Goal: Task Accomplishment & Management: Use online tool/utility

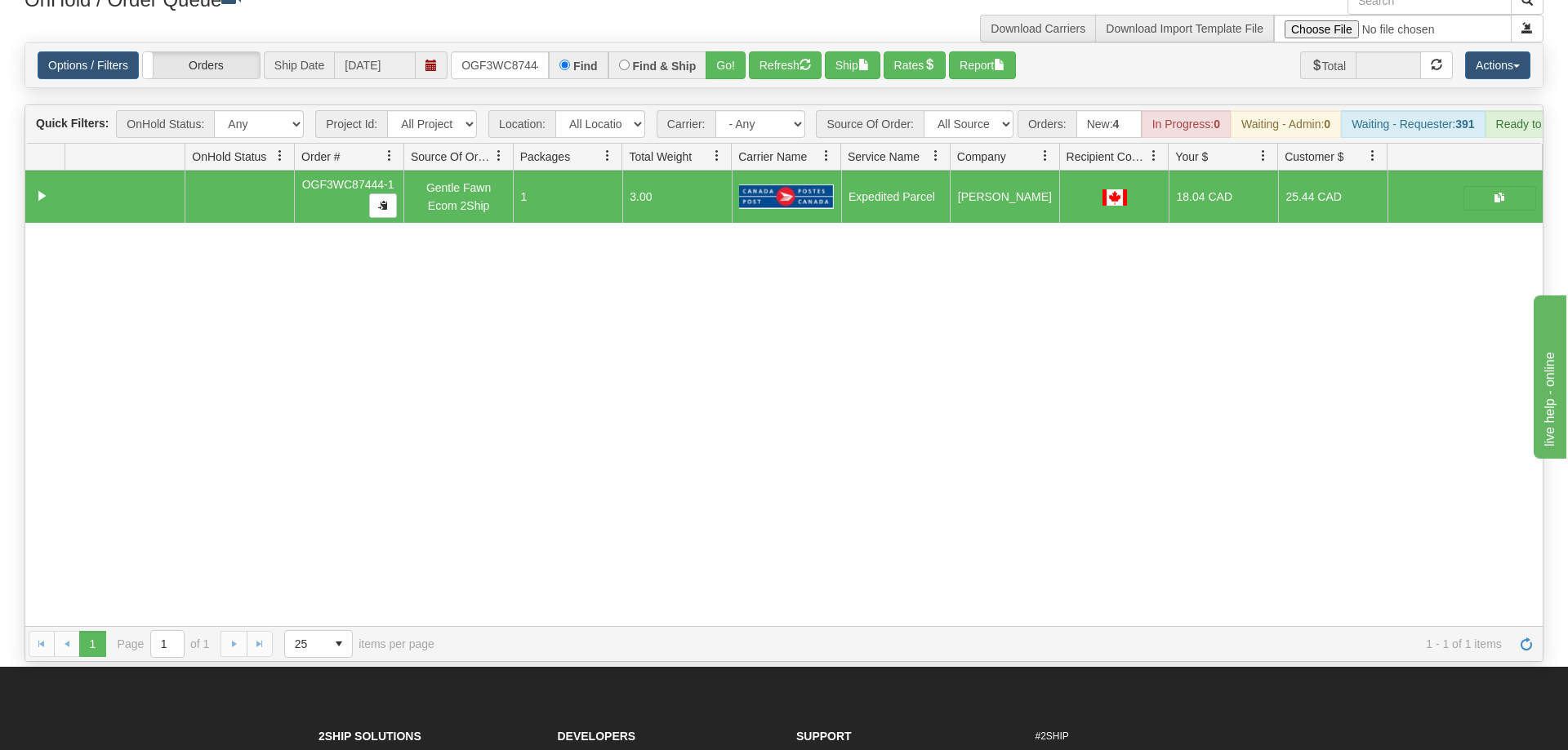
scroll to position [0, 16]
click at [484, 51] on input "OGF3WC87444-1" at bounding box center [499, 65] width 98 height 28
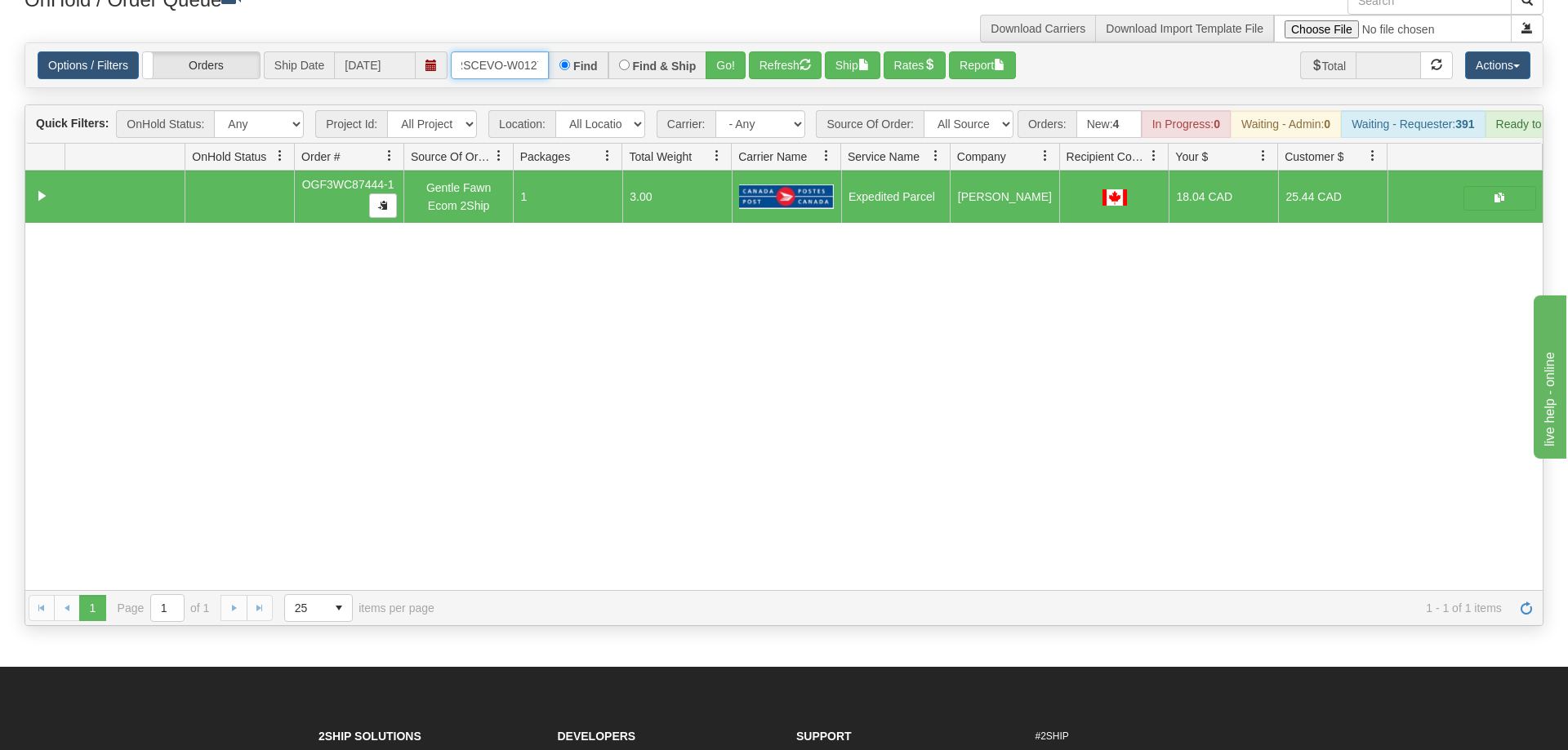
scroll to position [0, 33]
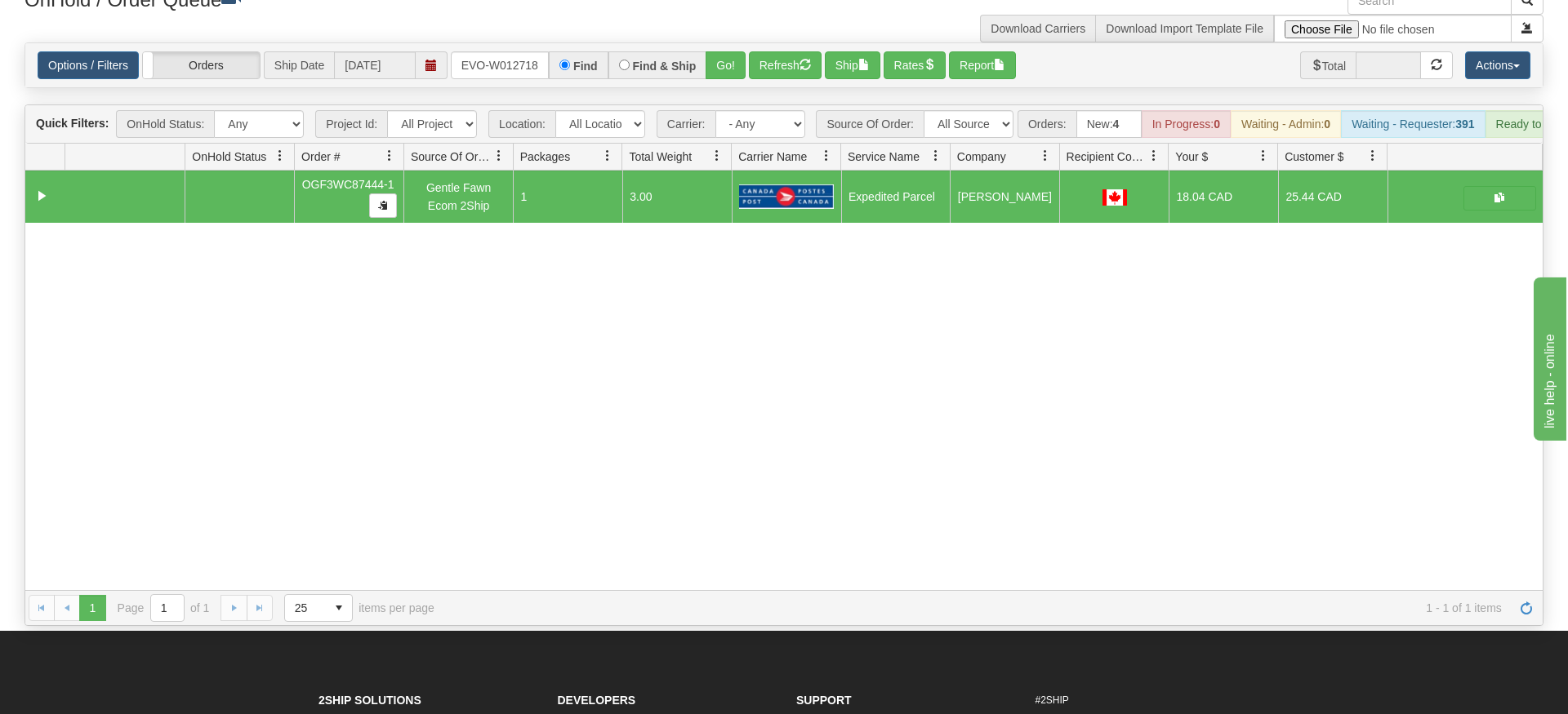
click at [714, 61] on div "Options / Filters Group Shipments Orders Ship Date [DATE] ORSCEVO-W012718 Find …" at bounding box center [784, 65] width 1518 height 44
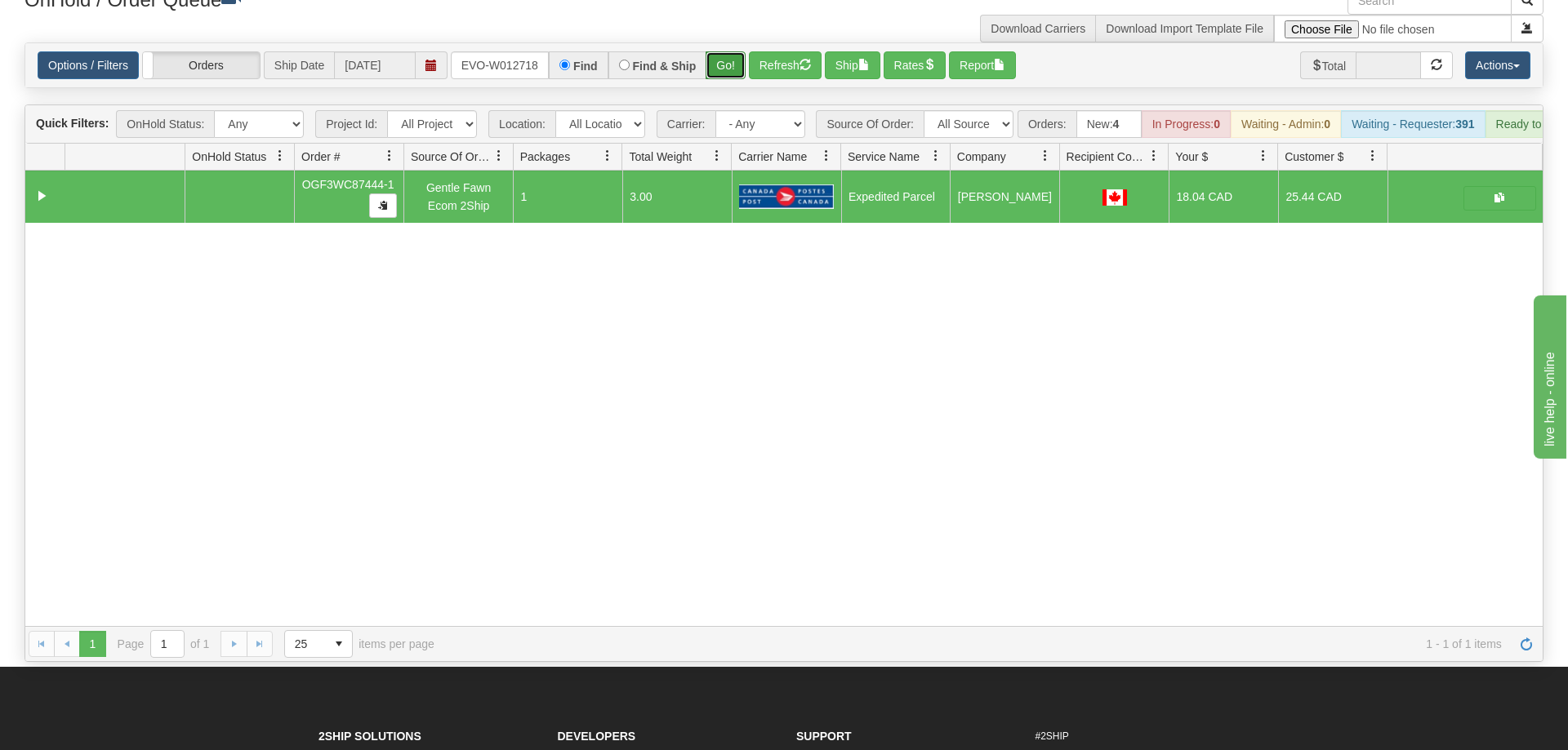
click at [737, 51] on button "Go!" at bounding box center [726, 65] width 40 height 28
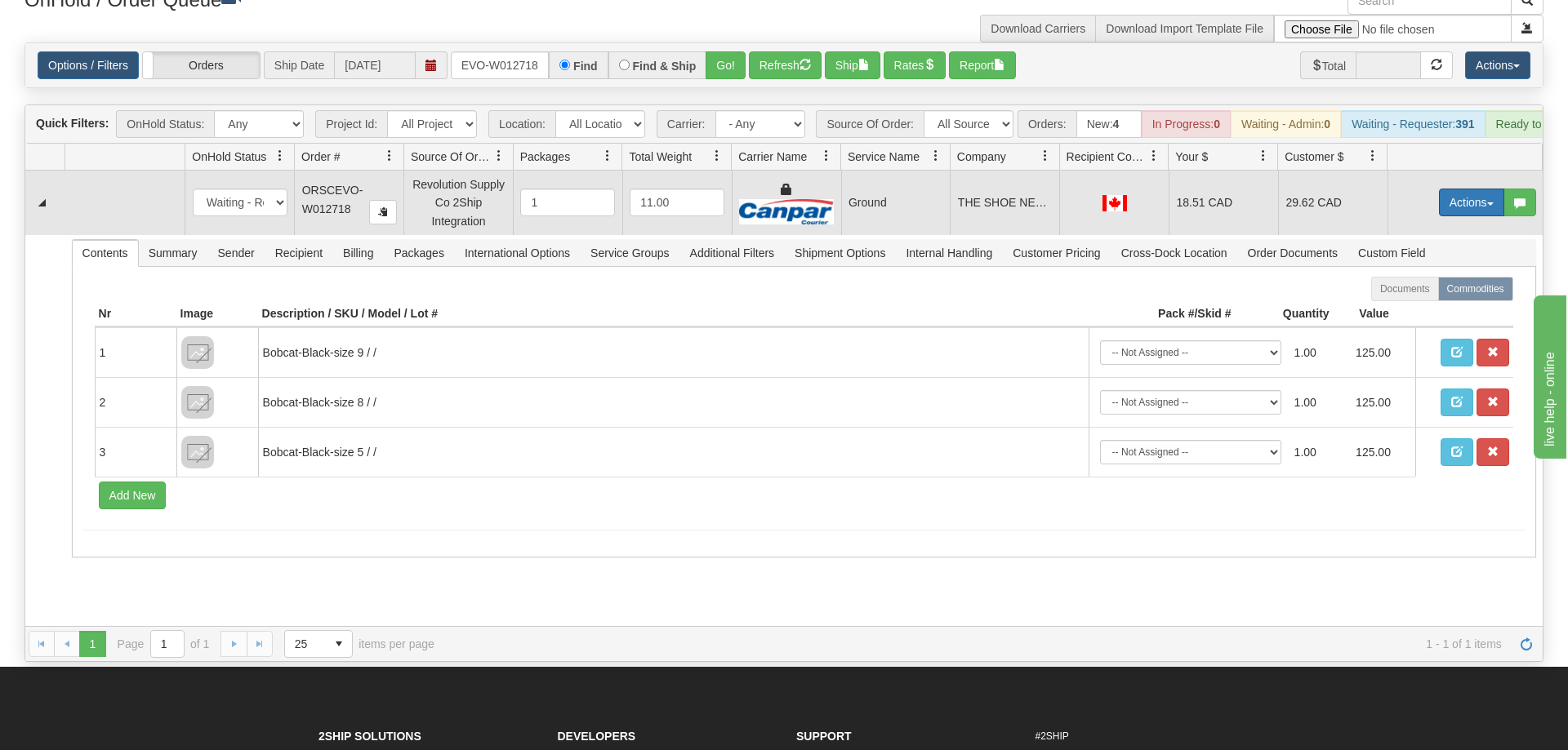
click at [1479, 188] on button "Actions" at bounding box center [1471, 202] width 65 height 28
click at [1417, 291] on span "Ship" at bounding box center [1406, 297] width 34 height 13
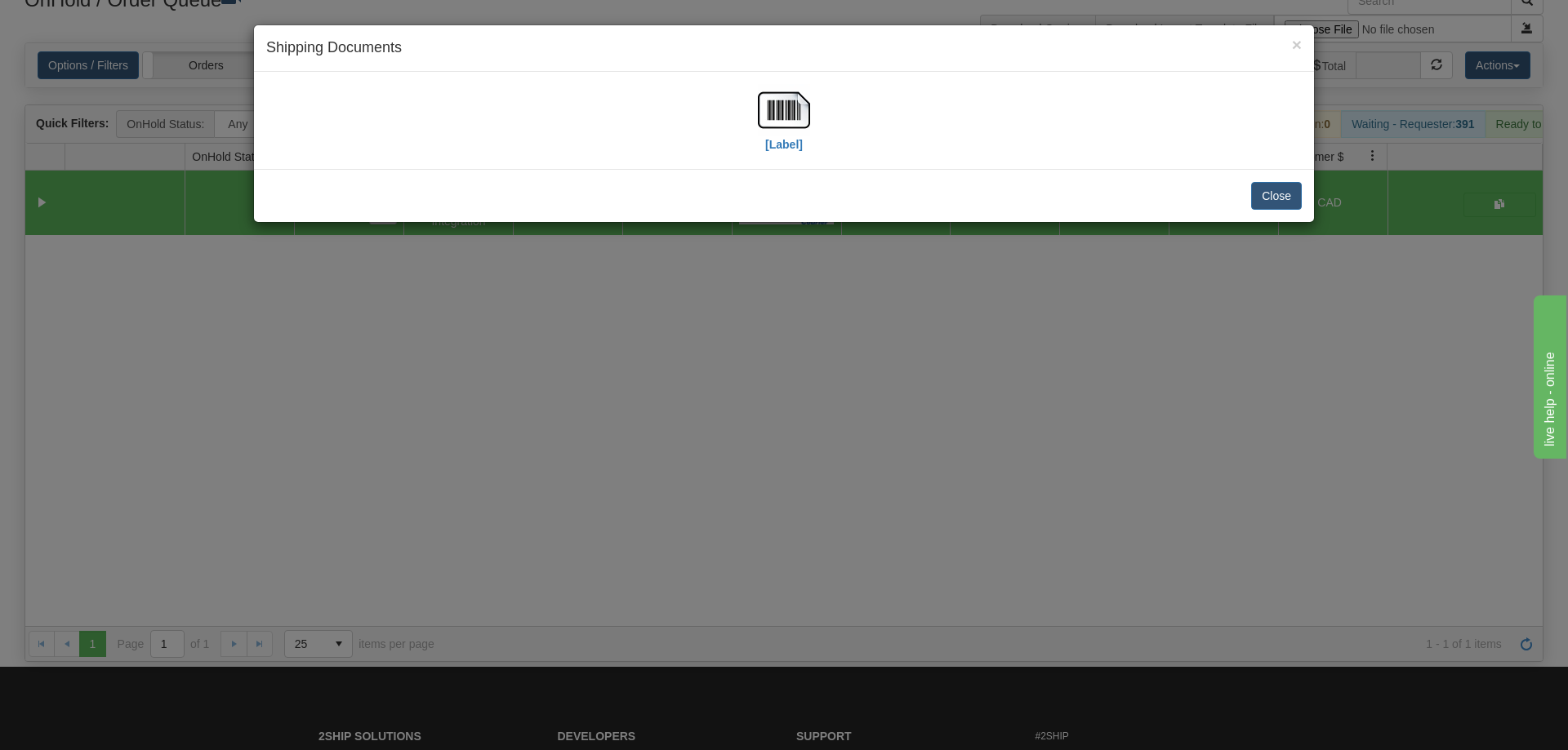
click at [811, 126] on div "[Label]" at bounding box center [784, 120] width 1036 height 73
click at [792, 129] on img at bounding box center [783, 110] width 52 height 52
drag, startPoint x: 1140, startPoint y: 499, endPoint x: 869, endPoint y: 290, distance: 342.2
click at [1140, 498] on div "× Shipping Documents [Label] Close" at bounding box center [784, 375] width 1568 height 750
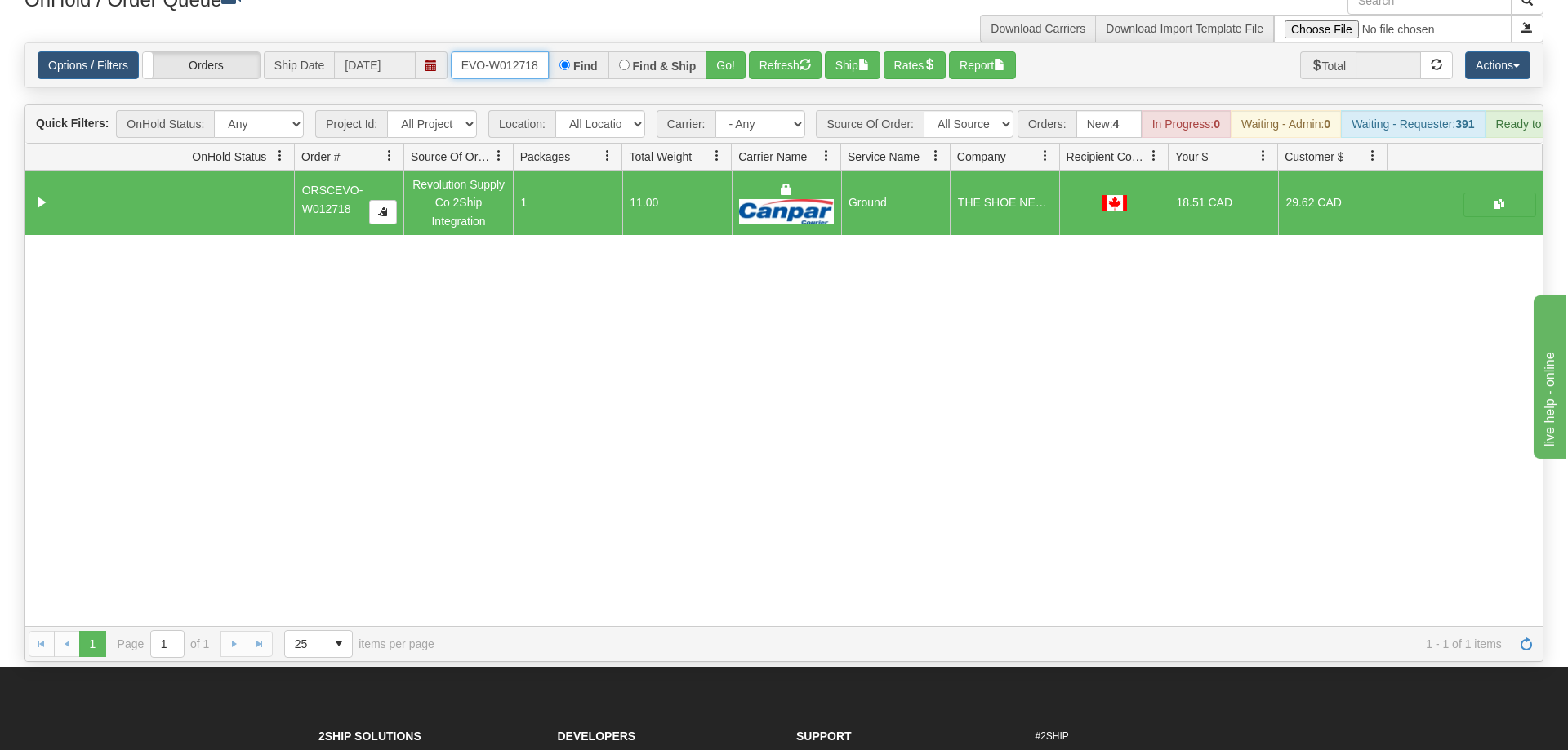
click at [532, 51] on input "ORSCEVO-W012718" at bounding box center [499, 65] width 98 height 28
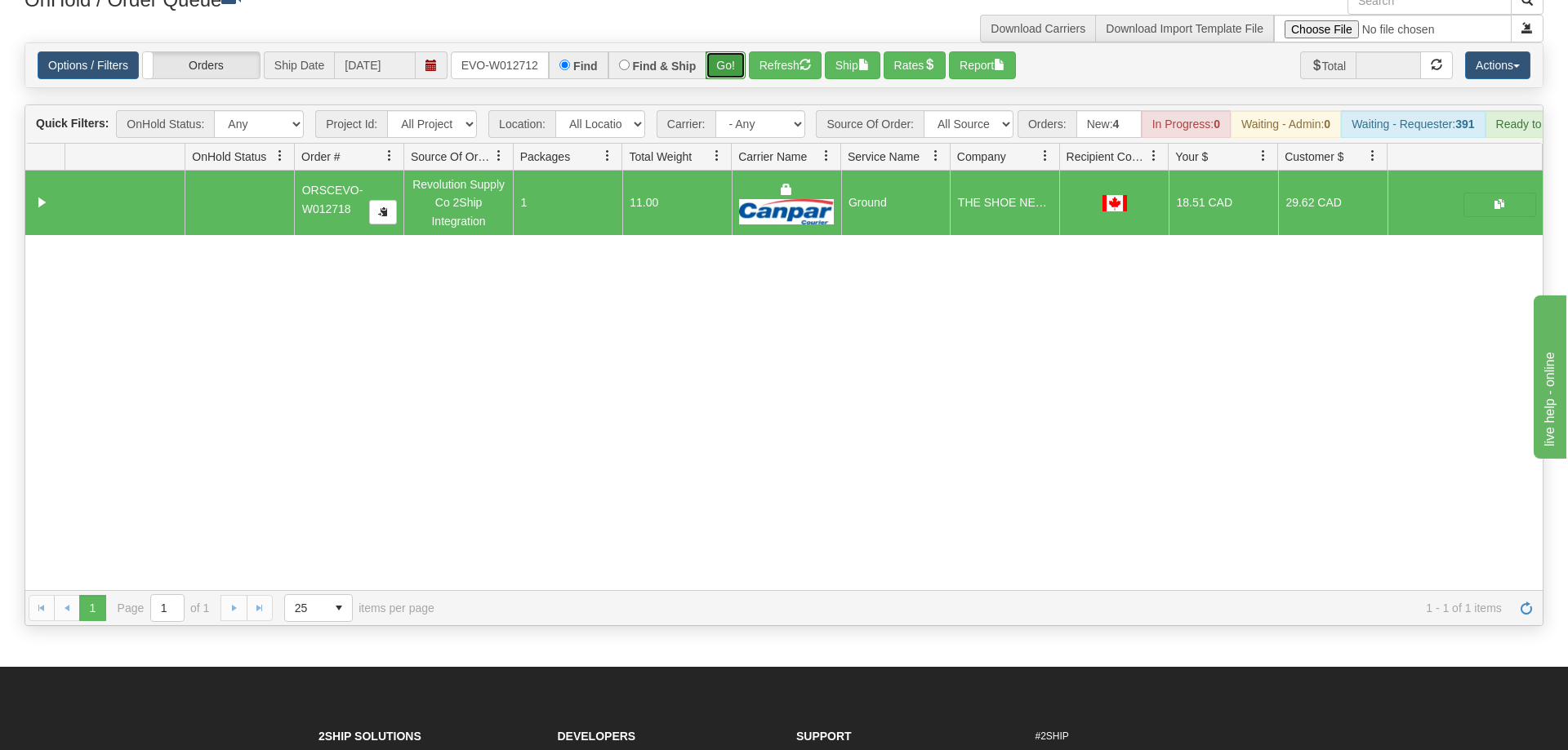
drag, startPoint x: 716, startPoint y: 47, endPoint x: 724, endPoint y: 48, distance: 8.1
click at [716, 81] on div "Is equal to Is not equal to Contains Does not contains CAD USD EUR ZAR [PERSON_…" at bounding box center [783, 334] width 1543 height 584
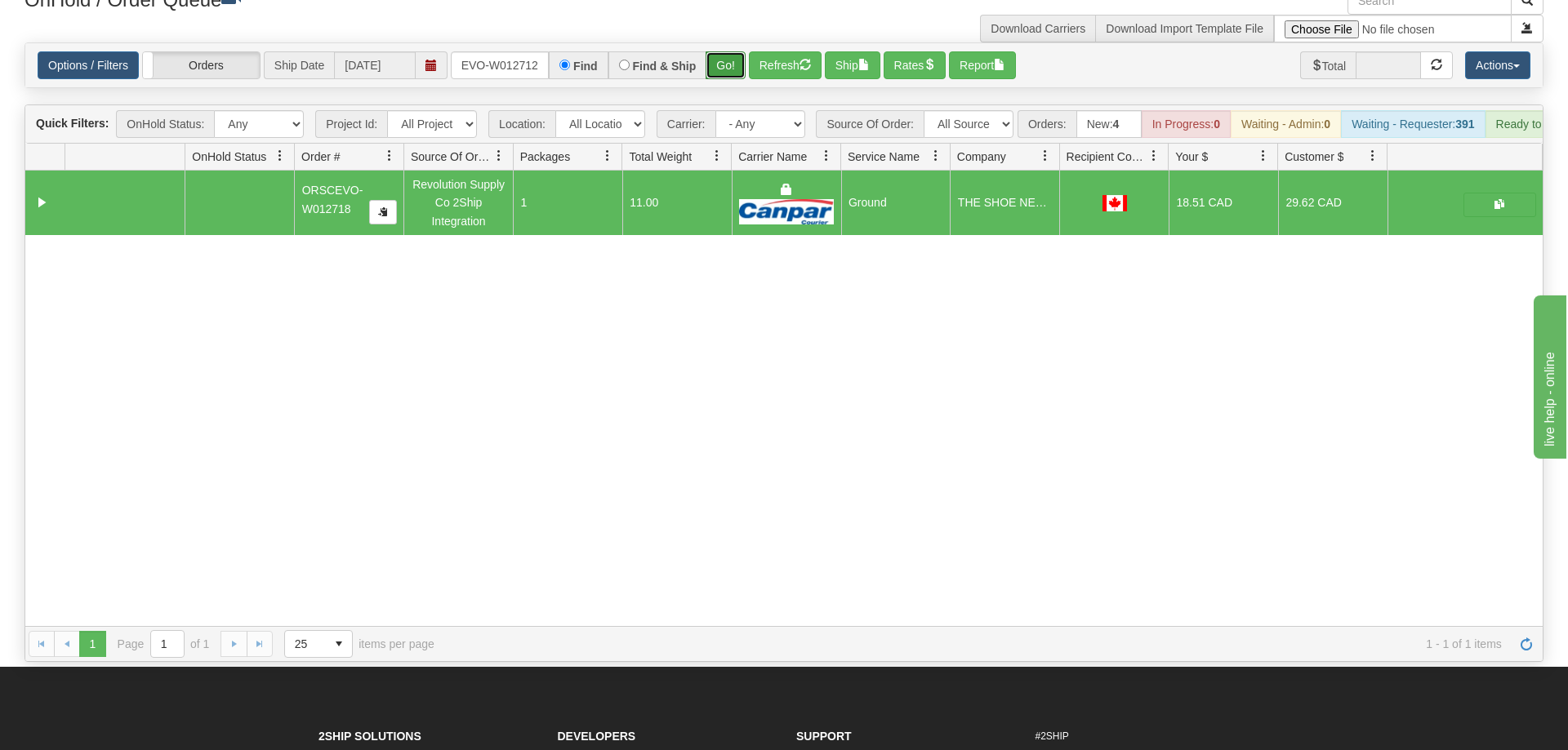
click at [724, 51] on button "Go!" at bounding box center [726, 65] width 40 height 28
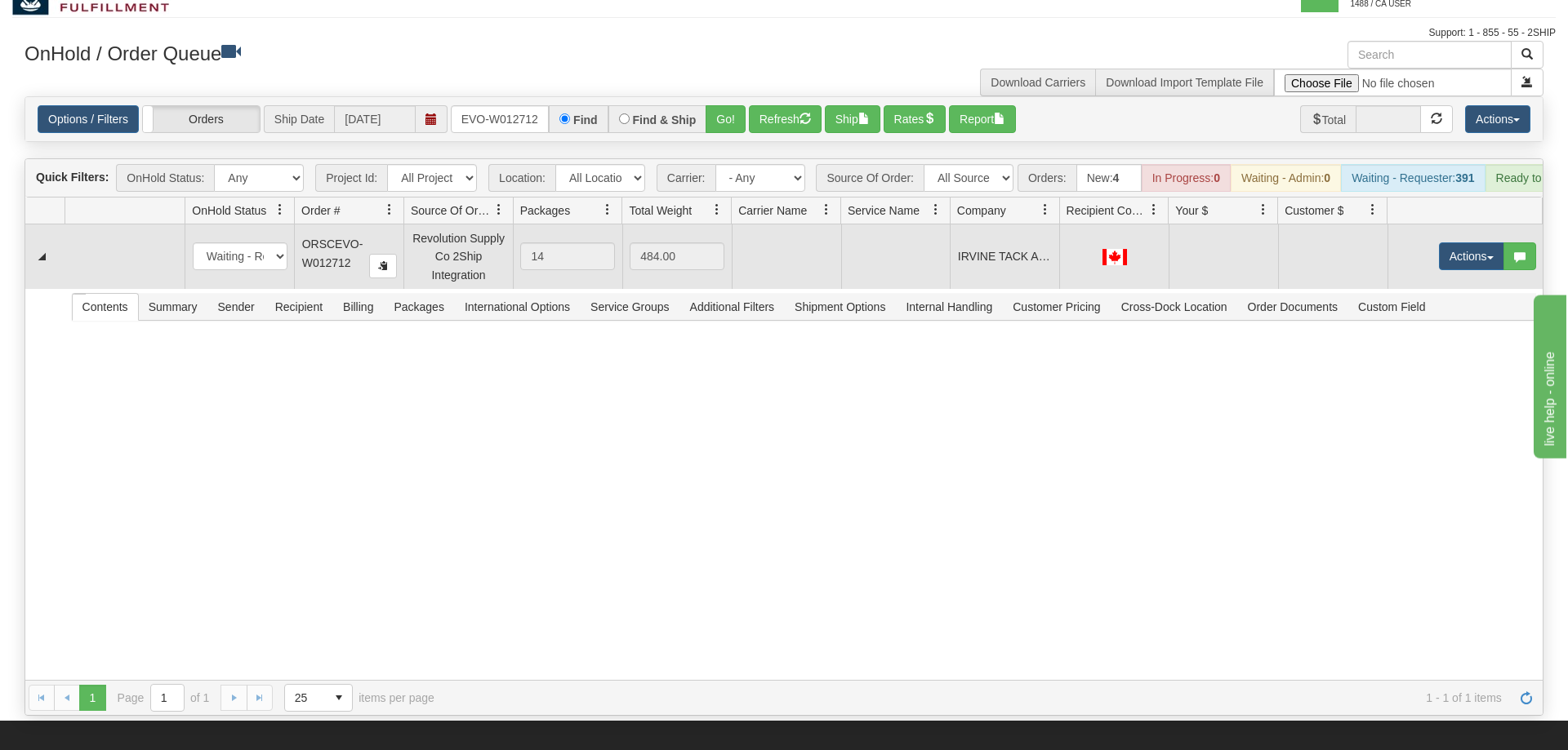
scroll to position [0, 0]
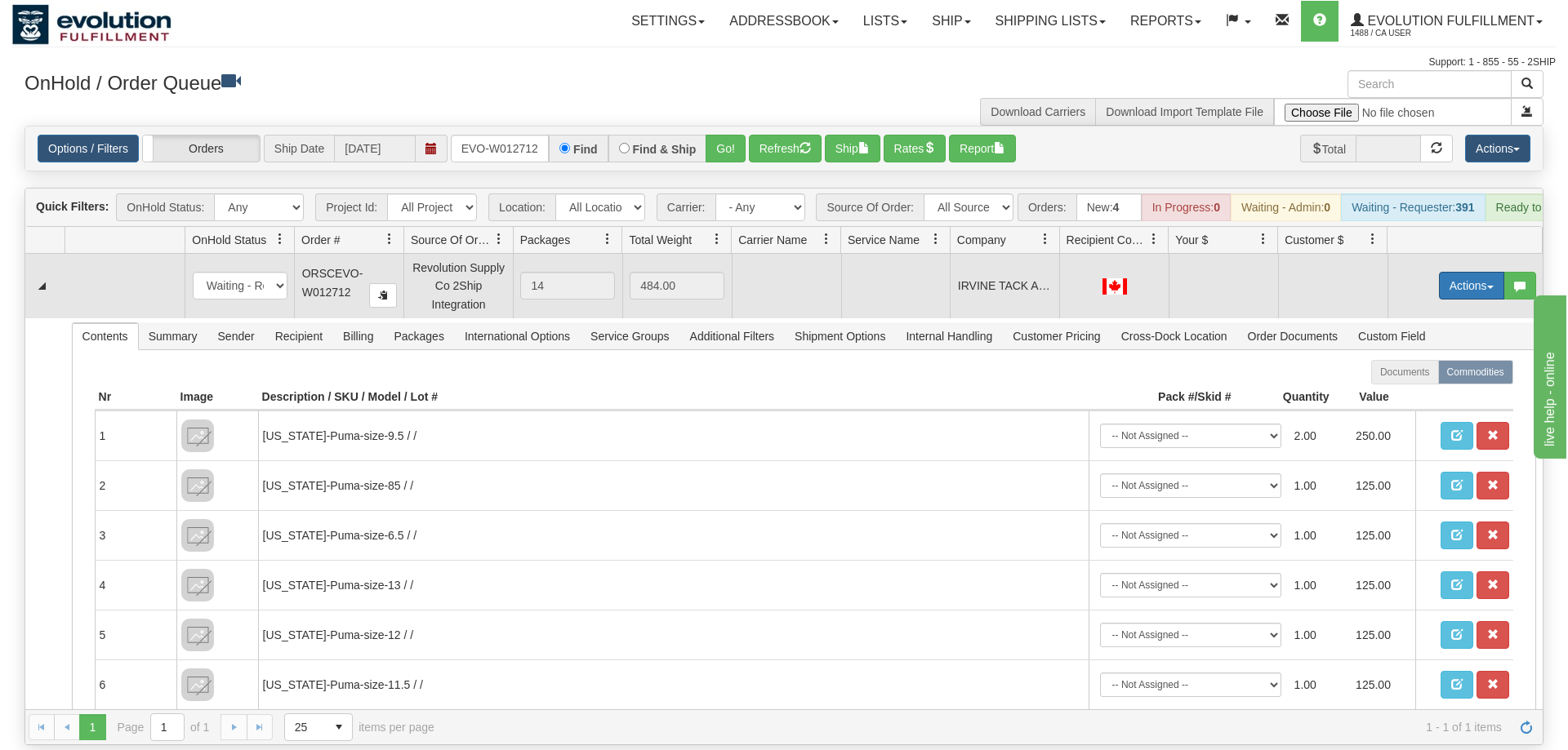
click at [1460, 272] on button "Actions" at bounding box center [1471, 285] width 65 height 28
click at [1422, 353] on span "Rate All Services" at bounding box center [1438, 359] width 98 height 13
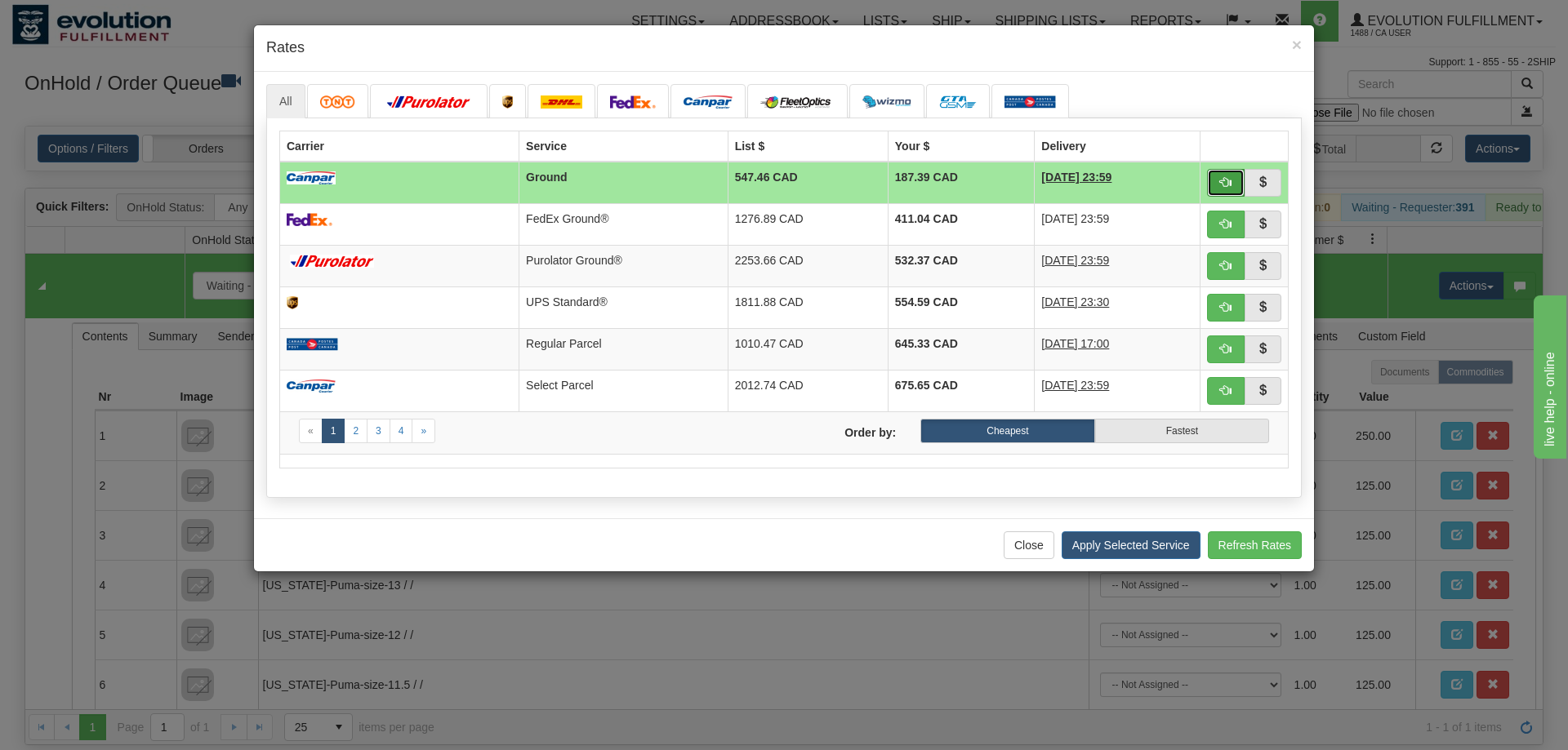
click at [1234, 180] on button "button" at bounding box center [1226, 183] width 38 height 28
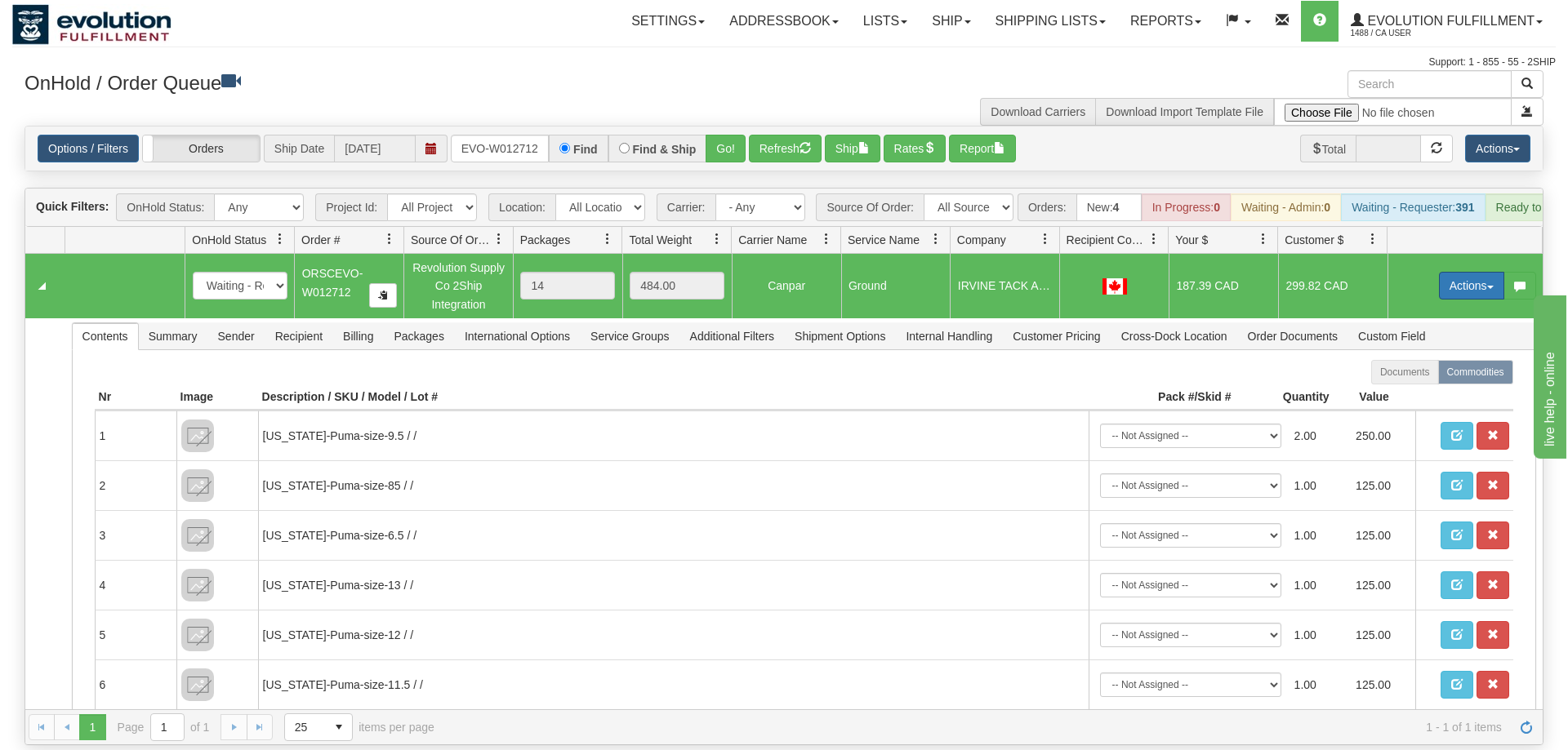
click at [1448, 272] on button "Actions" at bounding box center [1471, 285] width 65 height 28
click at [1445, 272] on button "Actions" at bounding box center [1471, 285] width 65 height 28
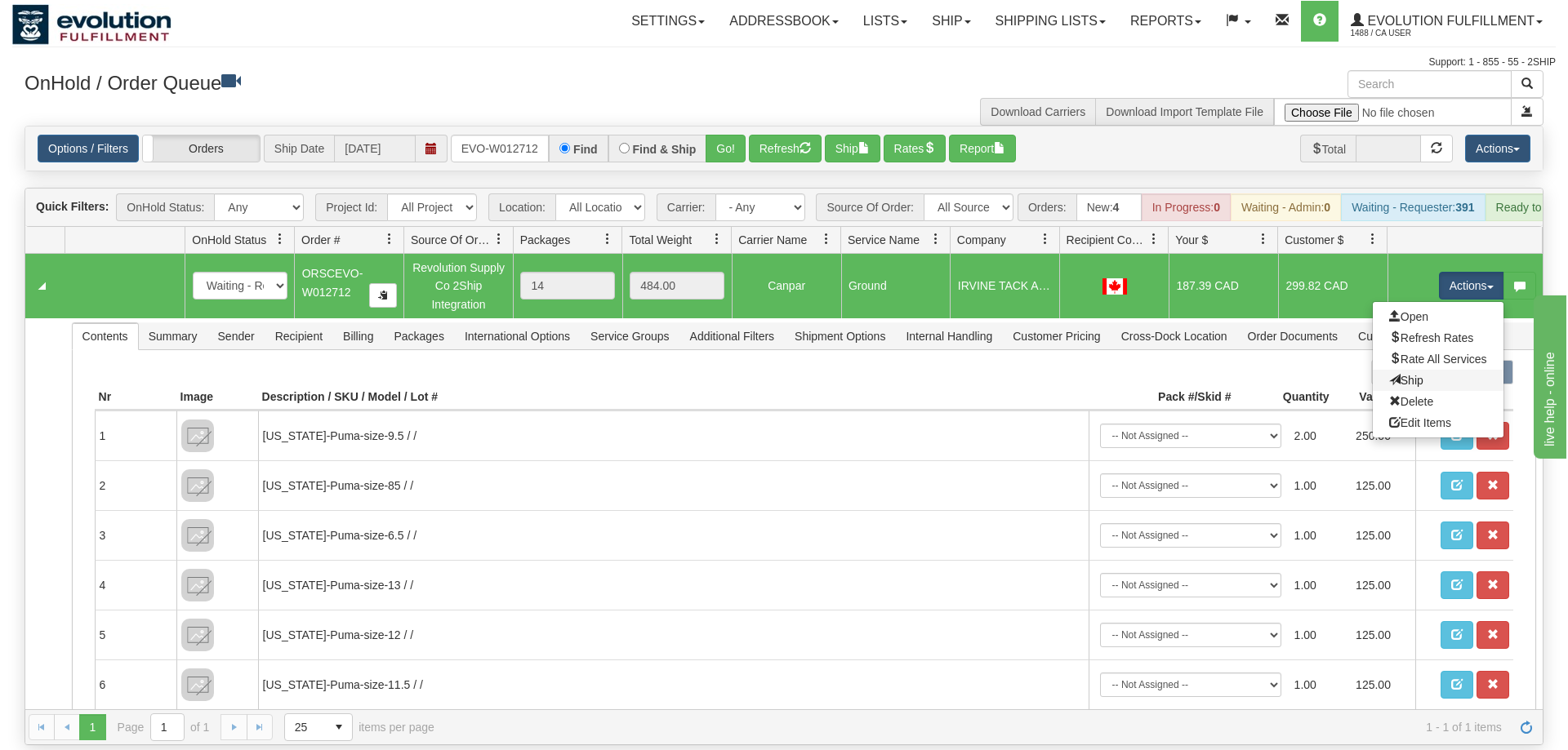
click at [1435, 370] on link "Ship" at bounding box center [1438, 380] width 130 height 21
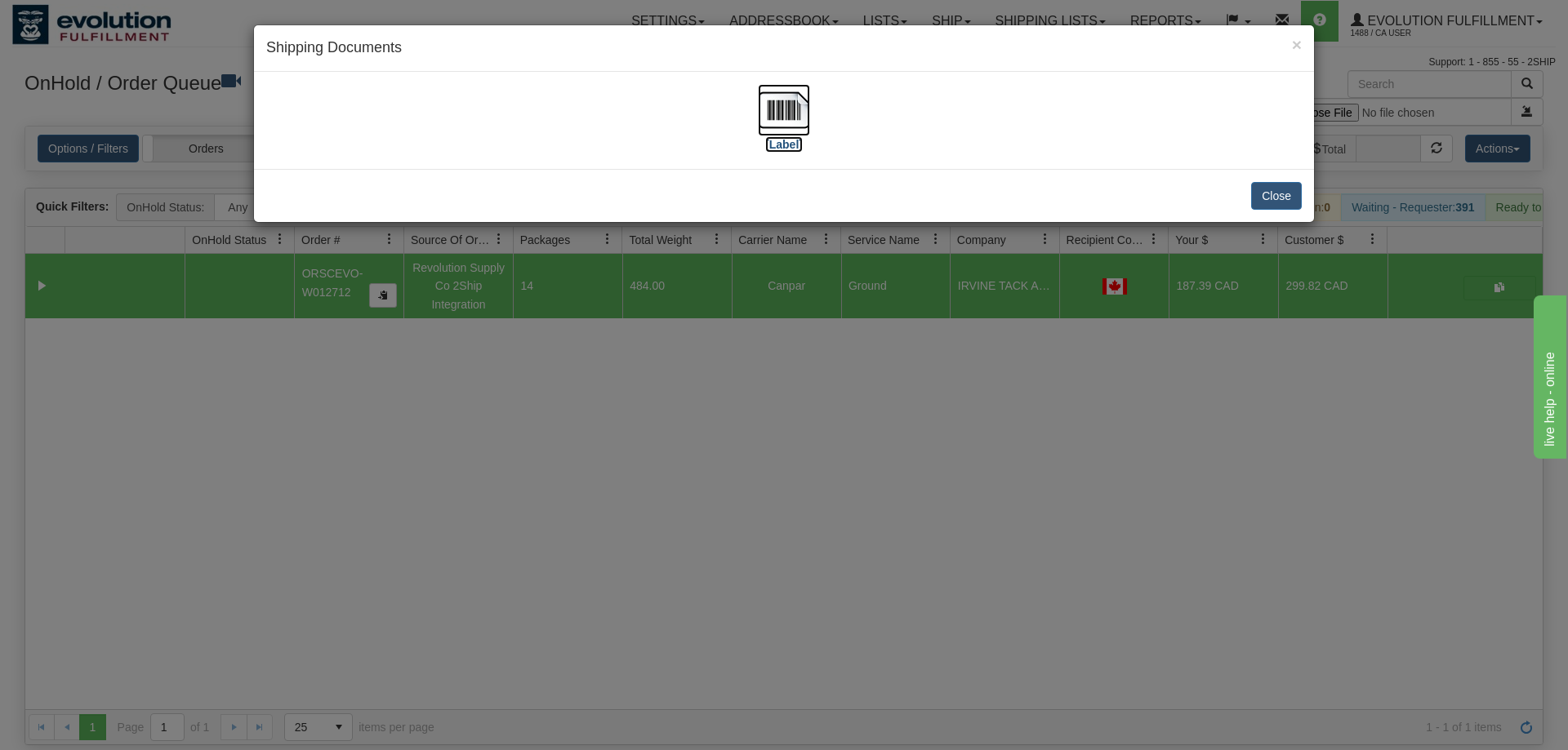
click at [772, 123] on img at bounding box center [783, 110] width 52 height 52
drag, startPoint x: 1030, startPoint y: 299, endPoint x: 1016, endPoint y: 291, distance: 16.1
click at [1029, 299] on div "× Shipping Documents [Label] Close" at bounding box center [784, 375] width 1568 height 750
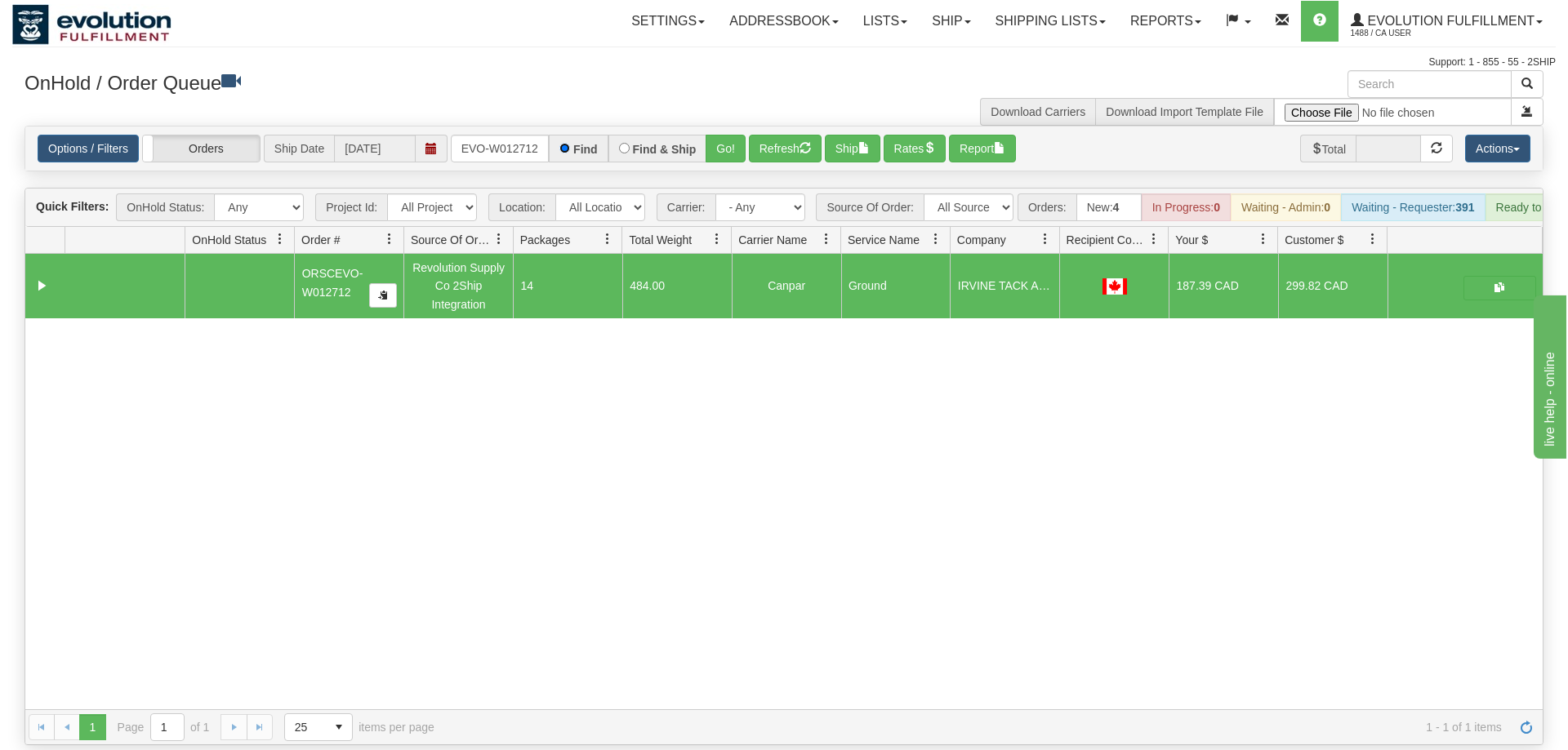
click at [565, 143] on input "Find" at bounding box center [565, 149] width 11 height 11
click at [504, 138] on input "ORSCEVO-W012712" at bounding box center [499, 149] width 98 height 28
click at [509, 135] on input "ORSCEVO-W012712" at bounding box center [499, 149] width 98 height 28
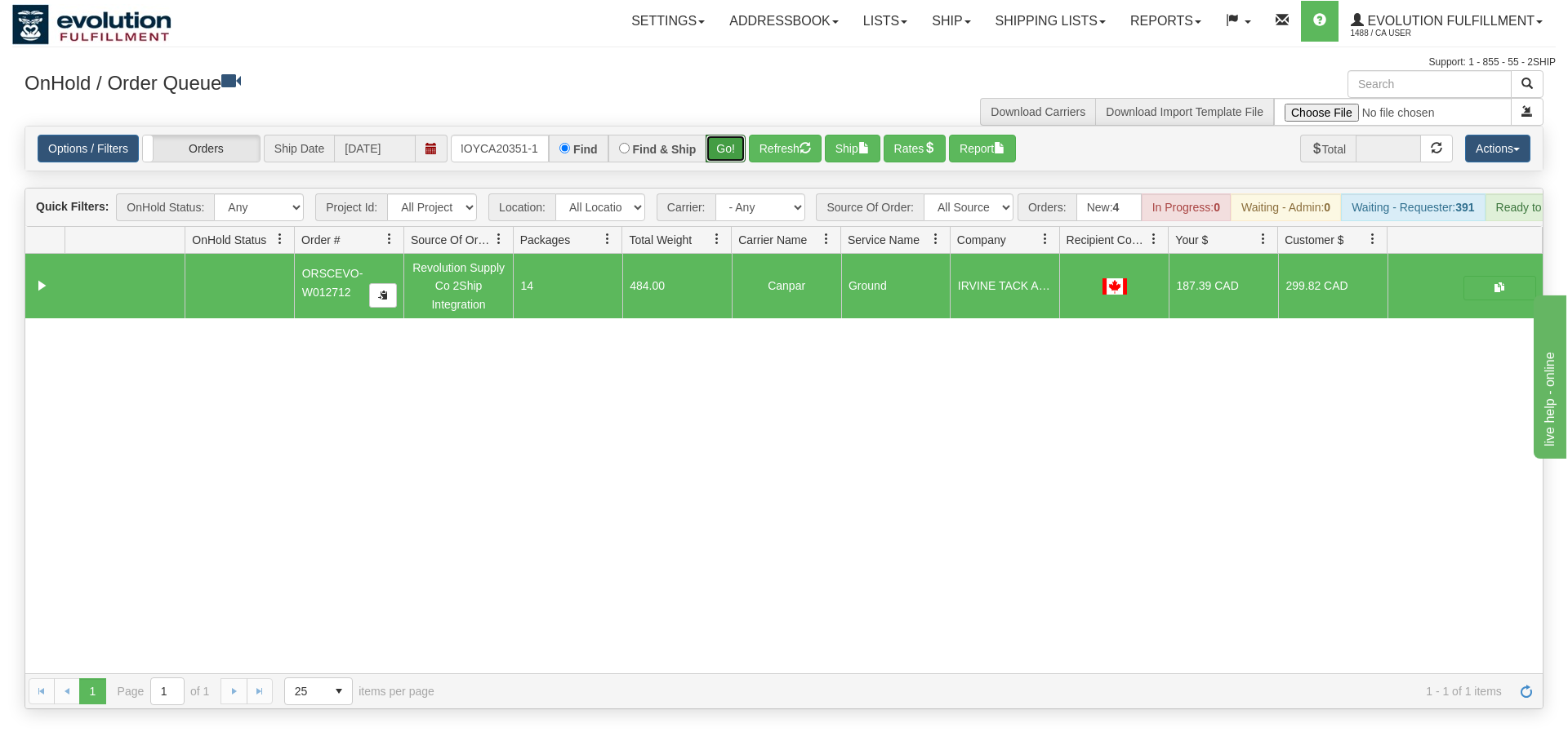
drag, startPoint x: 734, startPoint y: 129, endPoint x: 732, endPoint y: 157, distance: 28.1
click at [732, 157] on div "Is equal to Is not equal to Contains Does not contains CAD USD EUR ZAR [PERSON_…" at bounding box center [783, 418] width 1543 height 584
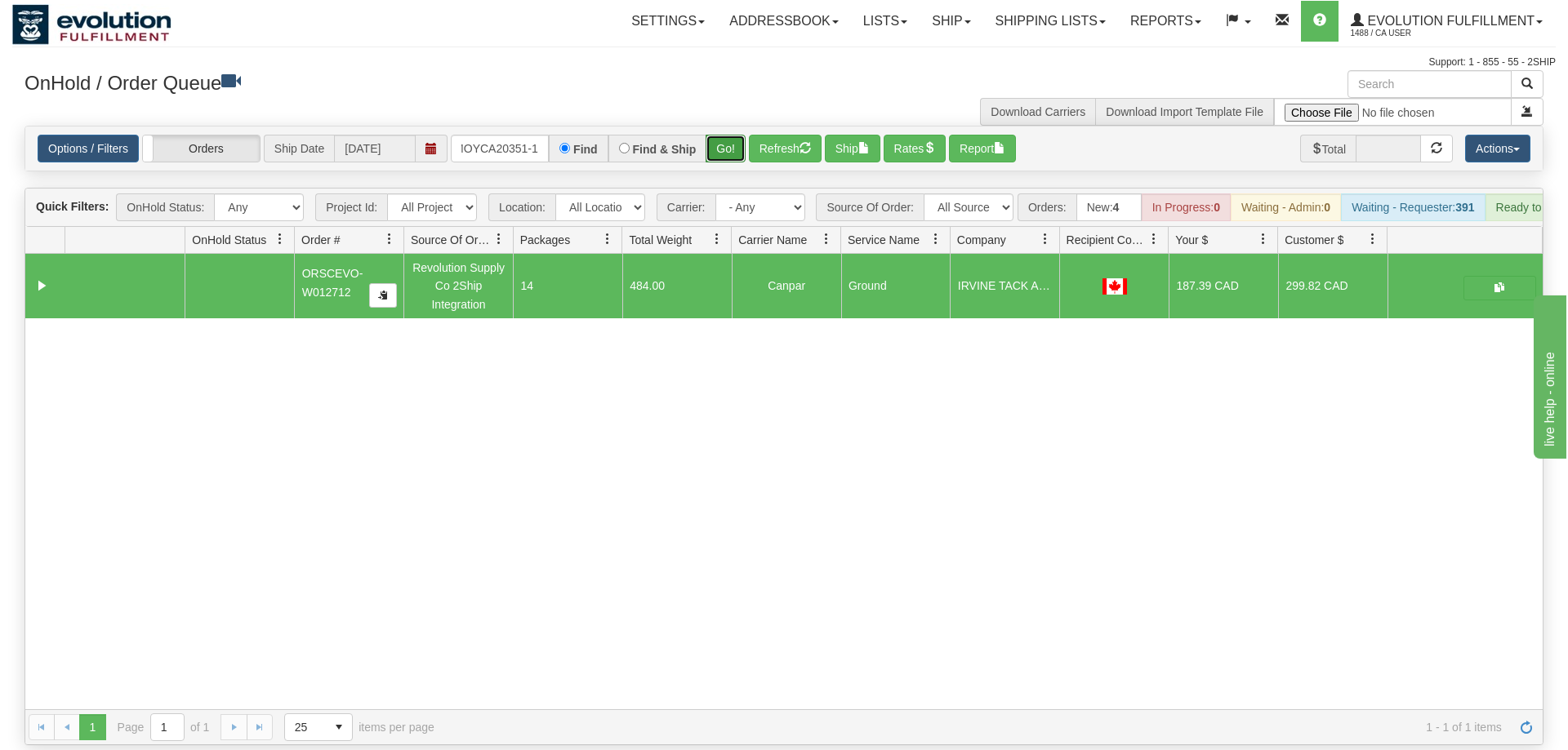
click at [726, 135] on button "Go!" at bounding box center [726, 149] width 40 height 28
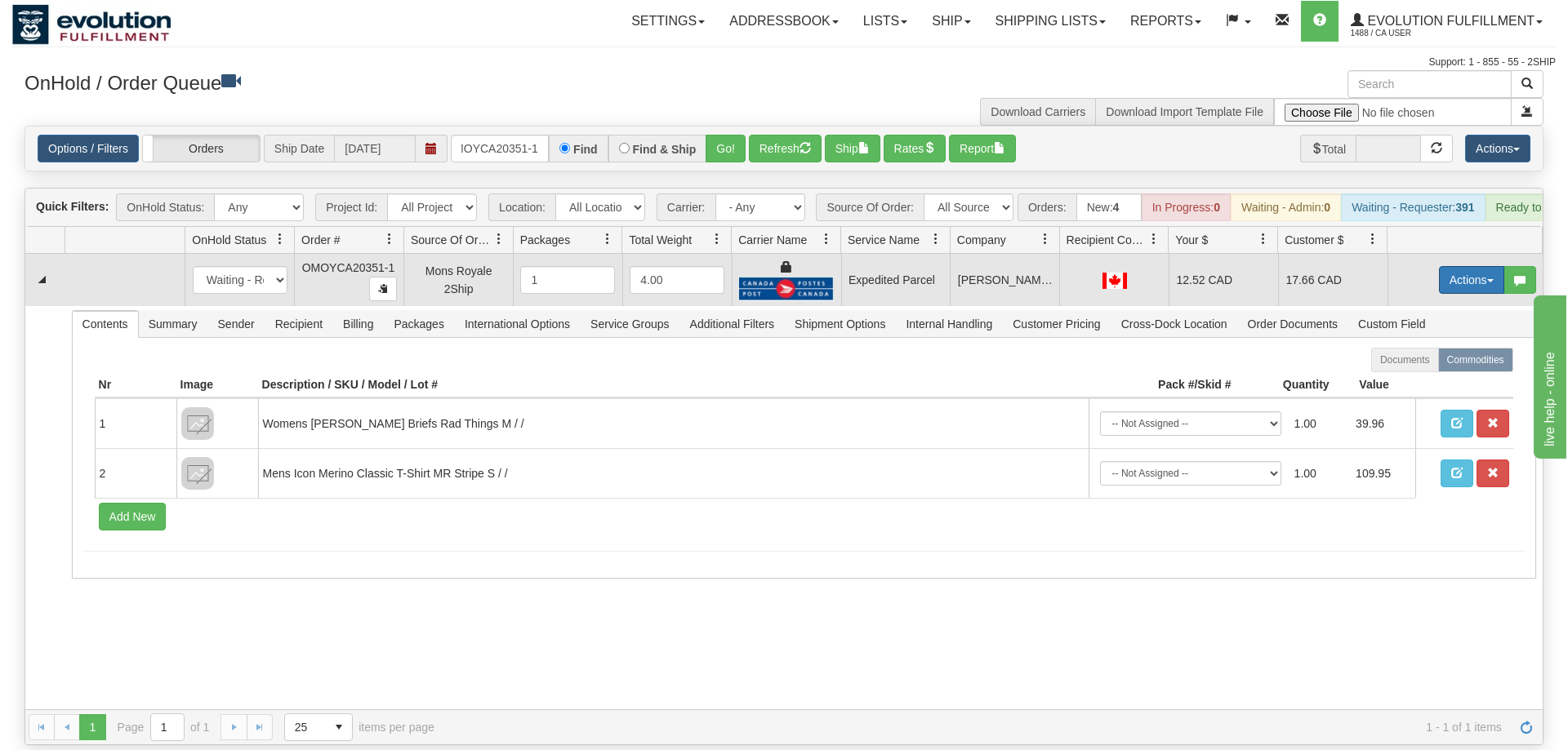
click at [1466, 266] on button "Actions" at bounding box center [1471, 280] width 65 height 28
click at [1408, 368] on span "Ship" at bounding box center [1406, 375] width 34 height 13
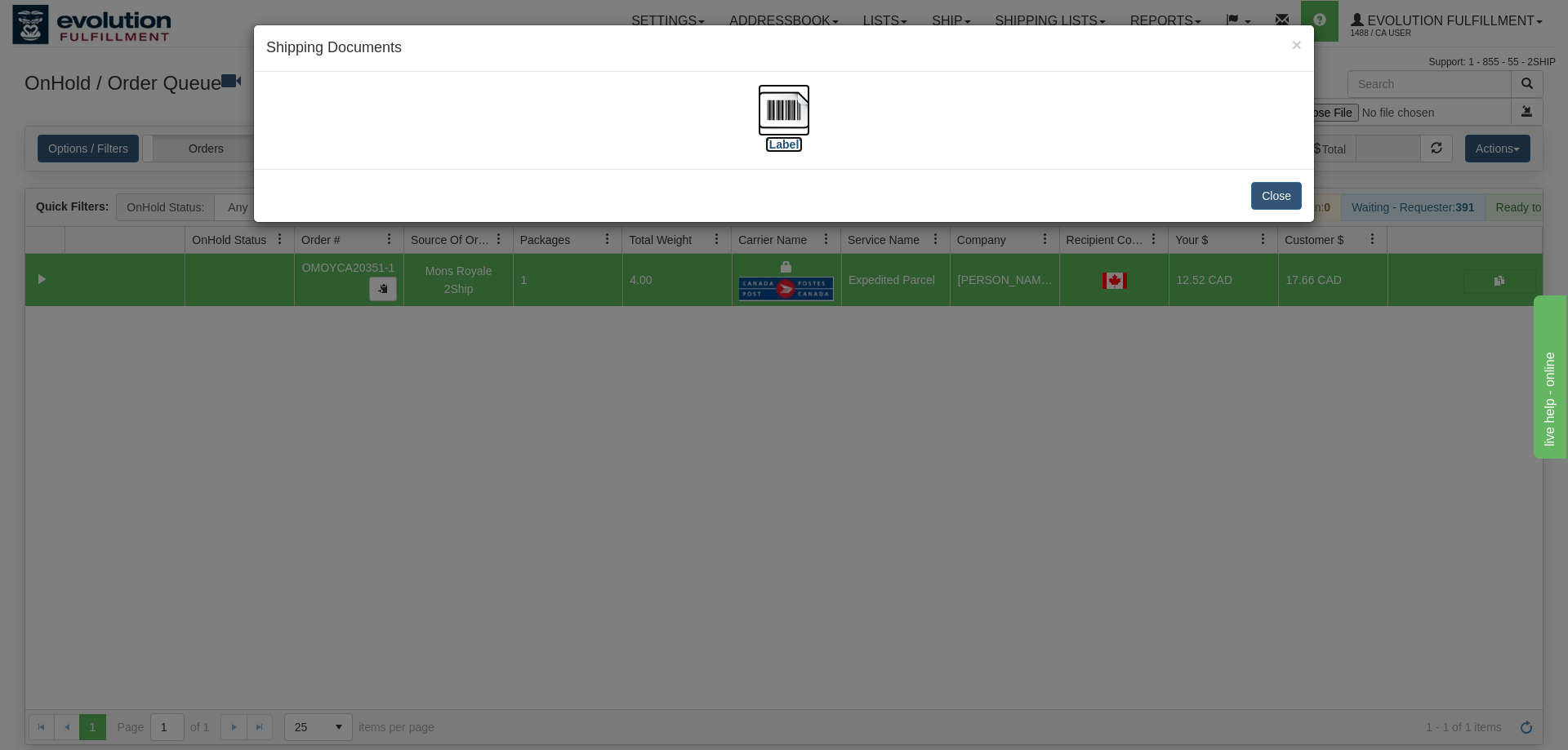
click at [798, 144] on label "[Label]" at bounding box center [783, 145] width 38 height 17
drag, startPoint x: 794, startPoint y: 427, endPoint x: 463, endPoint y: 274, distance: 364.7
click at [792, 425] on div "× Shipping Documents [Label] Close" at bounding box center [784, 375] width 1568 height 750
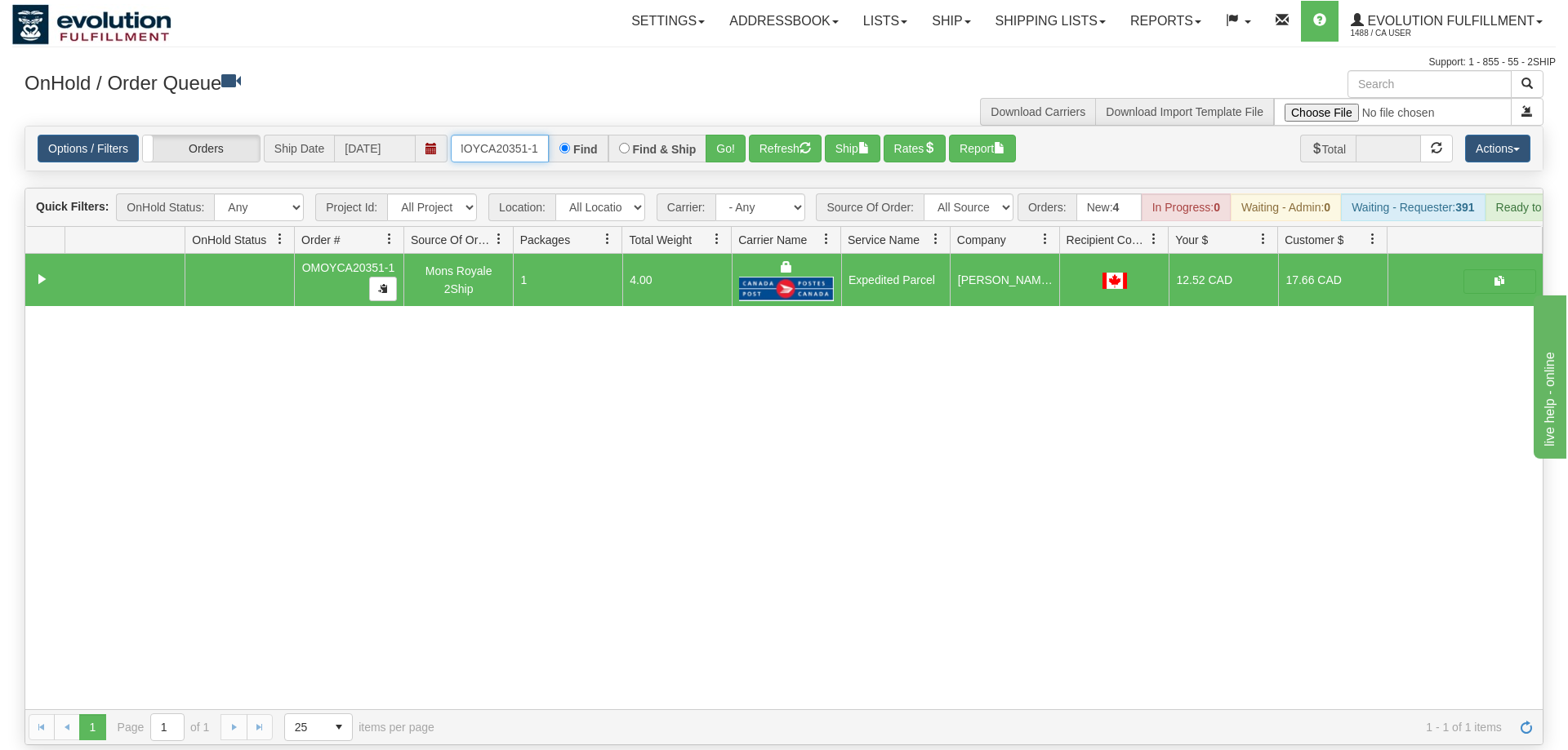
click at [489, 135] on input "OMOYCA20351-1" at bounding box center [499, 149] width 98 height 28
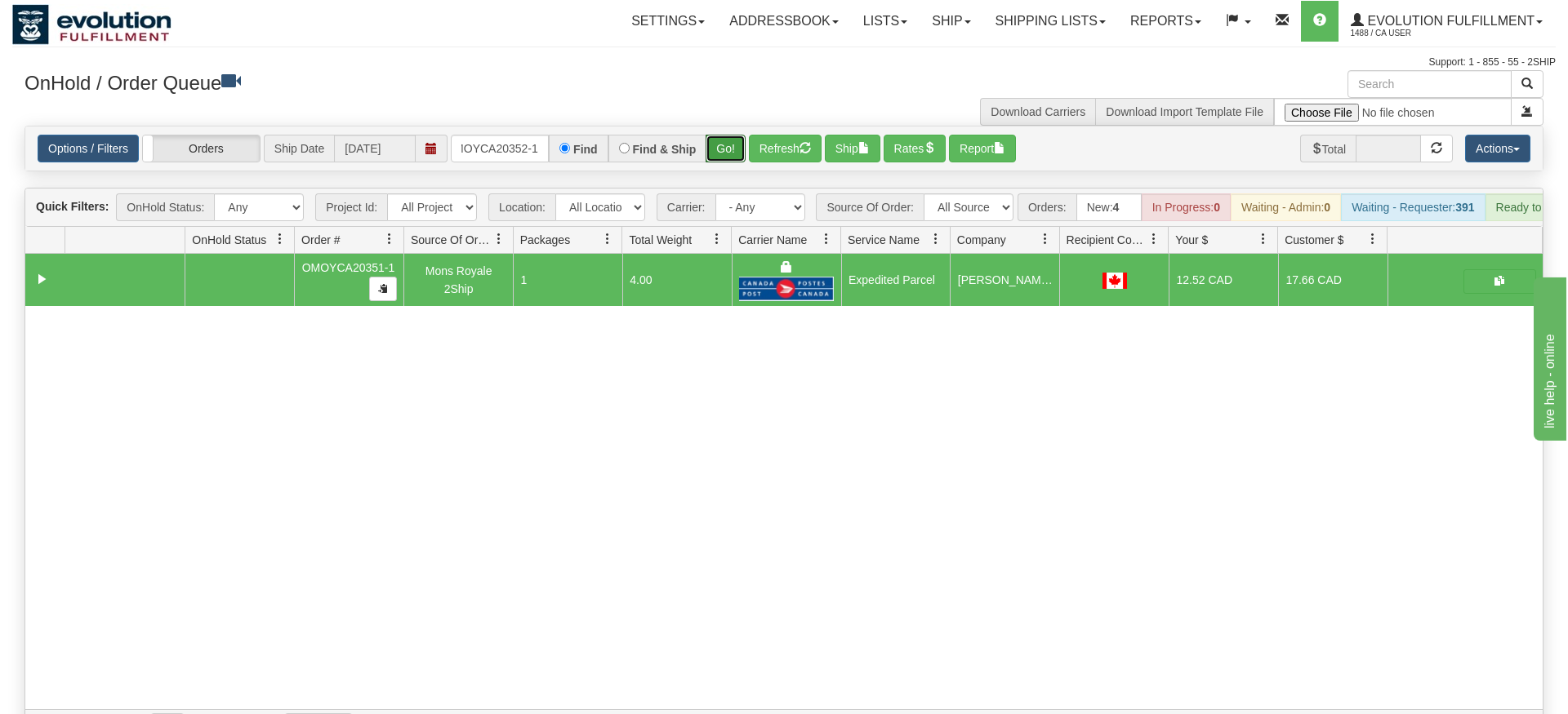
drag, startPoint x: 720, startPoint y: 126, endPoint x: 721, endPoint y: 162, distance: 36.0
click at [721, 162] on div "Is equal to Is not equal to Contains Does not contains CAD USD EUR ZAR [PERSON_…" at bounding box center [783, 435] width 1543 height 619
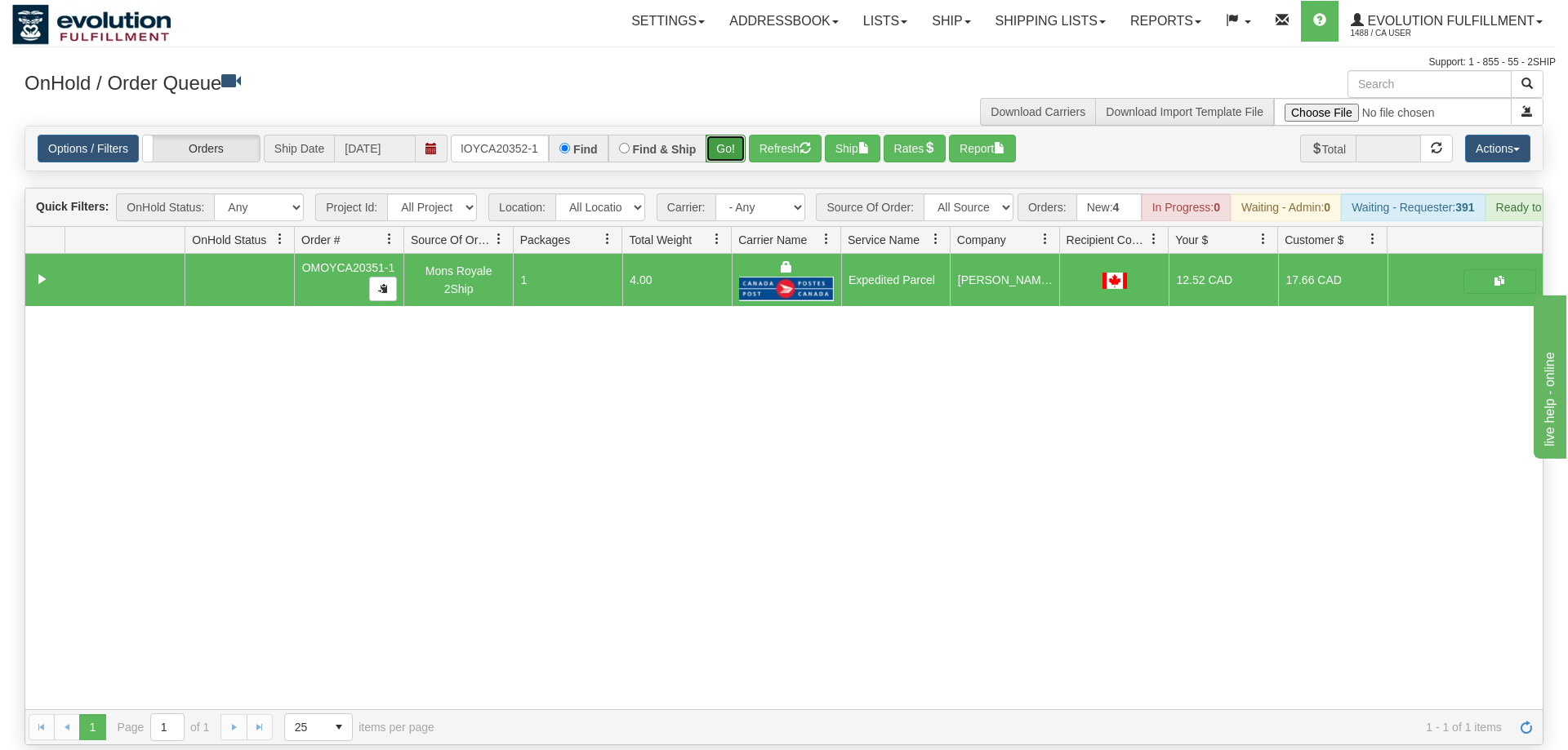
click at [726, 135] on button "Go!" at bounding box center [726, 149] width 40 height 28
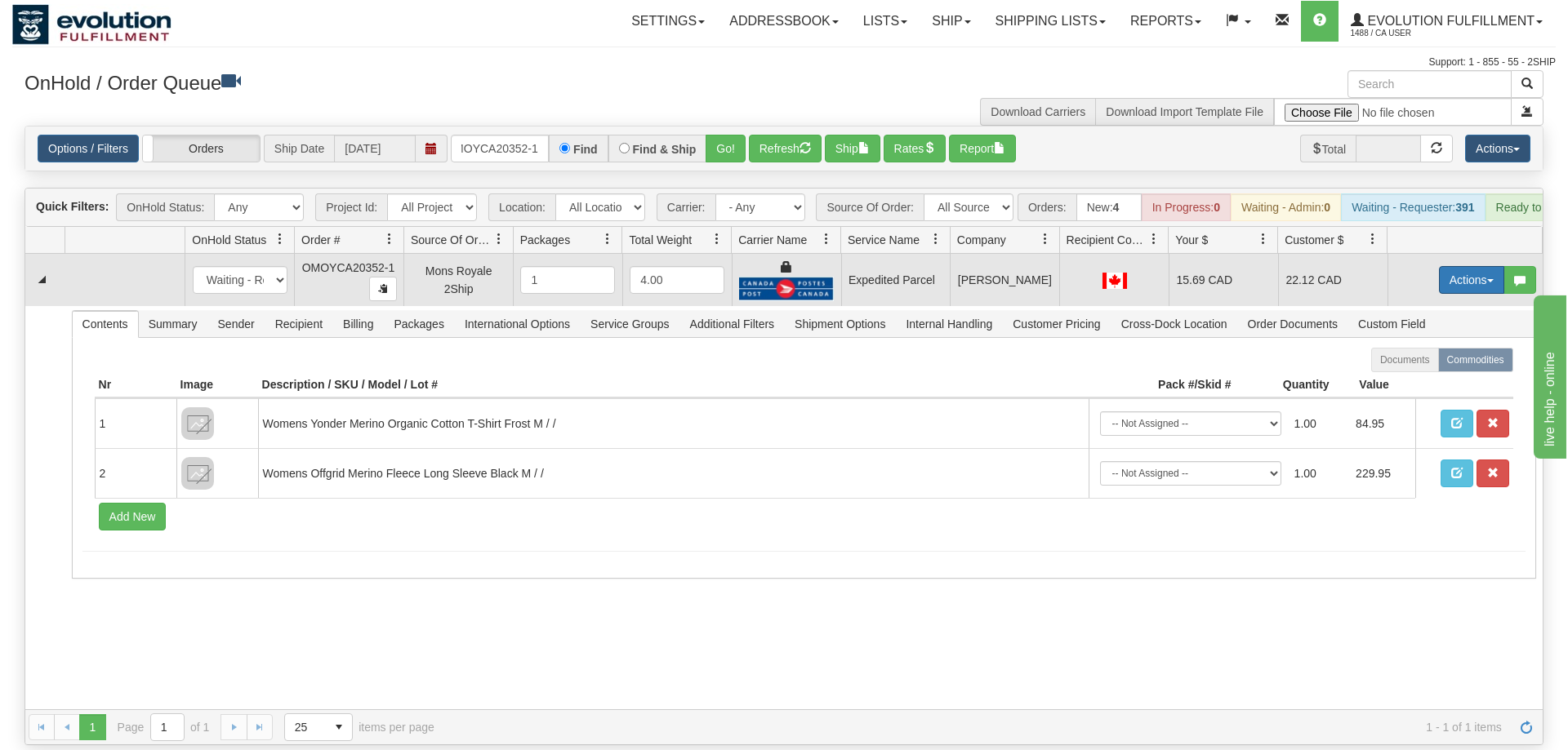
click at [1459, 266] on button "Actions" at bounding box center [1471, 280] width 65 height 28
click at [1418, 368] on span "Ship" at bounding box center [1406, 375] width 34 height 13
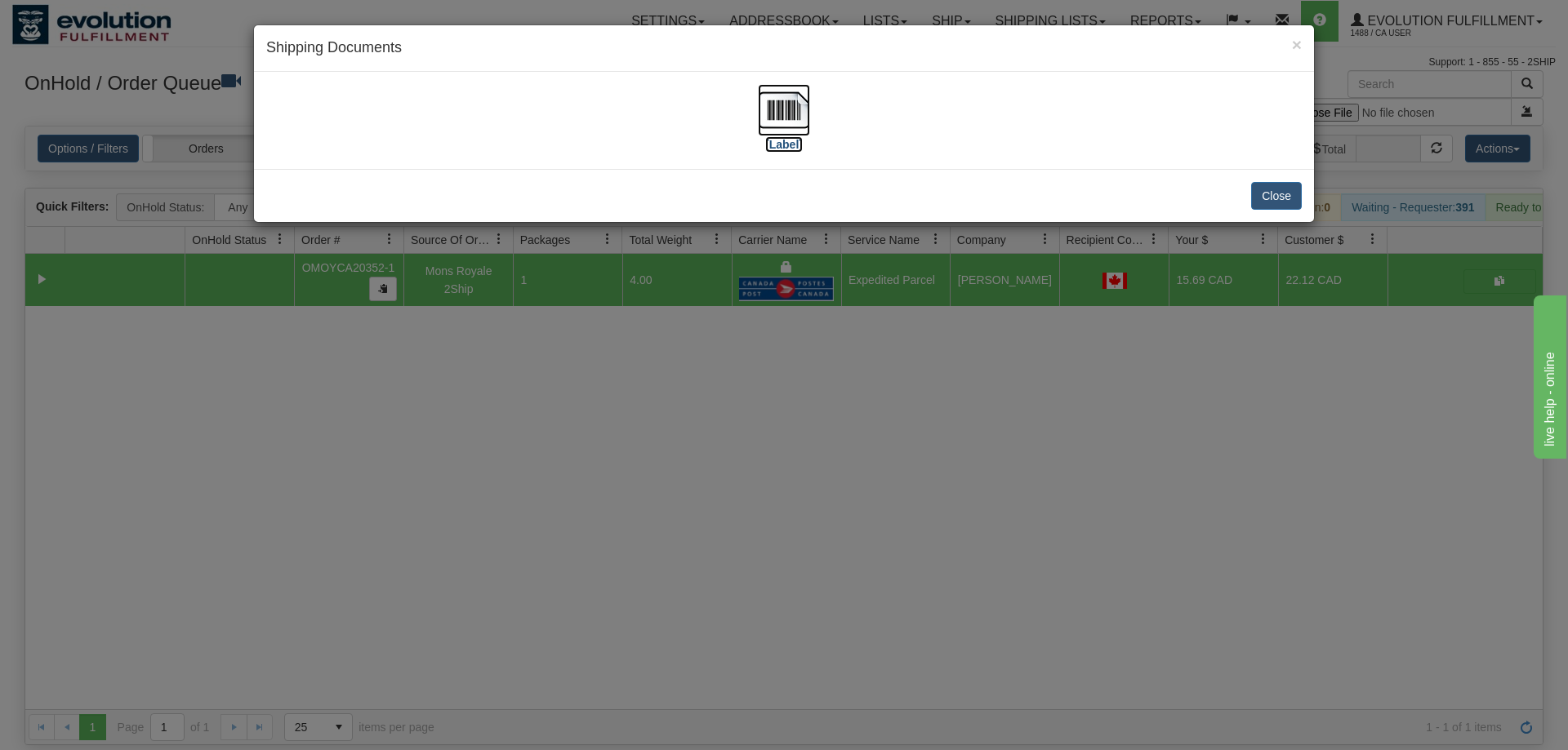
click at [775, 101] on img at bounding box center [783, 110] width 52 height 52
click at [750, 516] on div "× Shipping Documents [Label] Close" at bounding box center [784, 375] width 1568 height 750
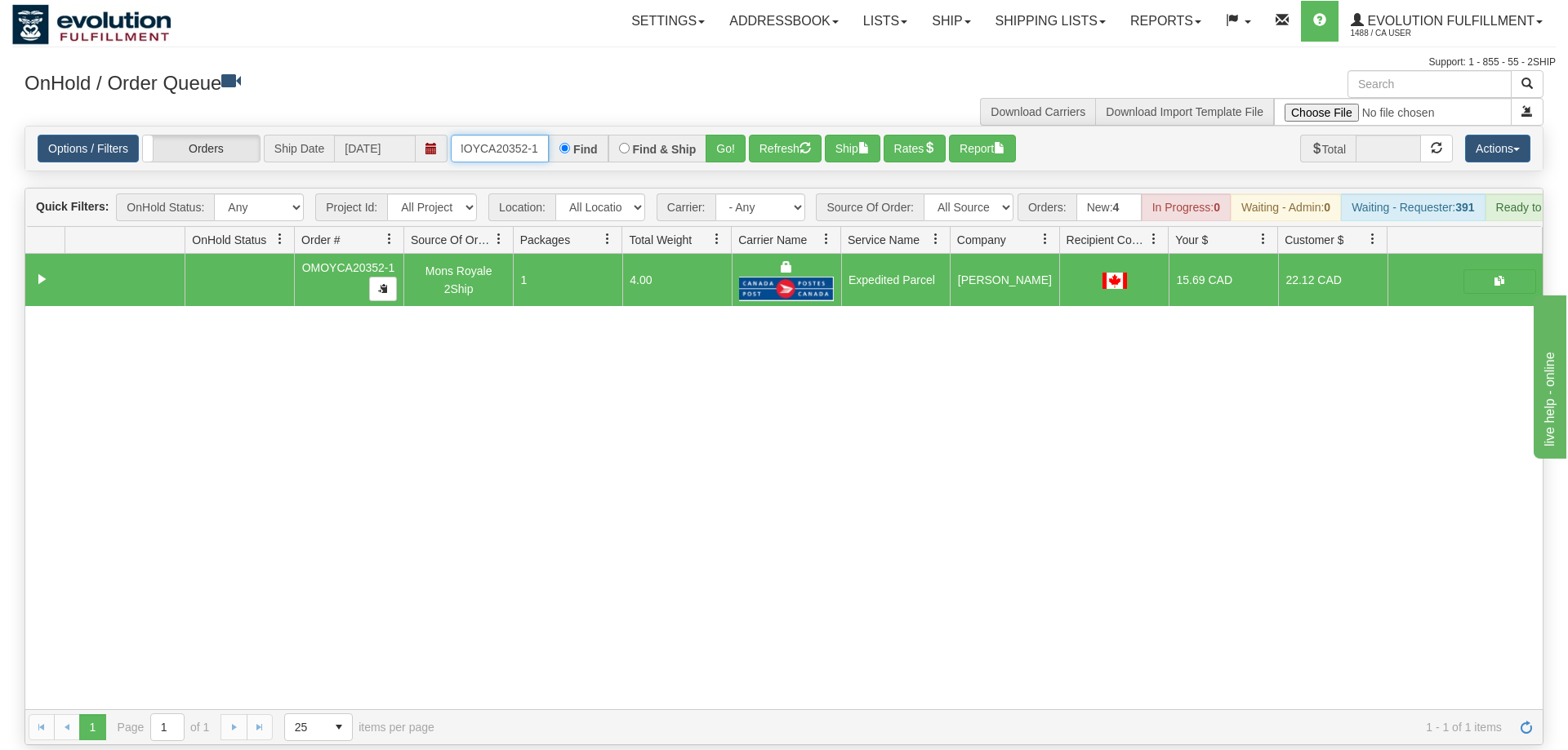
click at [535, 135] on input "OMOYCA20352-1" at bounding box center [499, 149] width 98 height 28
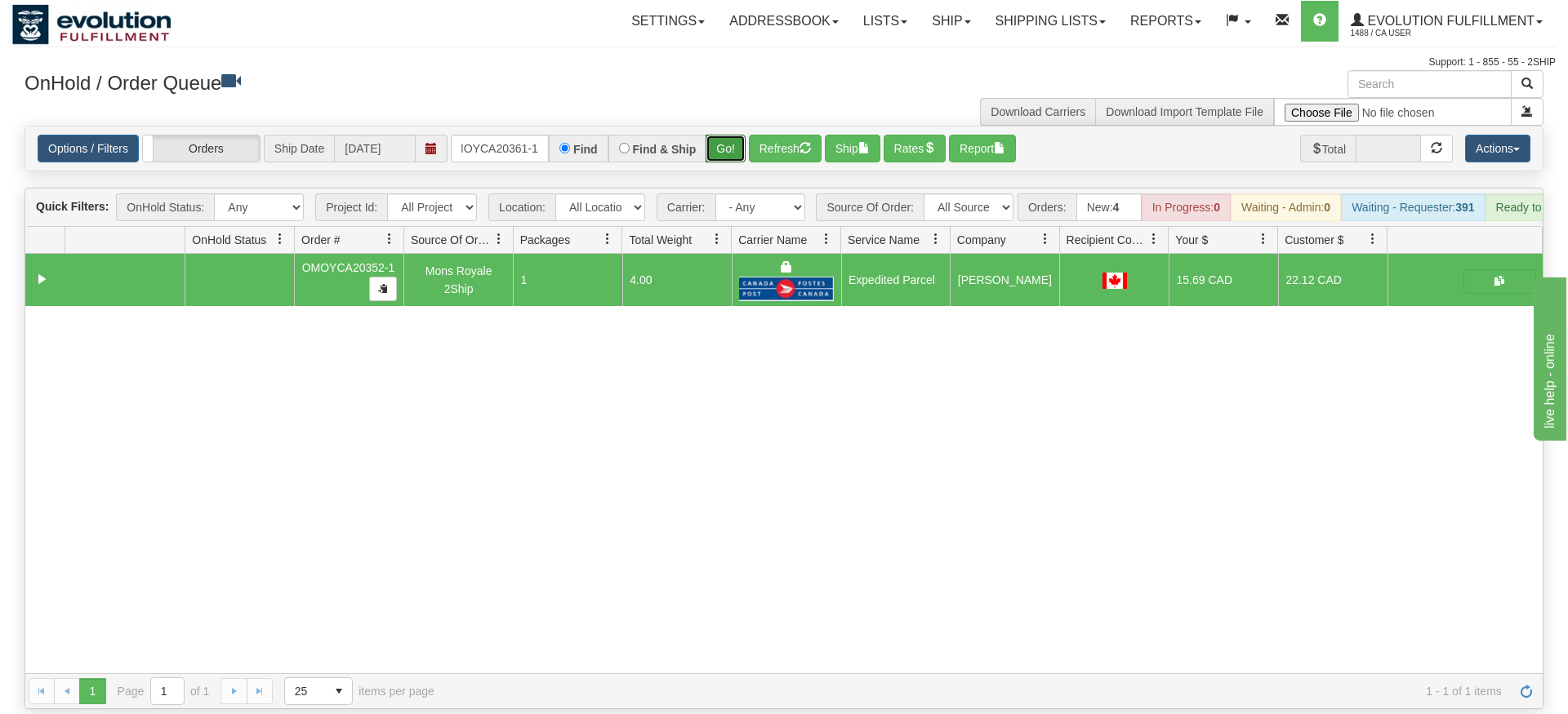
click at [712, 160] on div "Is equal to Is not equal to Contains Does not contains CAD USD EUR ZAR [PERSON_…" at bounding box center [783, 418] width 1543 height 584
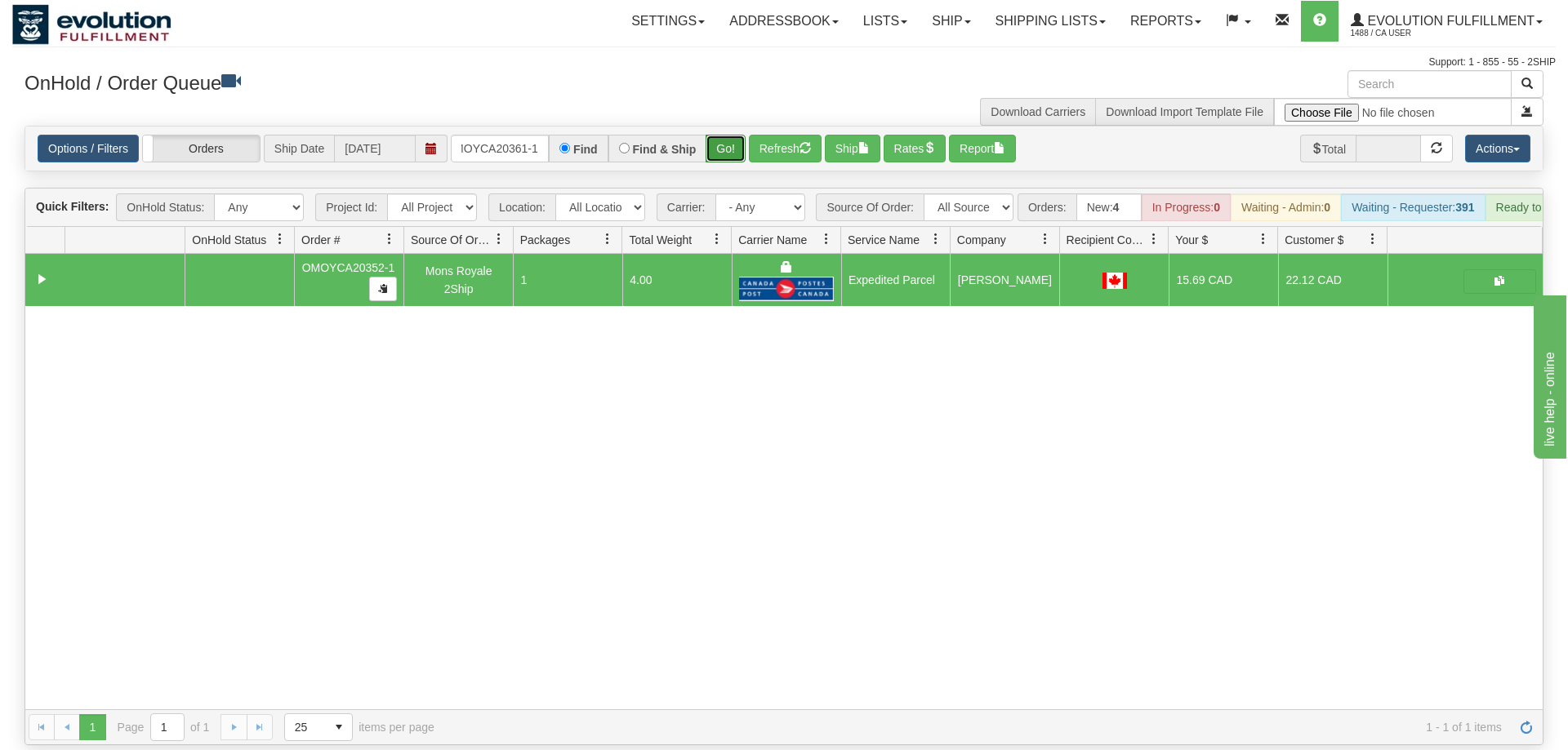
click at [732, 135] on button "Go!" at bounding box center [726, 149] width 40 height 28
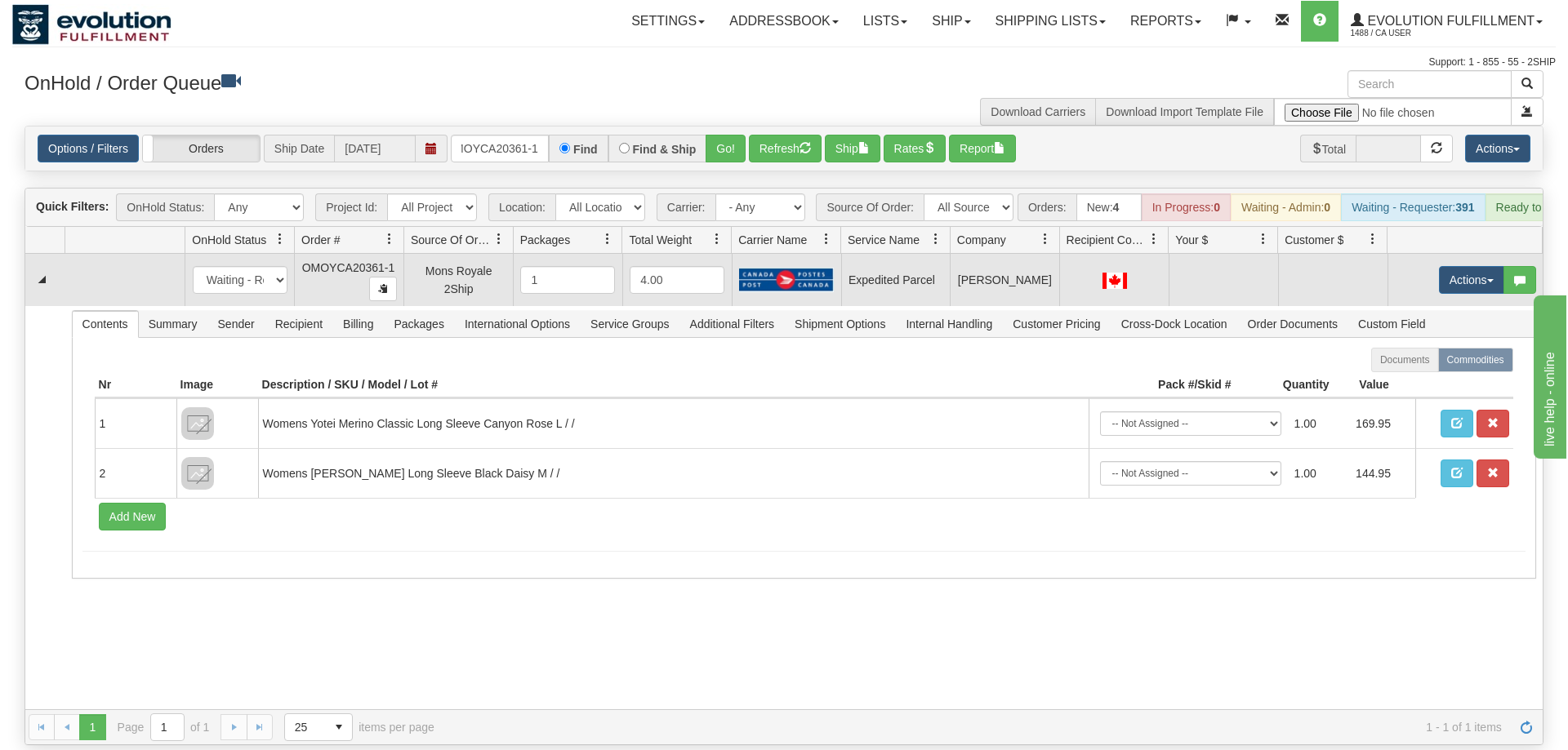
click at [1467, 270] on td "Actions Open Refresh Rates Rate All Services Ship Delete Edit Items" at bounding box center [1464, 280] width 155 height 52
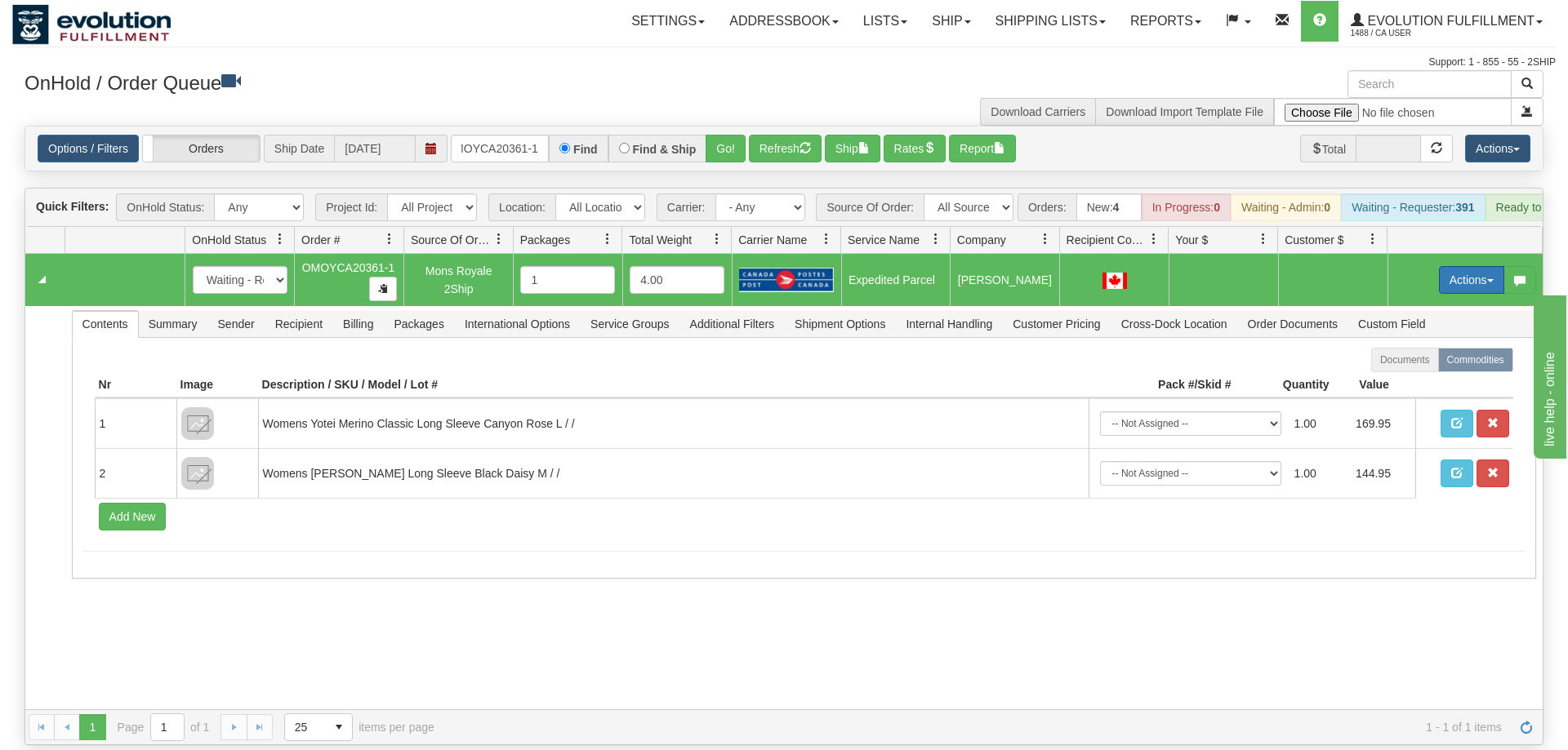
click at [1465, 266] on button "Actions" at bounding box center [1471, 280] width 65 height 28
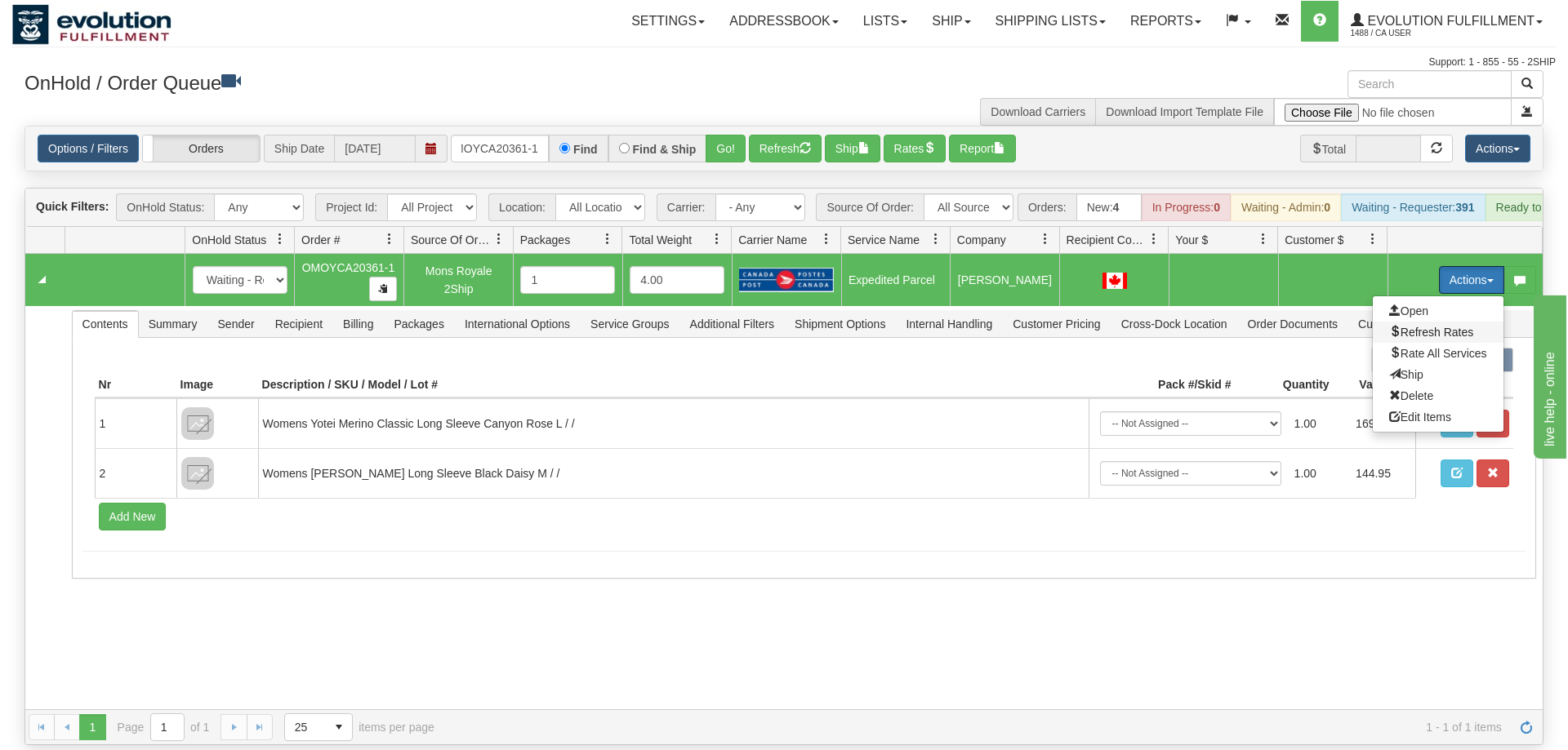
click at [1433, 326] on span "Refresh Rates" at bounding box center [1431, 332] width 84 height 13
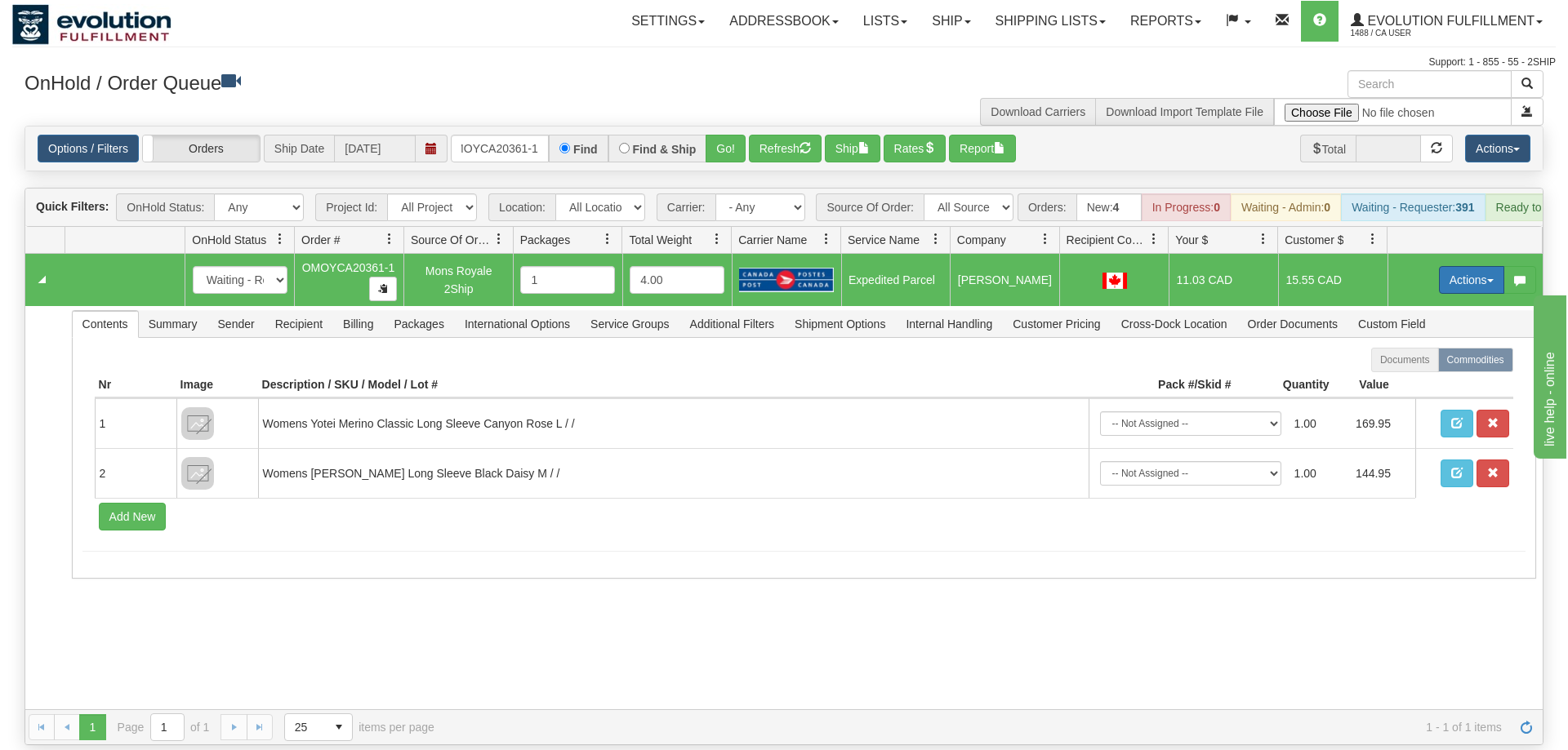
click at [1468, 266] on button "Actions" at bounding box center [1471, 280] width 65 height 28
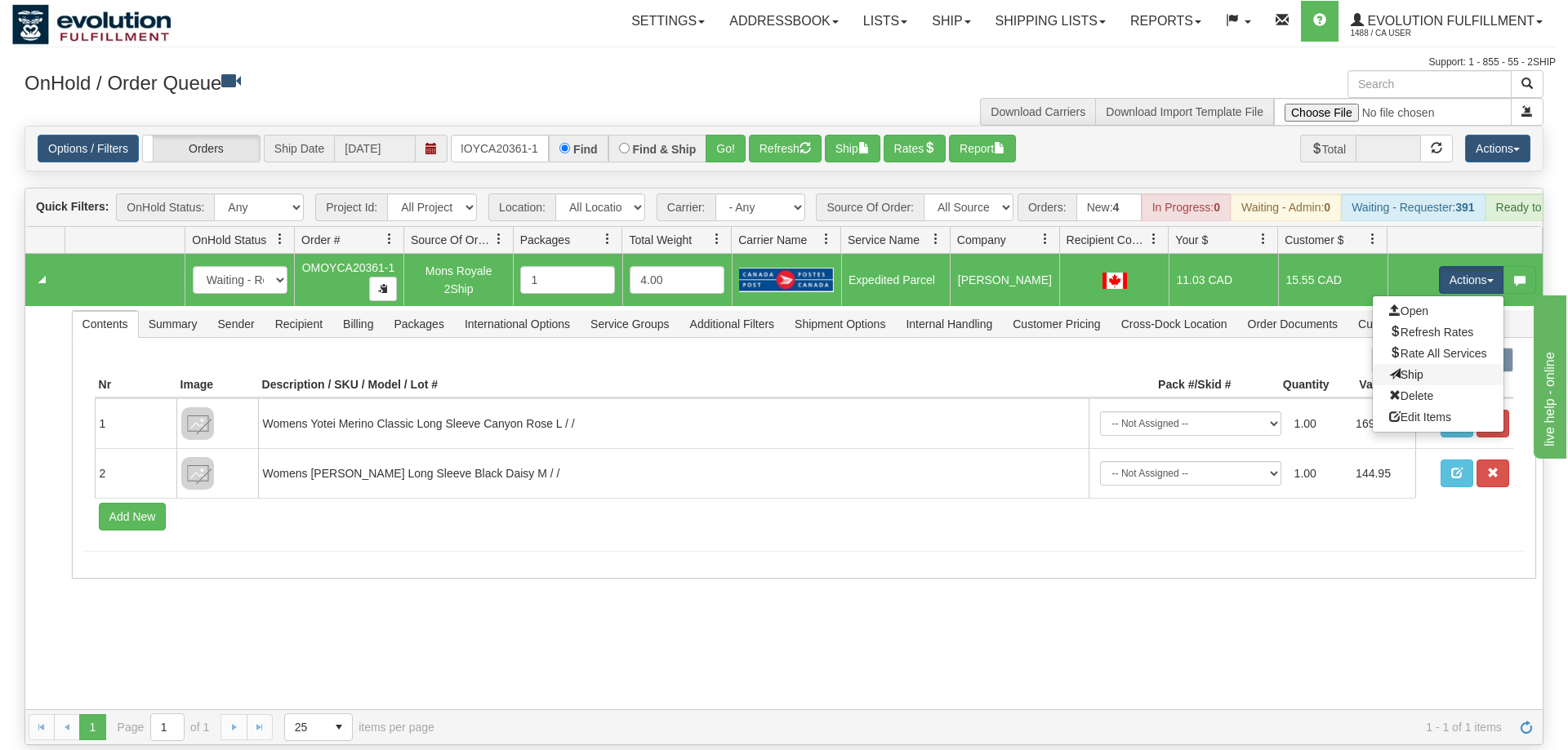
click at [1437, 364] on link "Ship" at bounding box center [1438, 375] width 130 height 21
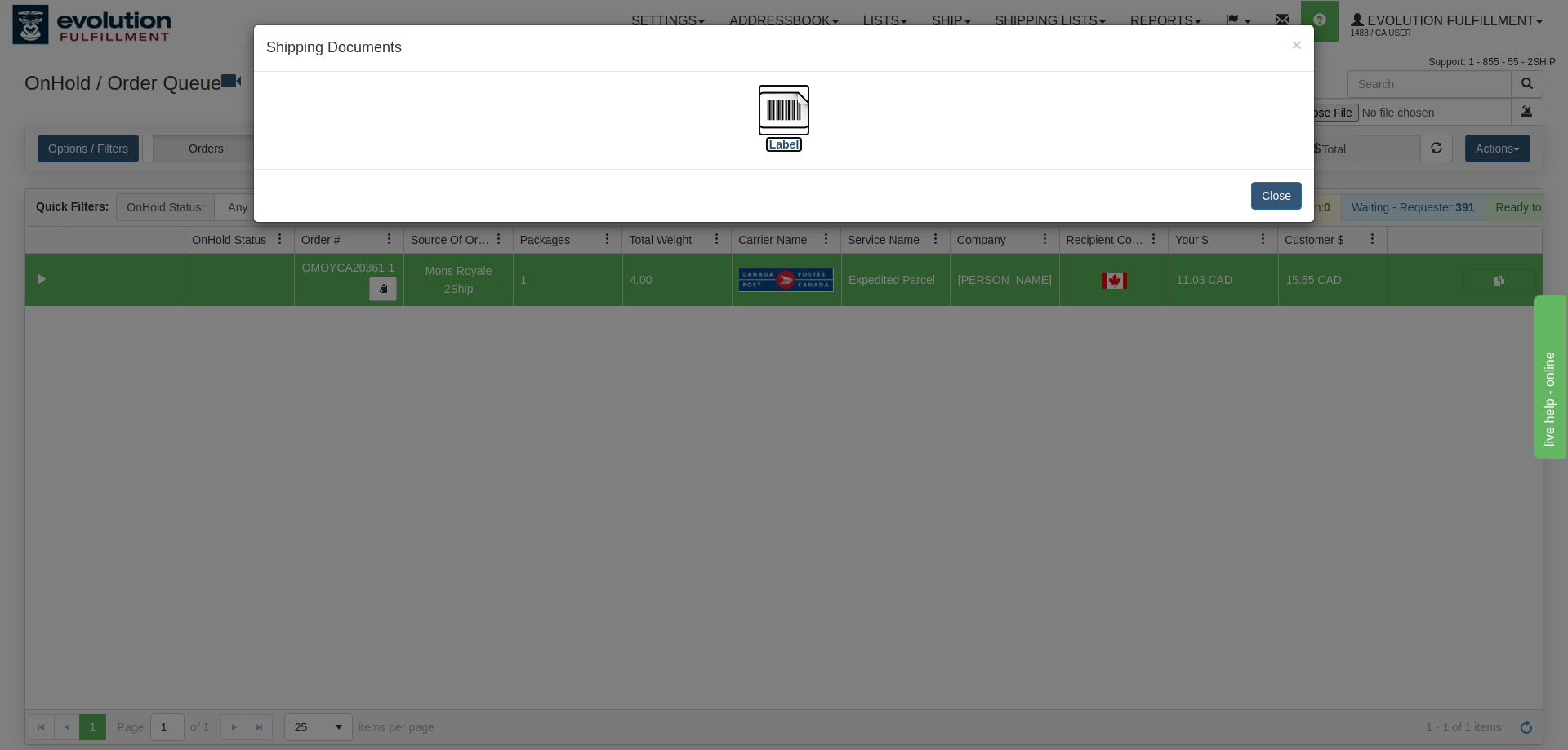
click at [780, 115] on img at bounding box center [783, 110] width 52 height 52
click at [812, 497] on div "× Shipping Documents [Label] Close" at bounding box center [784, 375] width 1568 height 750
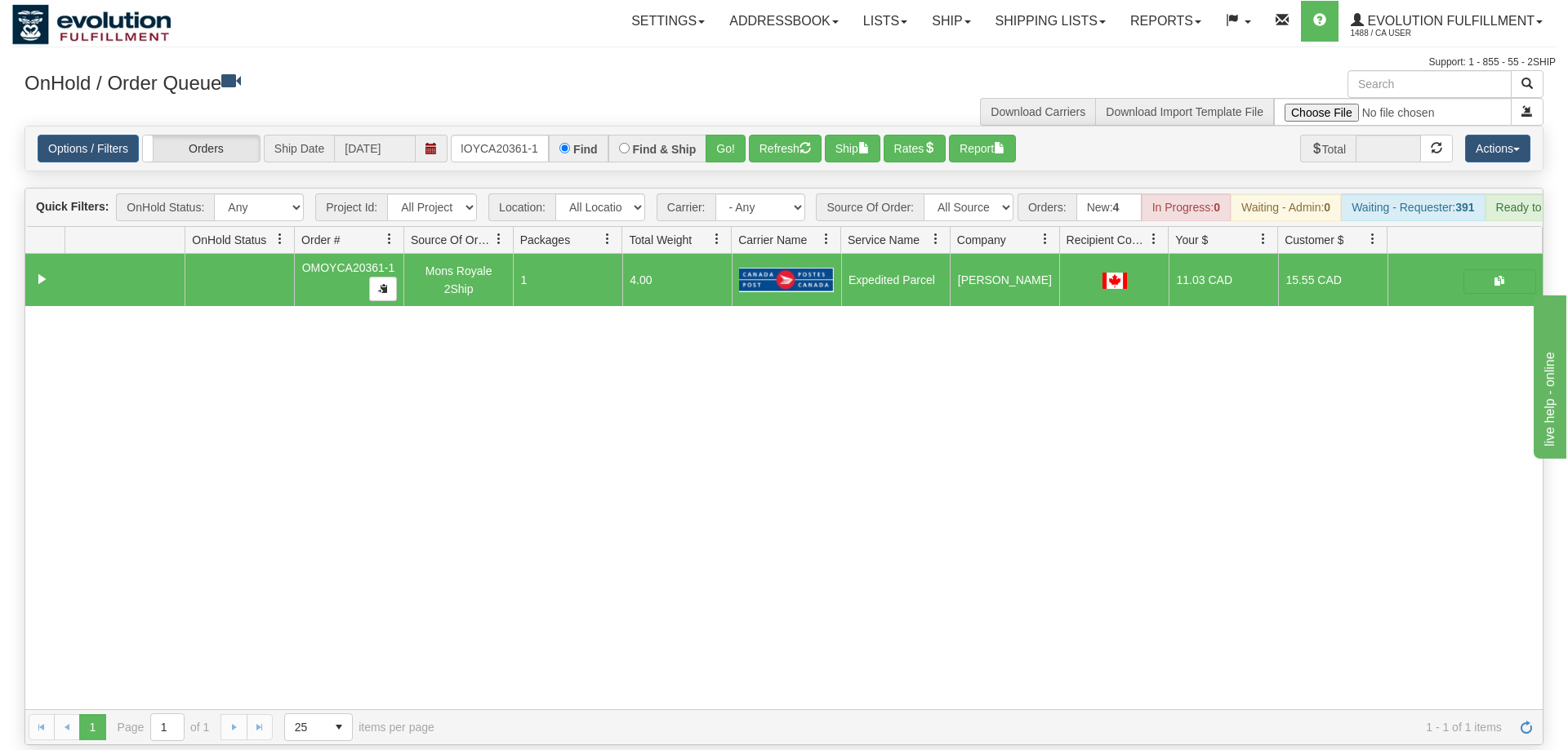
click at [498, 143] on div "Options / Filters Group Shipments Orders Ship Date [DATE] OMOYCA20361-1 Find Fi…" at bounding box center [784, 149] width 1518 height 44
click at [513, 135] on input "OMOYCA20361-1" at bounding box center [499, 149] width 98 height 28
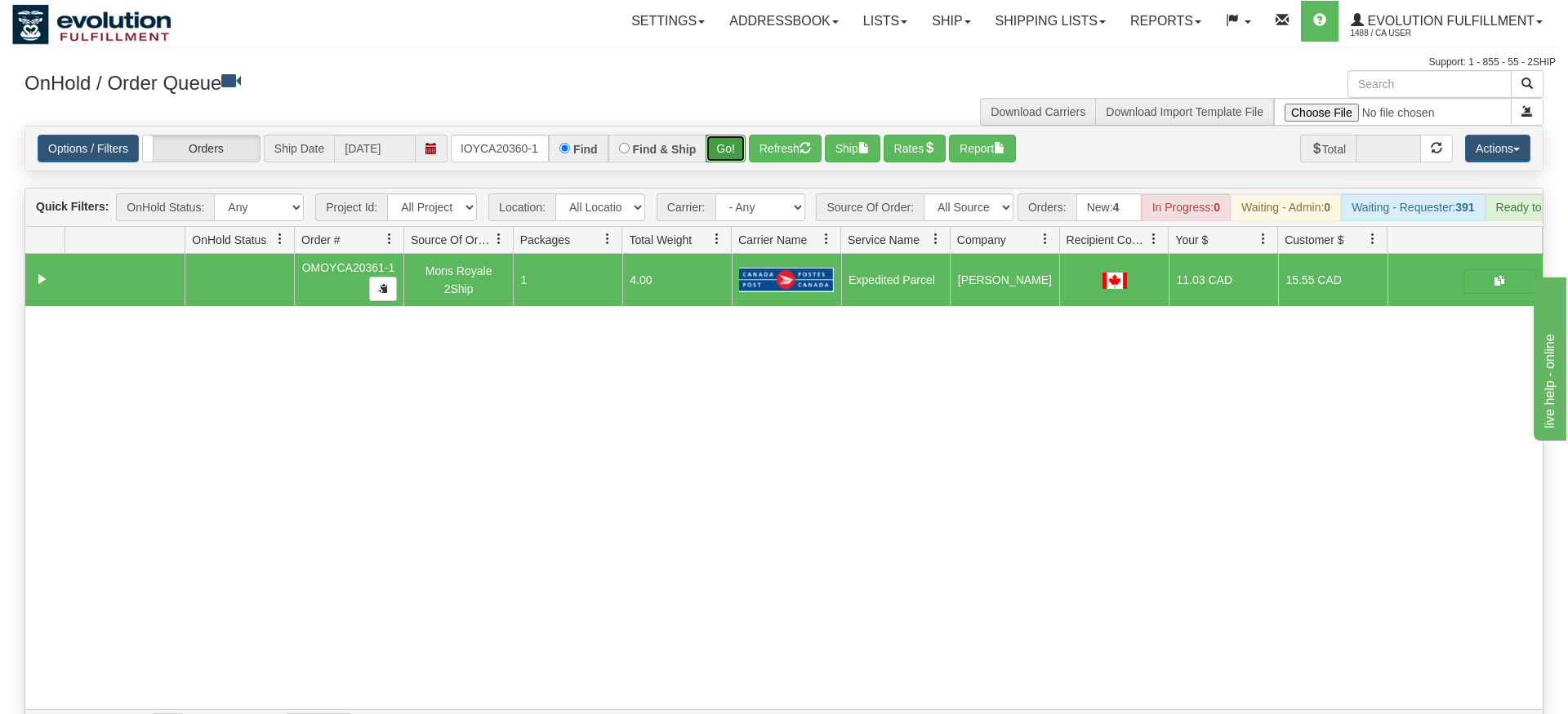
drag, startPoint x: 736, startPoint y: 128, endPoint x: 737, endPoint y: 138, distance: 10.0
click at [737, 158] on div "Is equal to Is not equal to Contains Does not contains CAD USD EUR ZAR [PERSON_…" at bounding box center [783, 435] width 1543 height 619
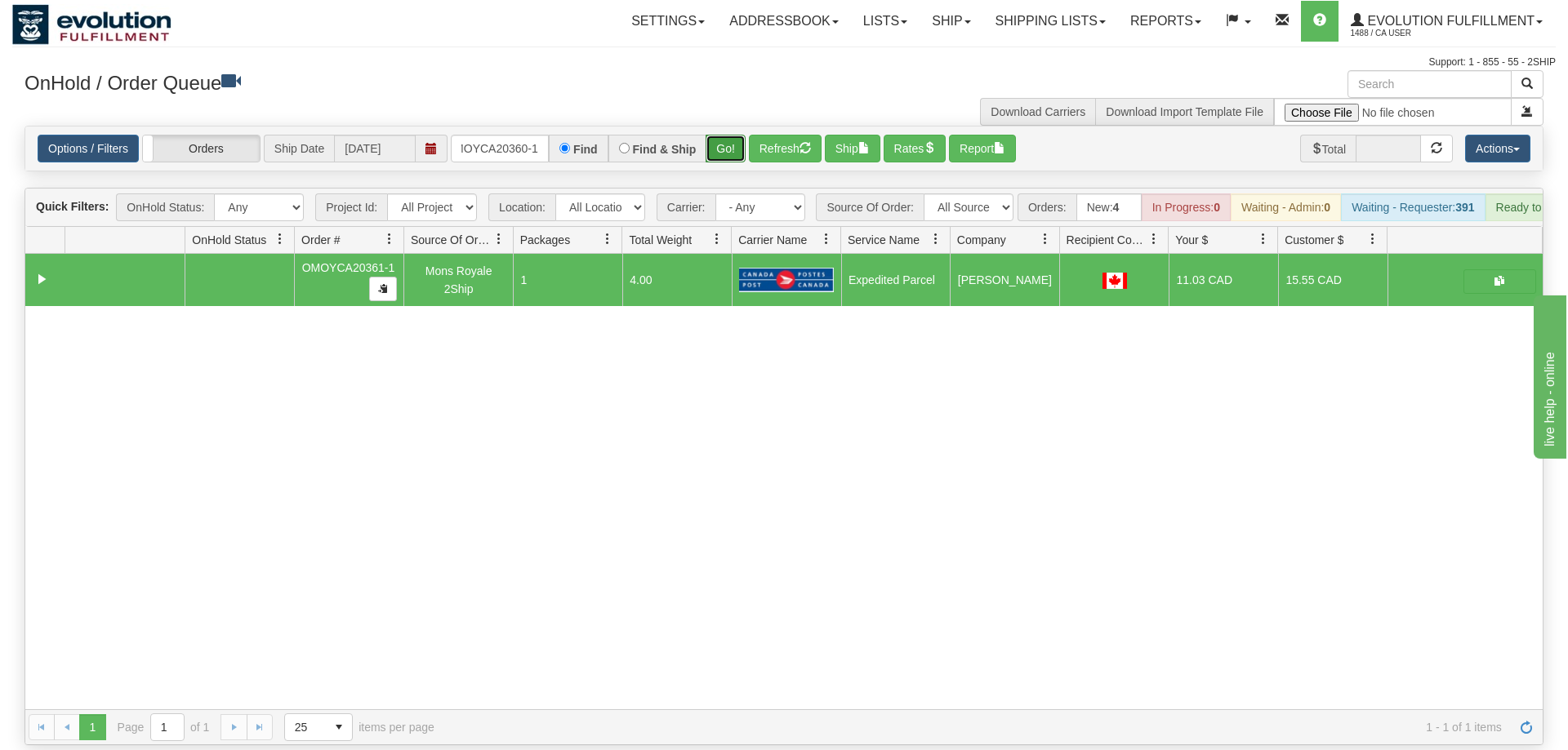
click at [734, 135] on button "Go!" at bounding box center [726, 149] width 40 height 28
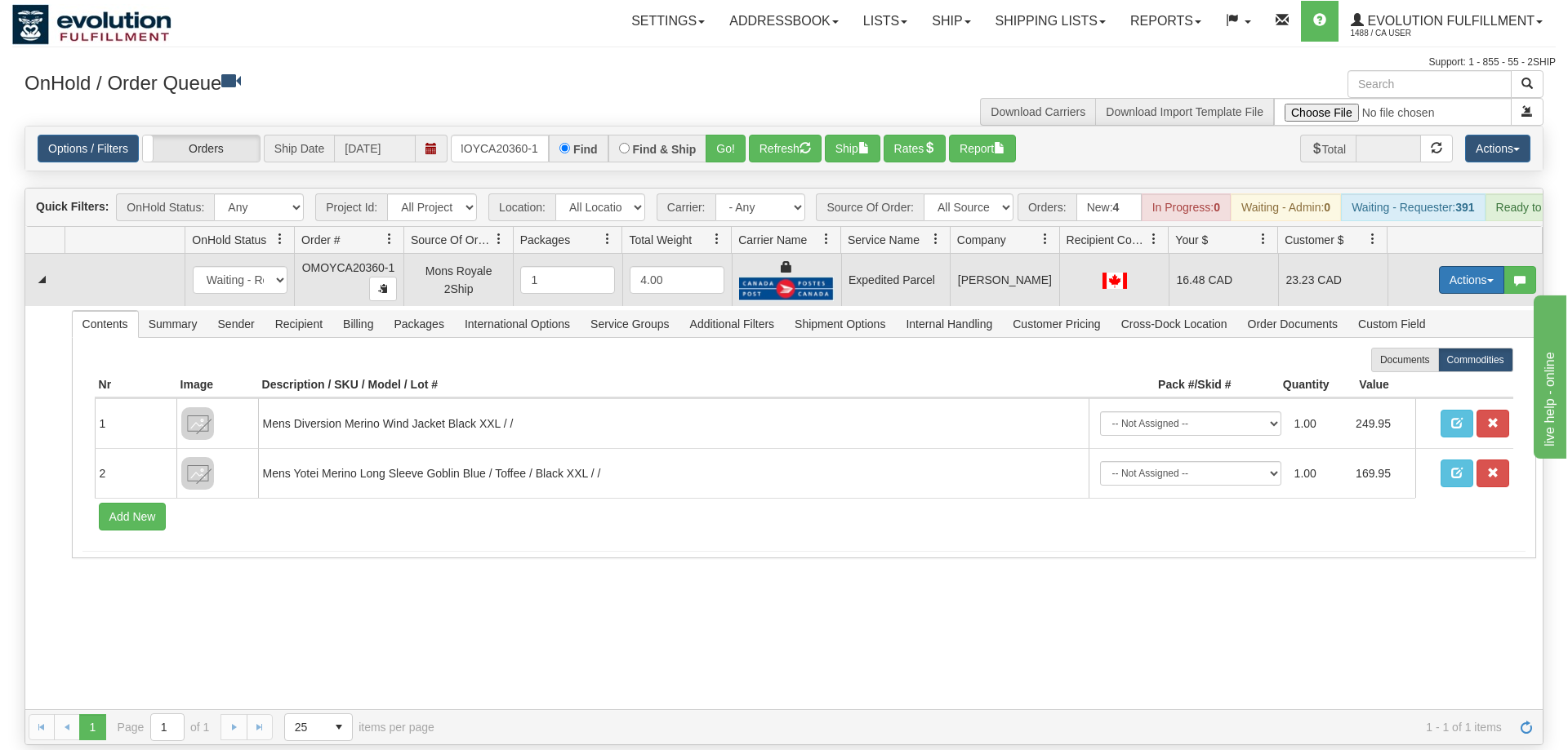
click at [1482, 267] on button "Actions" at bounding box center [1471, 280] width 65 height 28
click at [1439, 364] on link "Ship" at bounding box center [1438, 375] width 130 height 21
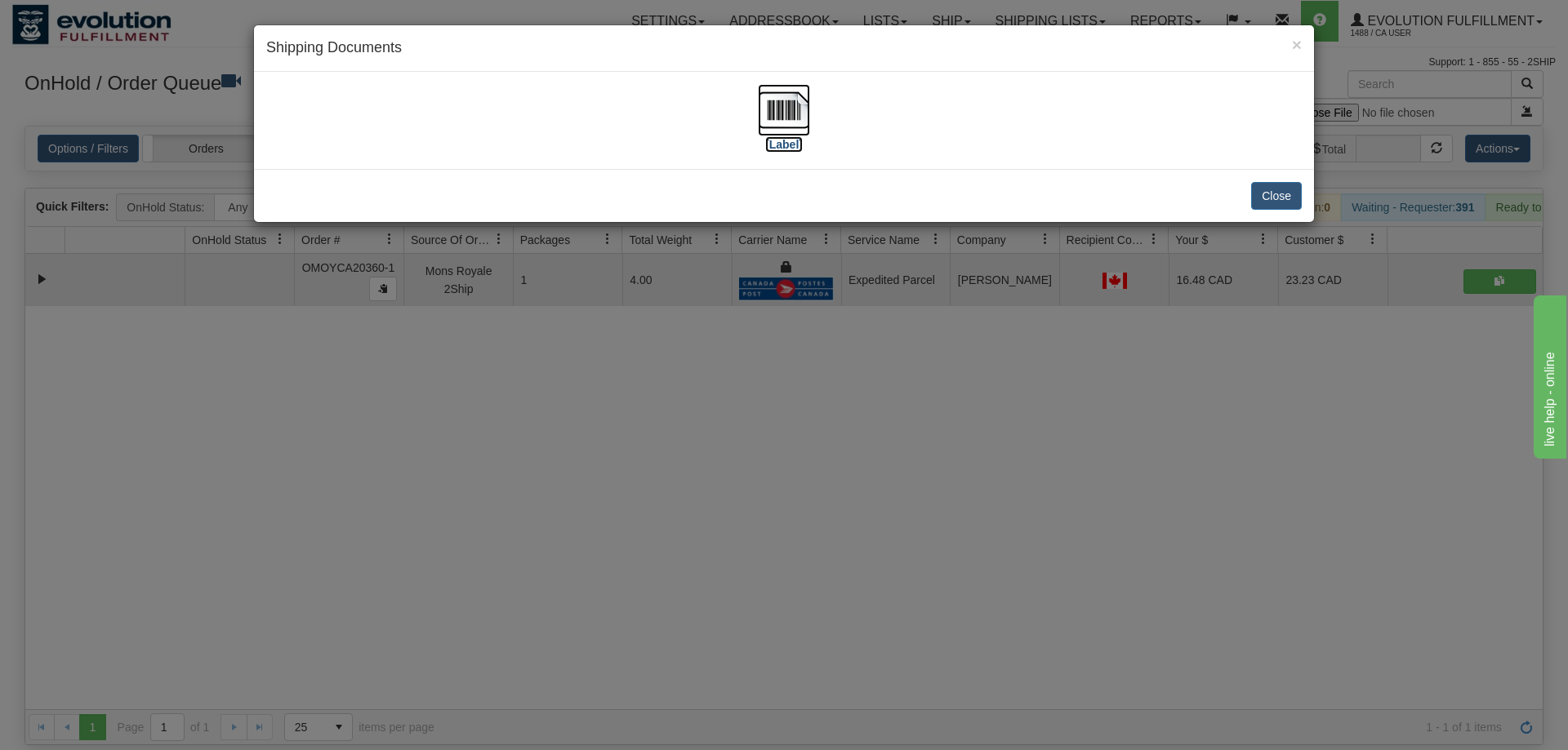
click at [801, 137] on label "[Label]" at bounding box center [783, 145] width 38 height 17
drag, startPoint x: 1016, startPoint y: 562, endPoint x: 699, endPoint y: 85, distance: 572.7
click at [1009, 537] on div "× Shipping Documents [Label] Close" at bounding box center [784, 375] width 1568 height 750
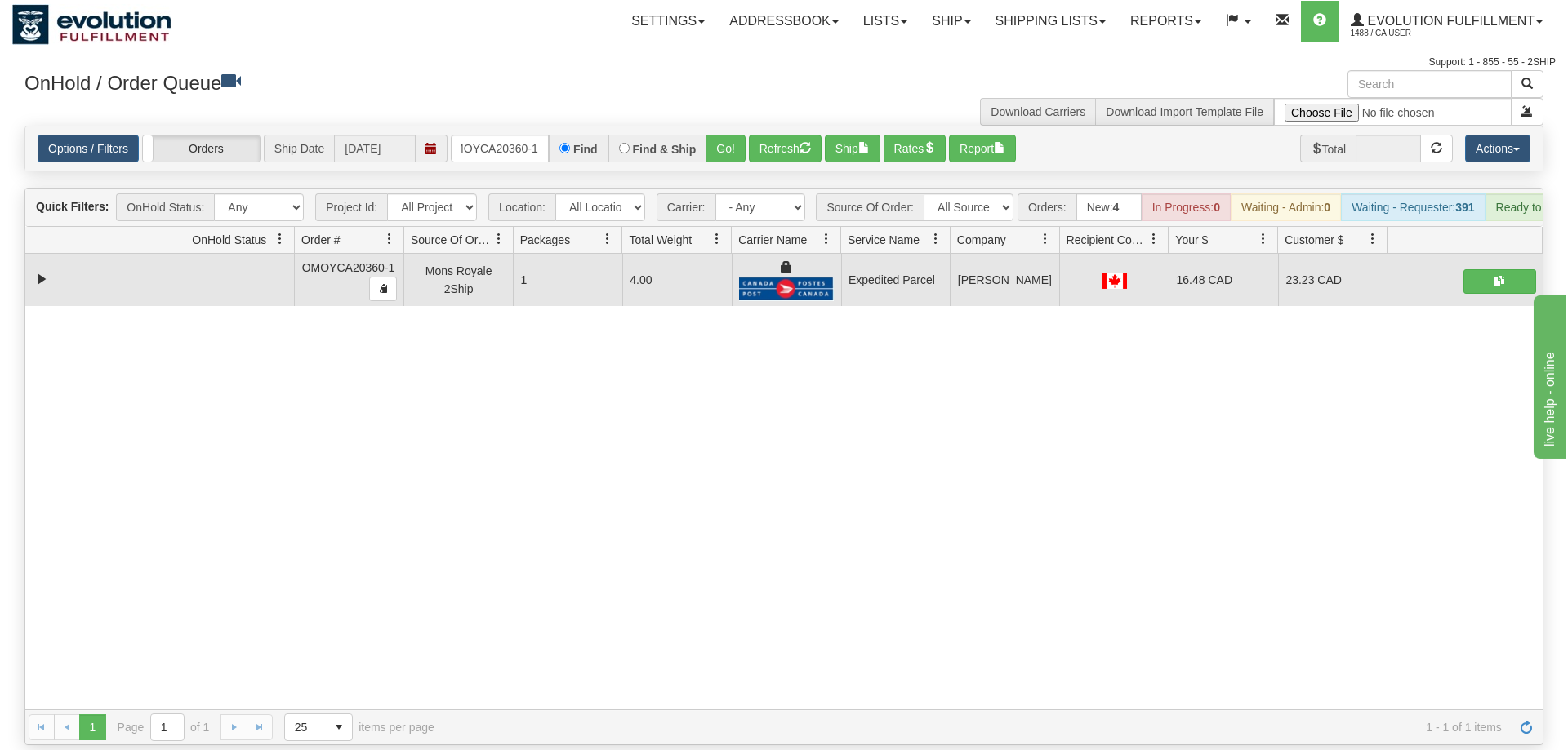
click at [554, 135] on div "Find" at bounding box center [578, 149] width 59 height 28
click at [539, 135] on input "OMOYCA20360-1" at bounding box center [499, 149] width 98 height 28
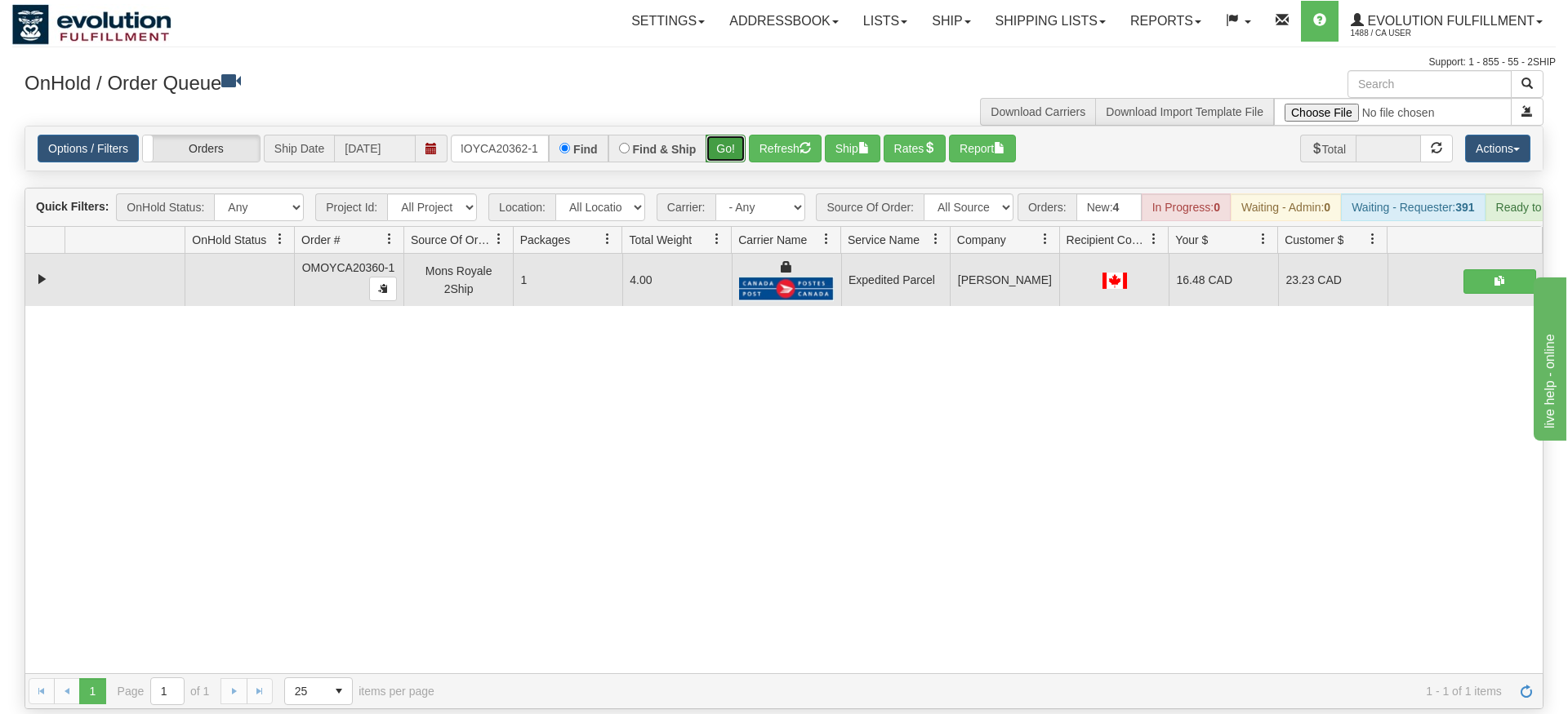
click at [722, 158] on div "Is equal to Is not equal to Contains Does not contains CAD USD EUR ZAR [PERSON_…" at bounding box center [783, 418] width 1543 height 584
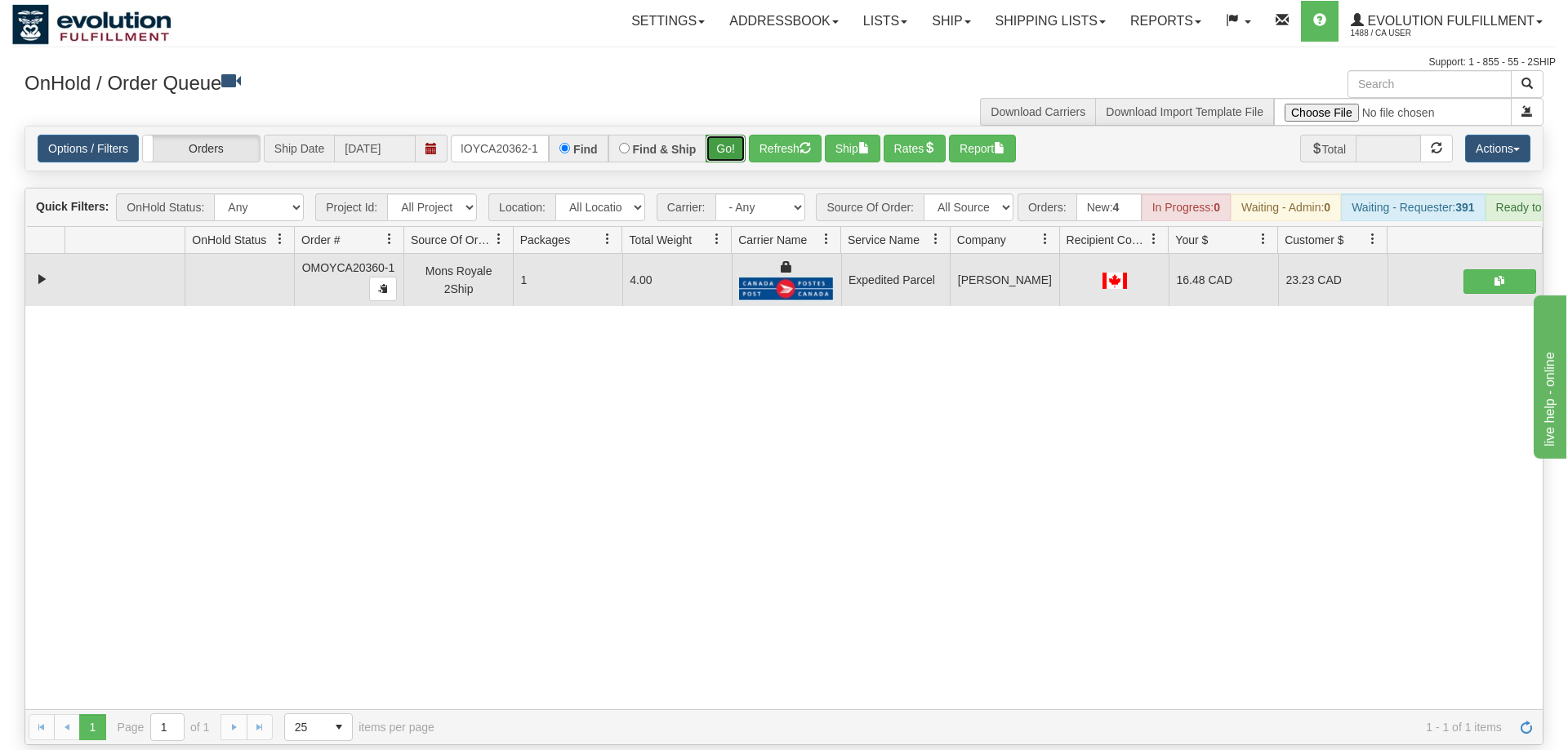
click at [726, 135] on button "Go!" at bounding box center [726, 149] width 40 height 28
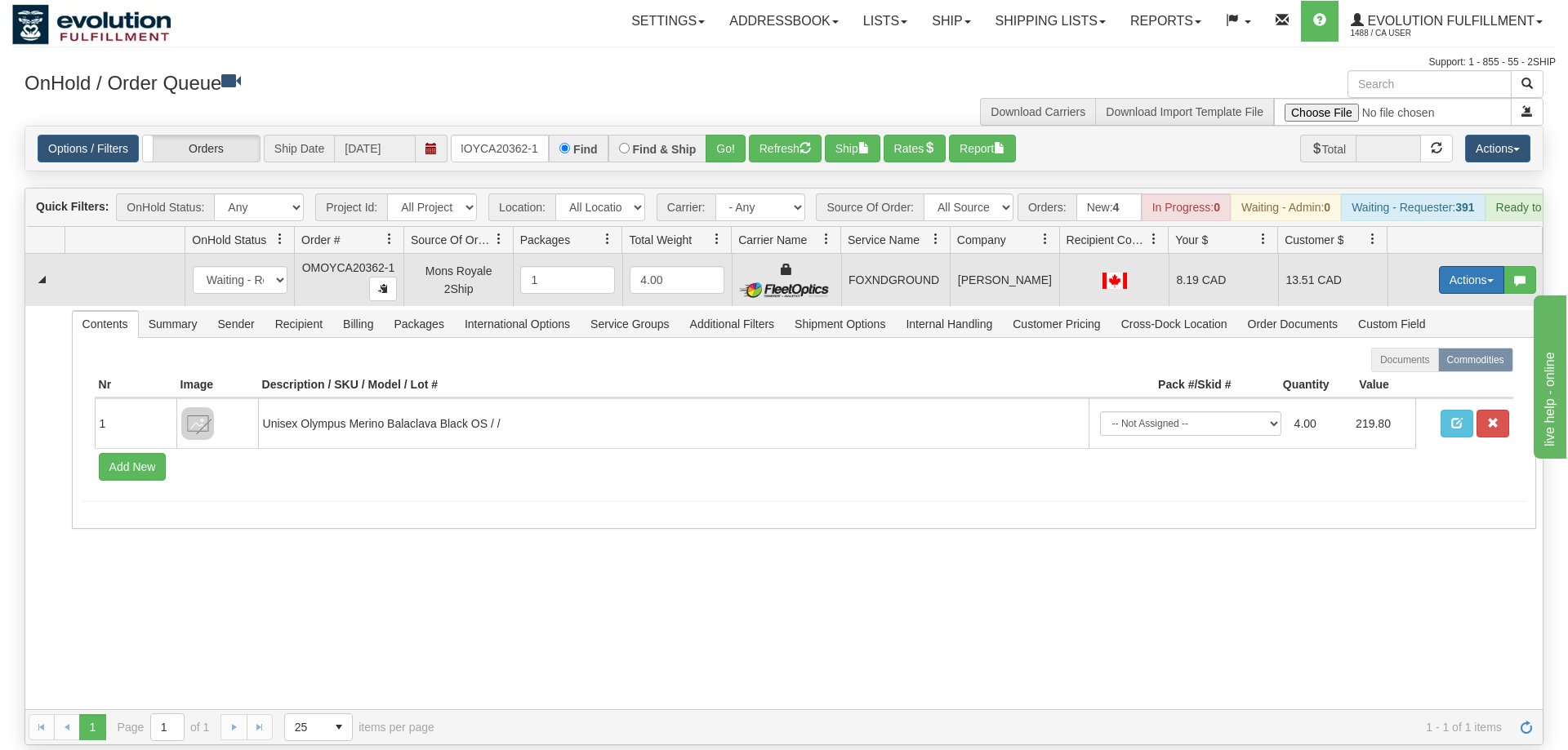
click at [1466, 266] on button "Actions" at bounding box center [1471, 280] width 65 height 28
click at [1439, 364] on link "Ship" at bounding box center [1438, 375] width 130 height 21
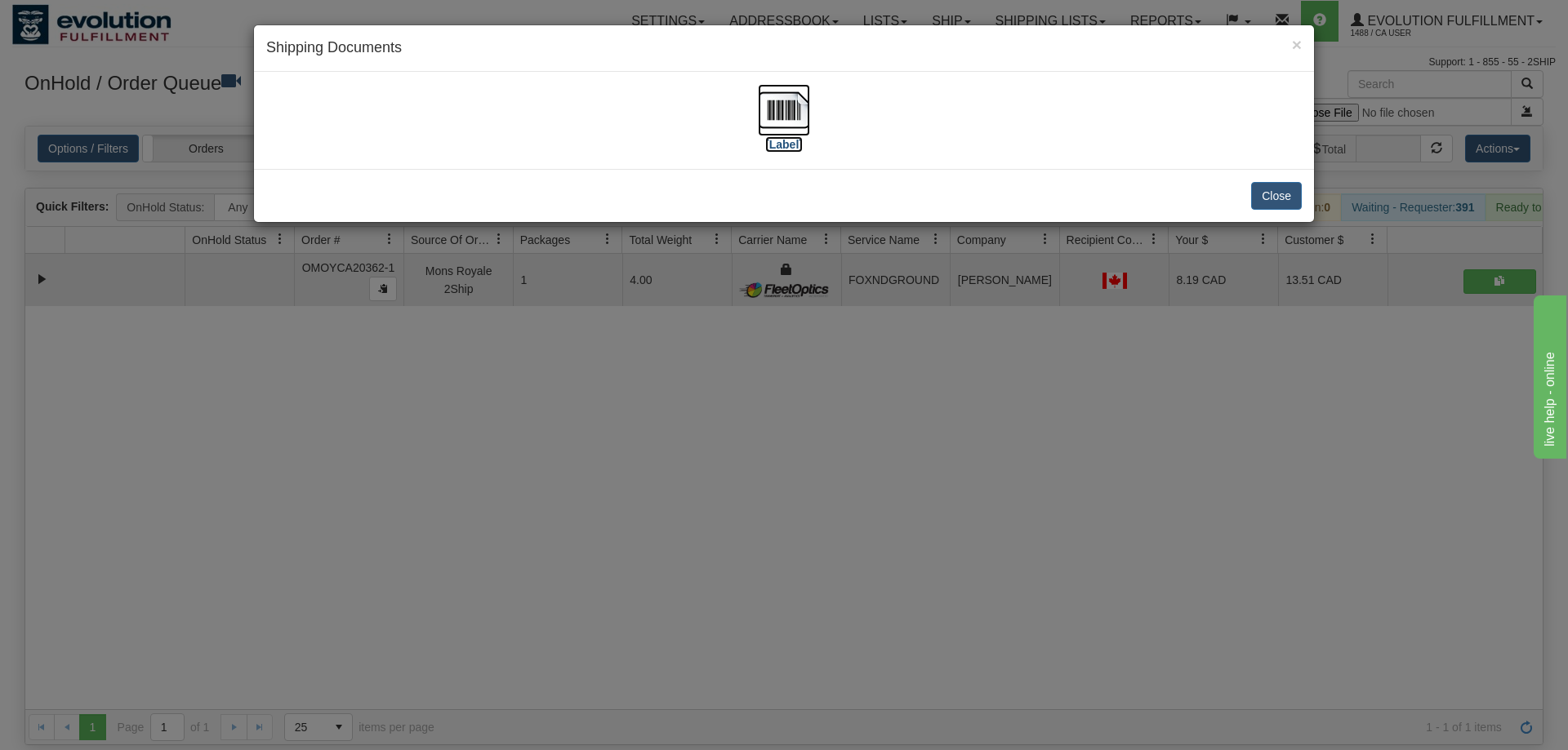
click at [773, 105] on img at bounding box center [783, 110] width 52 height 52
drag, startPoint x: 726, startPoint y: 579, endPoint x: 558, endPoint y: 208, distance: 407.3
click at [737, 519] on div "× Shipping Documents [Label] Close" at bounding box center [784, 375] width 1568 height 750
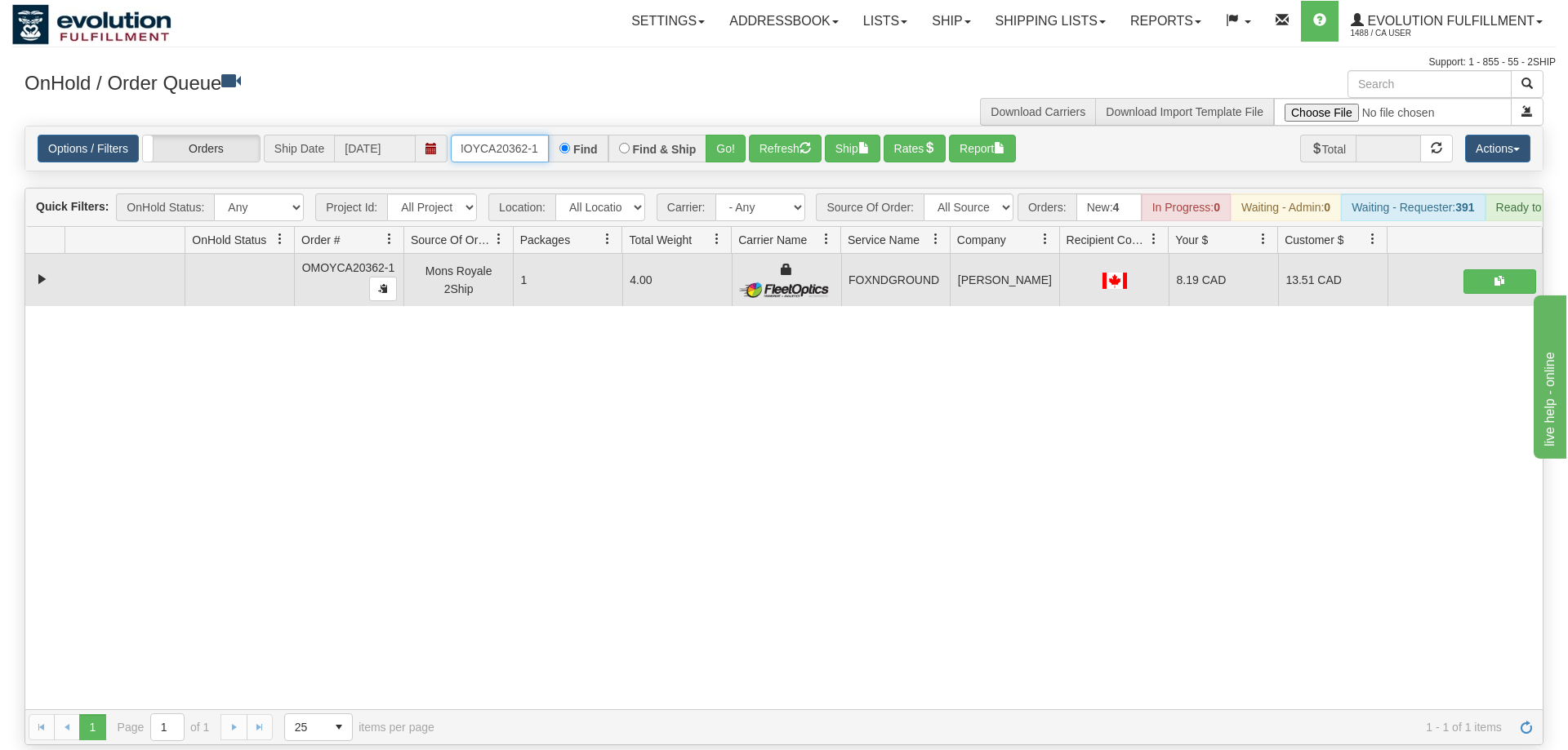
click at [498, 135] on input "OMOYCA20362-1" at bounding box center [499, 149] width 98 height 28
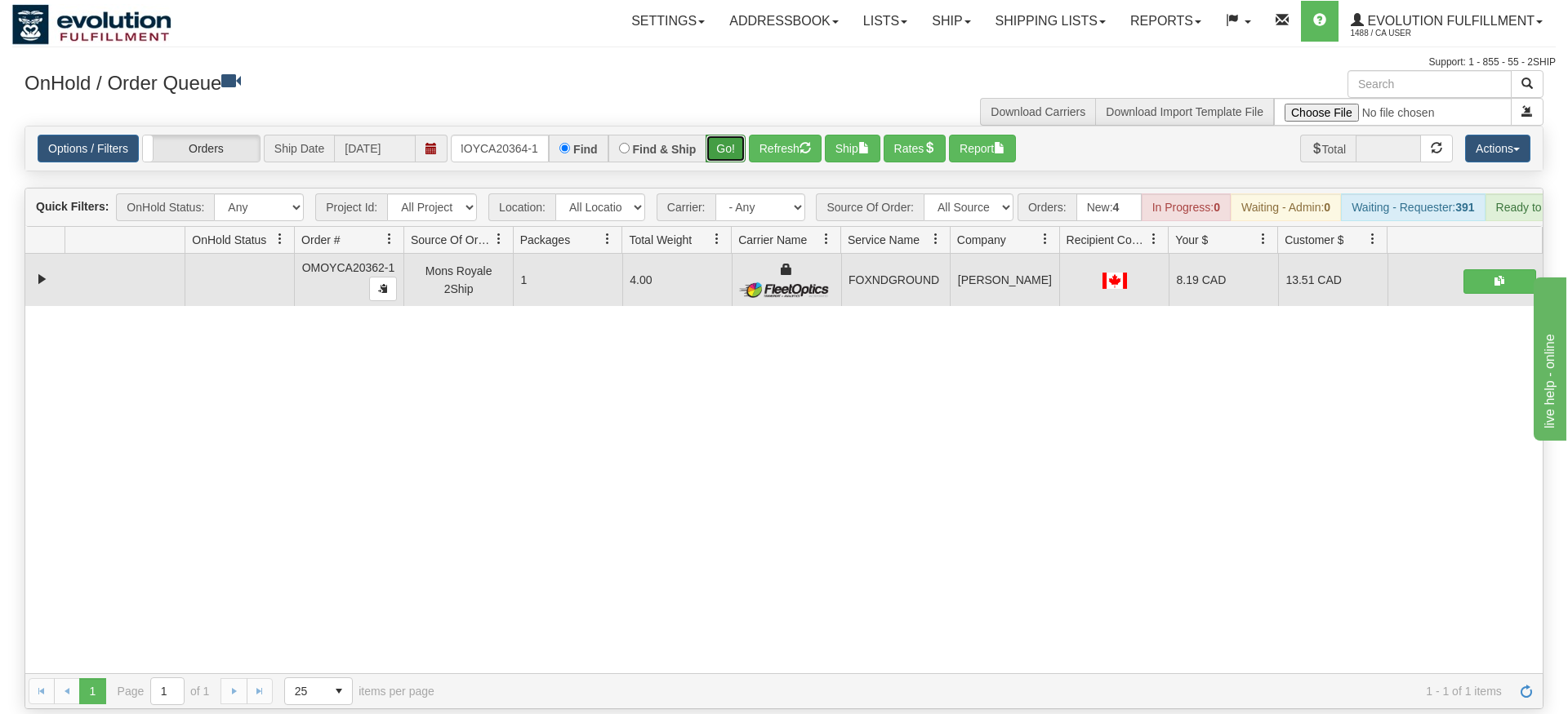
drag, startPoint x: 723, startPoint y: 127, endPoint x: 726, endPoint y: 135, distance: 8.5
click at [723, 162] on div "Is equal to Is not equal to Contains Does not contains CAD USD EUR ZAR [PERSON_…" at bounding box center [783, 418] width 1543 height 584
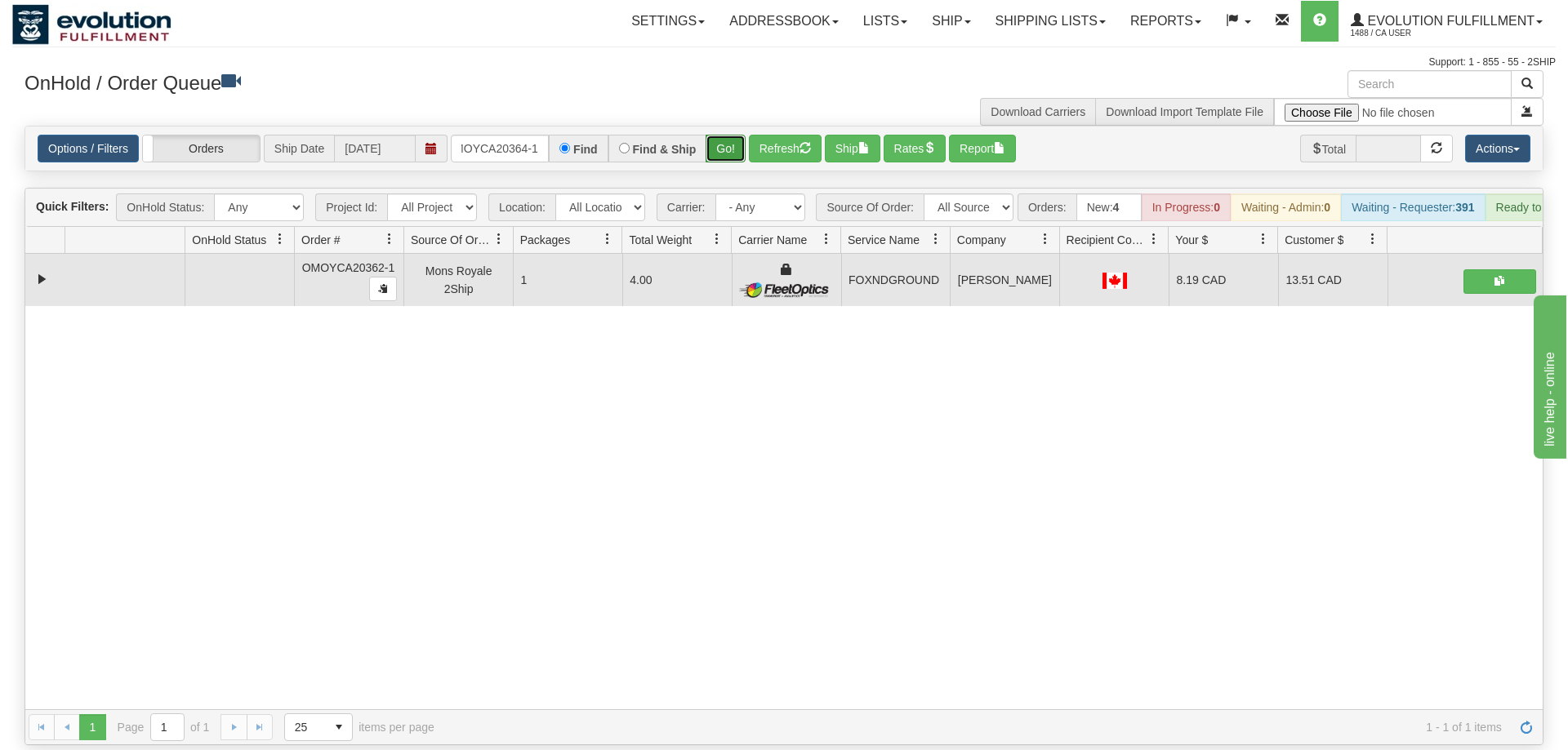
click at [726, 135] on button "Go!" at bounding box center [726, 149] width 40 height 28
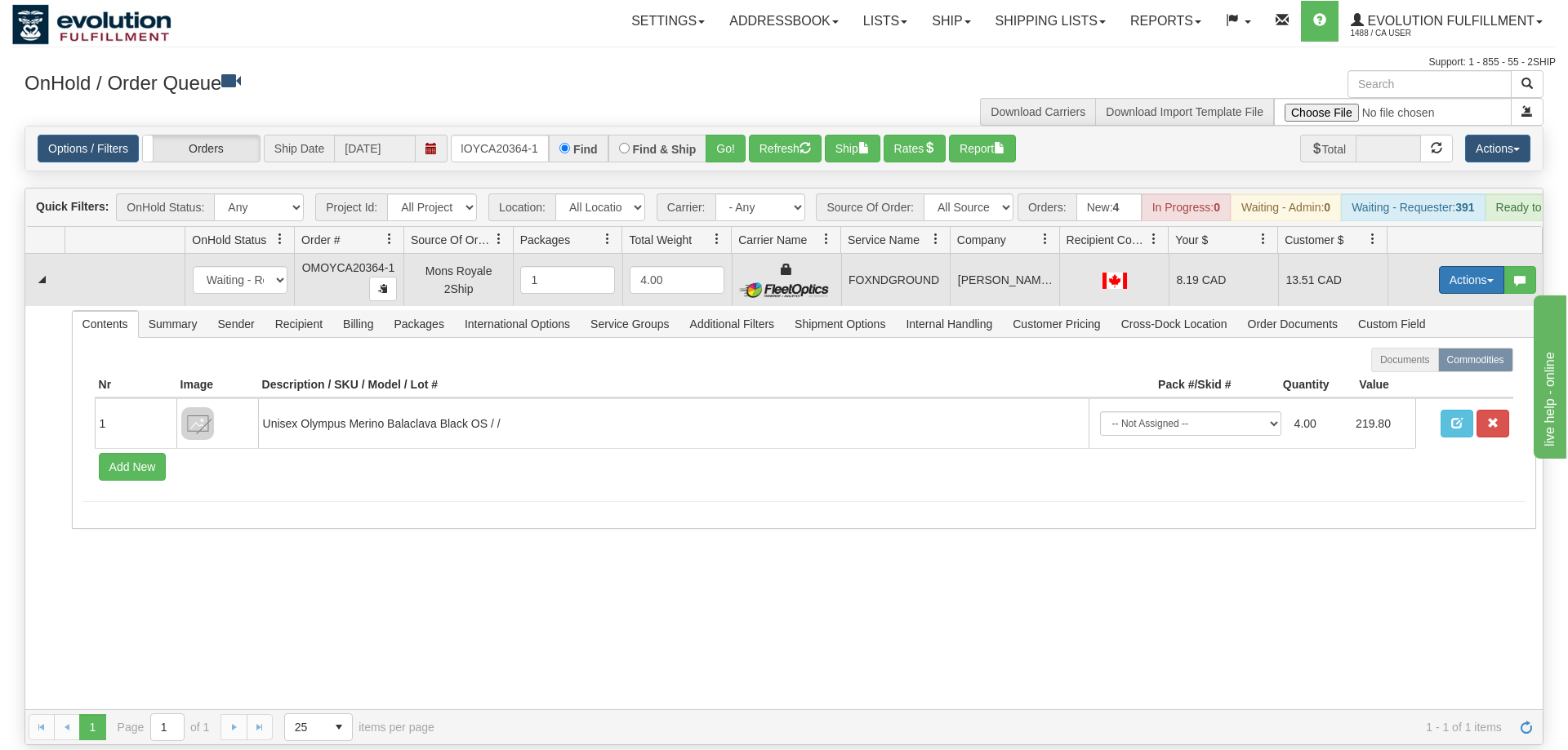
click at [1459, 266] on button "Actions" at bounding box center [1471, 280] width 65 height 28
click at [1407, 368] on span "Ship" at bounding box center [1406, 375] width 34 height 13
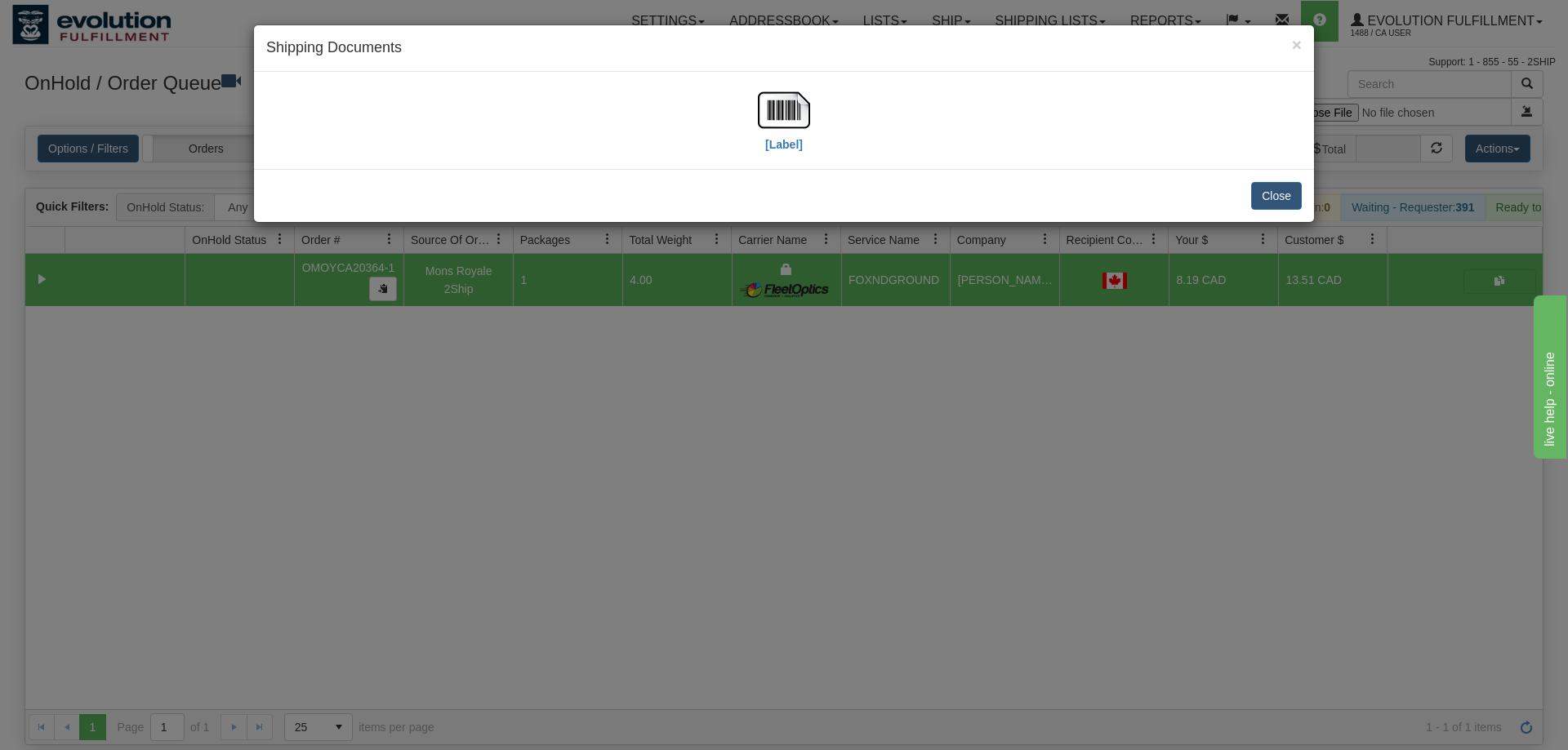
click at [756, 127] on div "[Label]" at bounding box center [784, 120] width 1036 height 73
click at [779, 122] on img at bounding box center [783, 110] width 52 height 52
drag, startPoint x: 736, startPoint y: 561, endPoint x: 595, endPoint y: 32, distance: 547.5
click at [787, 510] on div "× Shipping Documents [Label] Close" at bounding box center [784, 375] width 1568 height 750
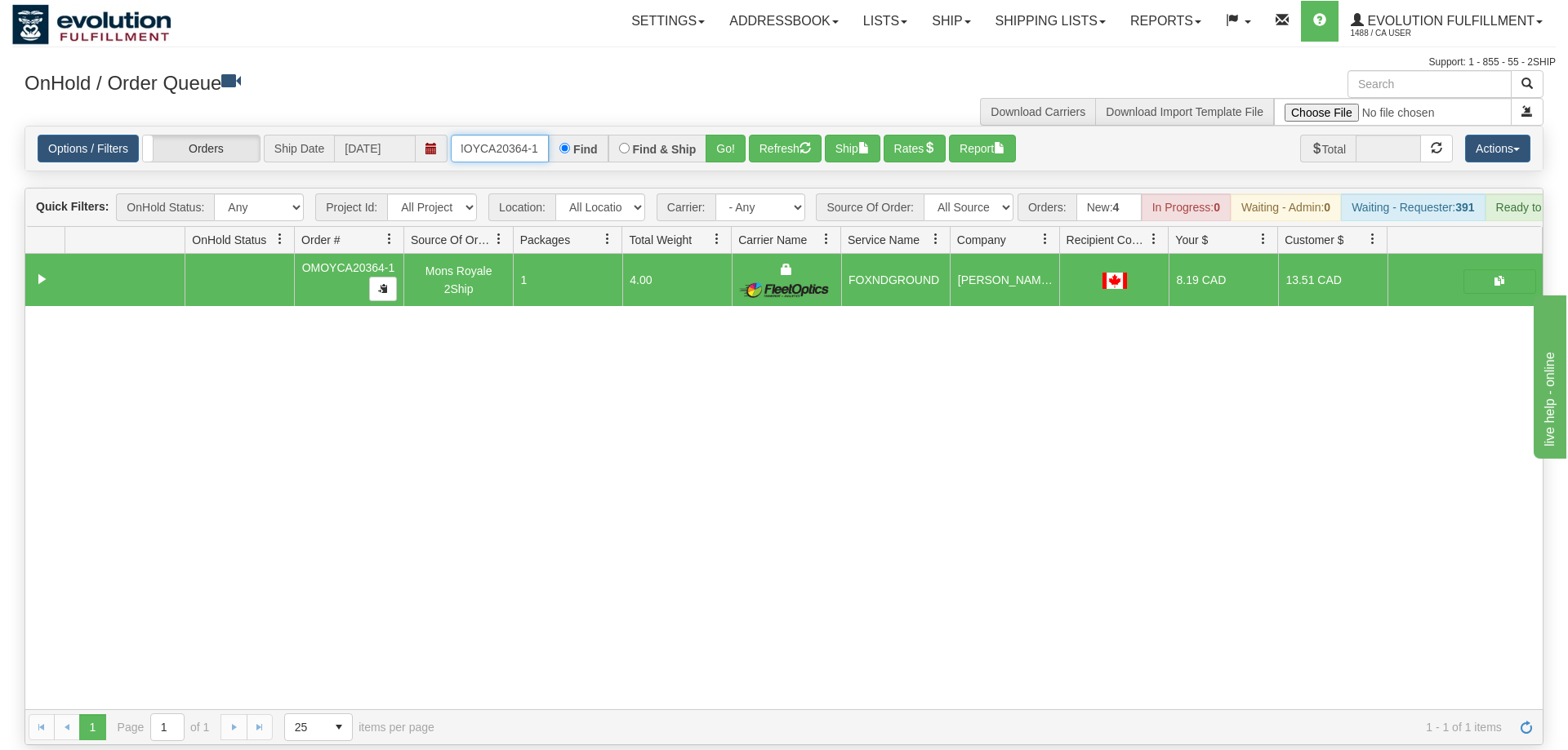
click at [498, 135] on input "OMOYCA20364-1" at bounding box center [499, 149] width 98 height 28
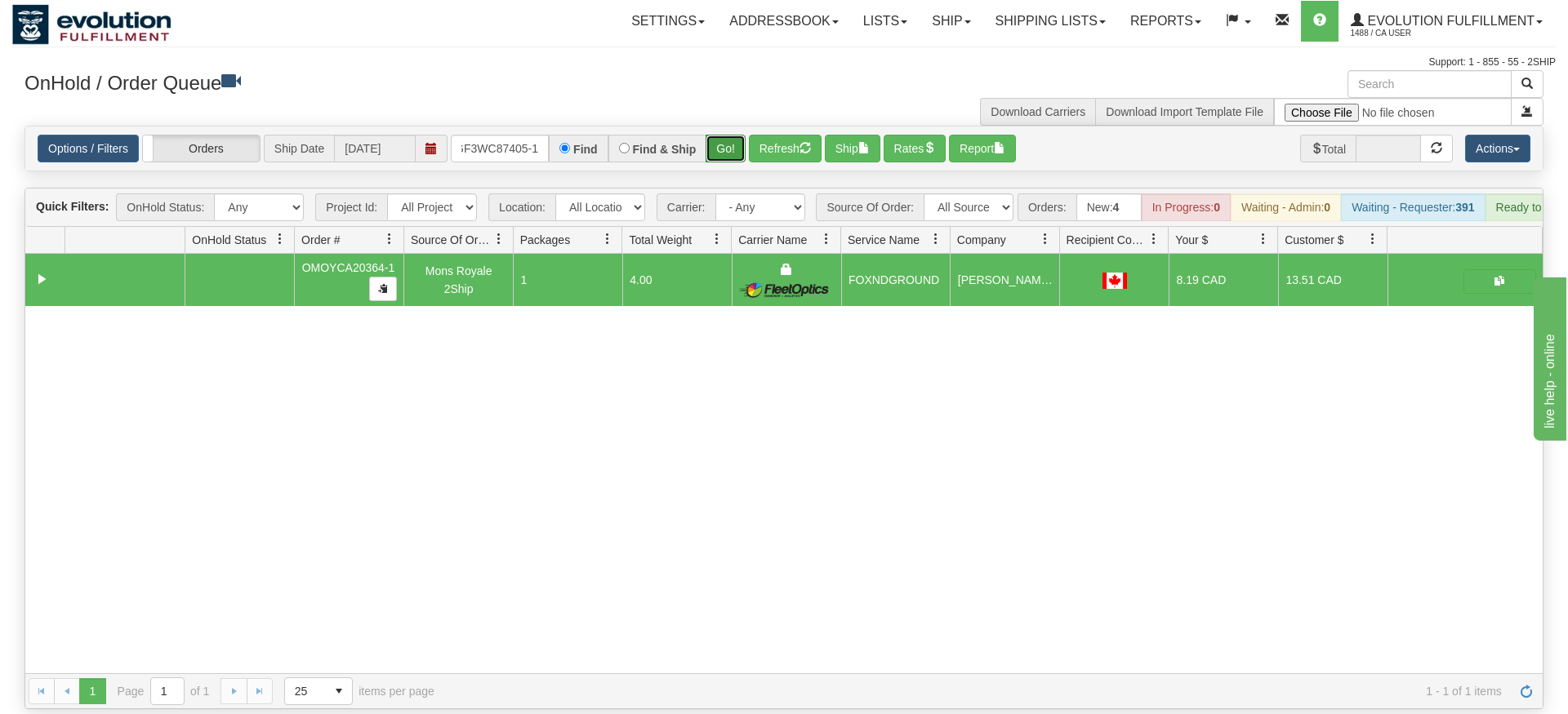
click at [736, 153] on div "Is equal to Is not equal to Contains Does not contains CAD USD EUR ZAR [PERSON_…" at bounding box center [783, 418] width 1543 height 584
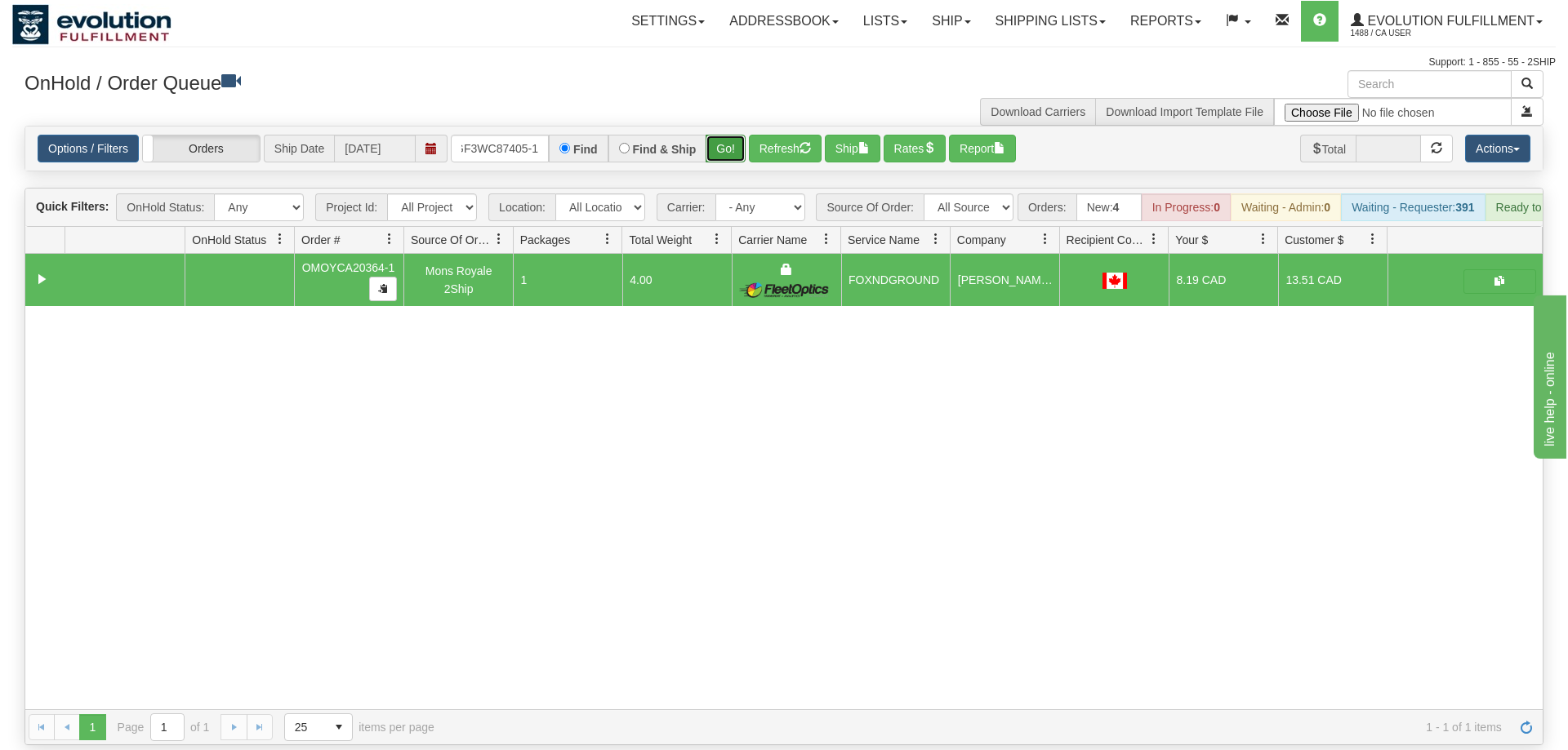
click at [735, 135] on button "Go!" at bounding box center [726, 149] width 40 height 28
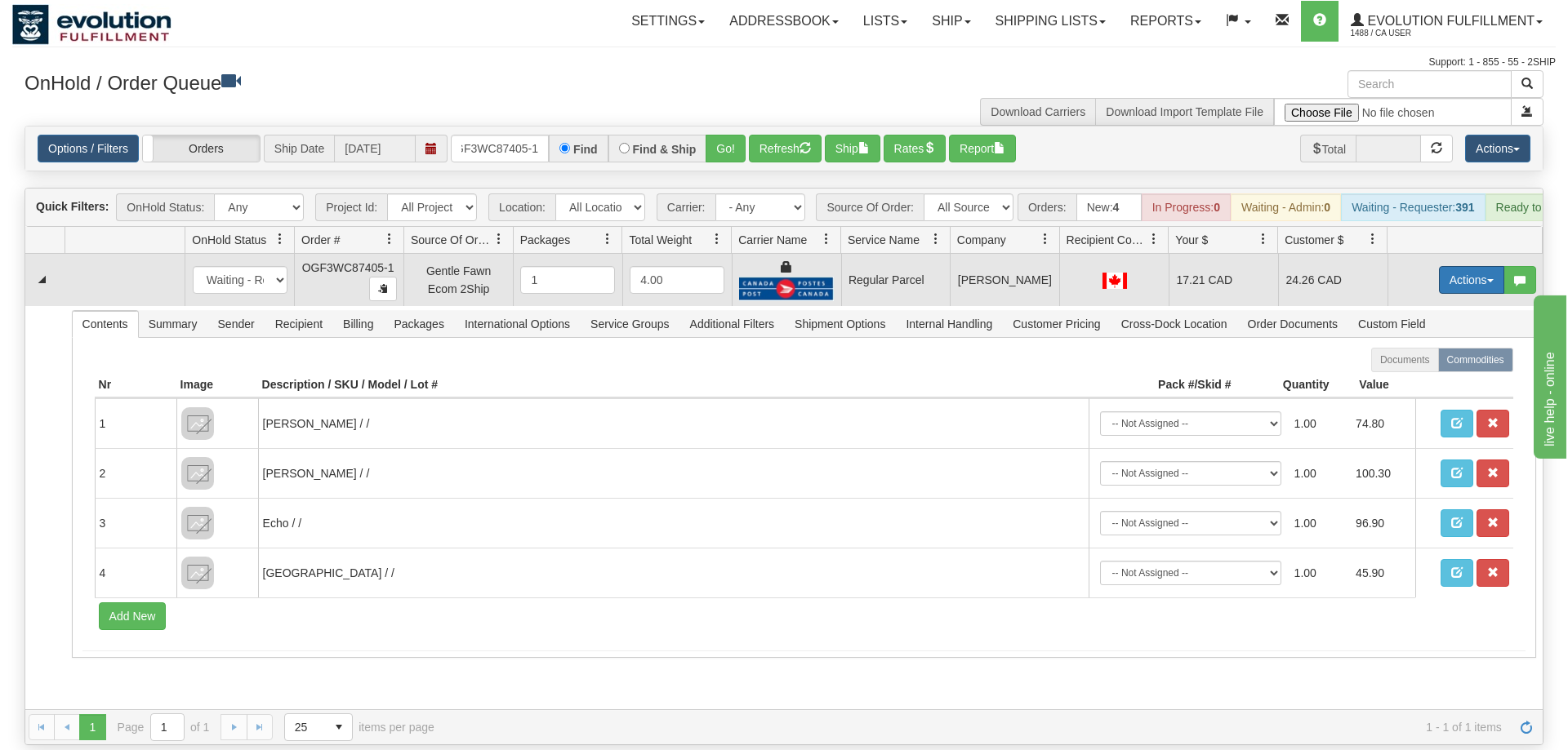
click at [1462, 266] on button "Actions" at bounding box center [1471, 280] width 65 height 28
click at [1442, 347] on span "Rate All Services" at bounding box center [1438, 353] width 98 height 13
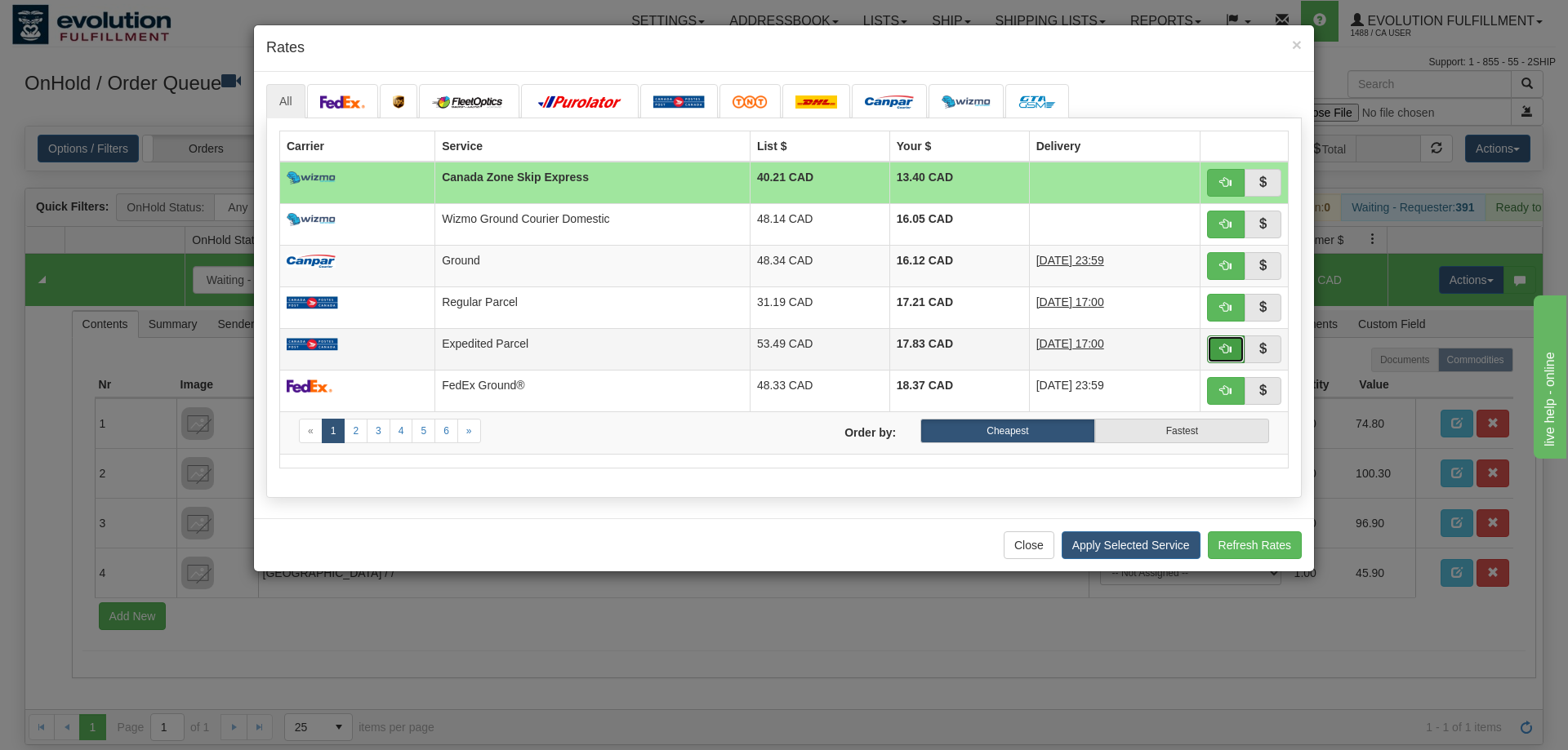
click at [1232, 355] on button "button" at bounding box center [1226, 350] width 38 height 28
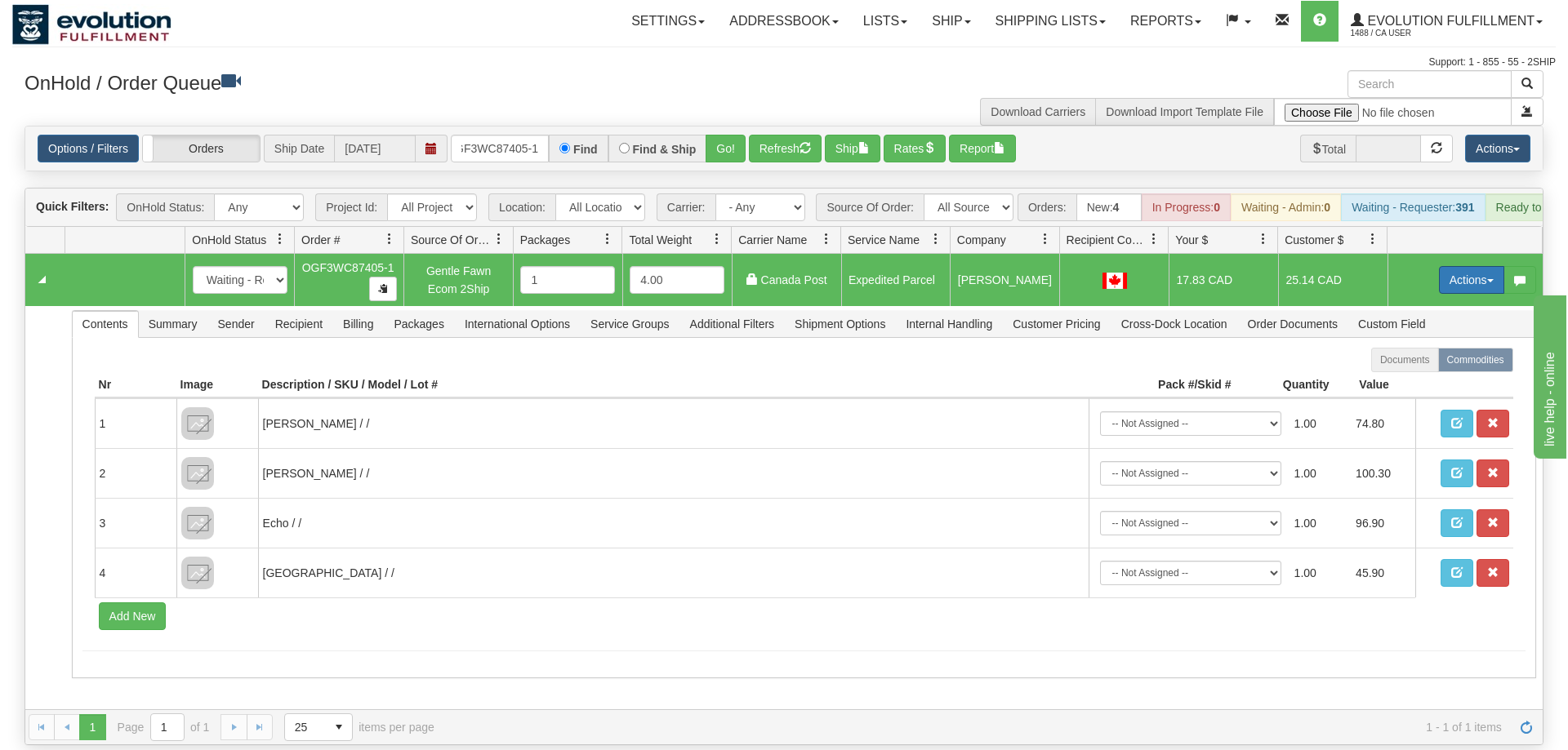
click at [1447, 268] on button "Actions" at bounding box center [1471, 280] width 65 height 28
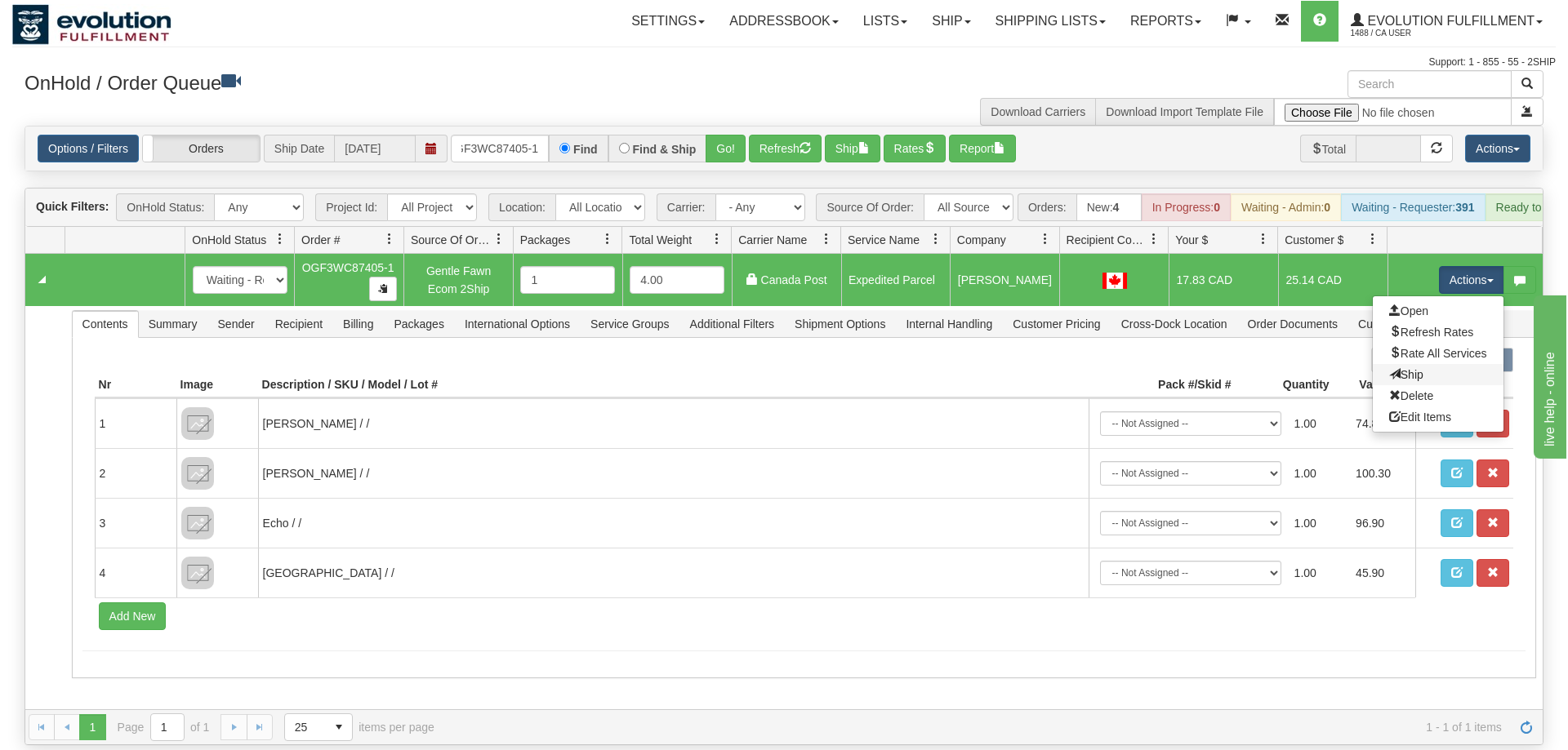
click at [1434, 364] on link "Ship" at bounding box center [1438, 375] width 130 height 21
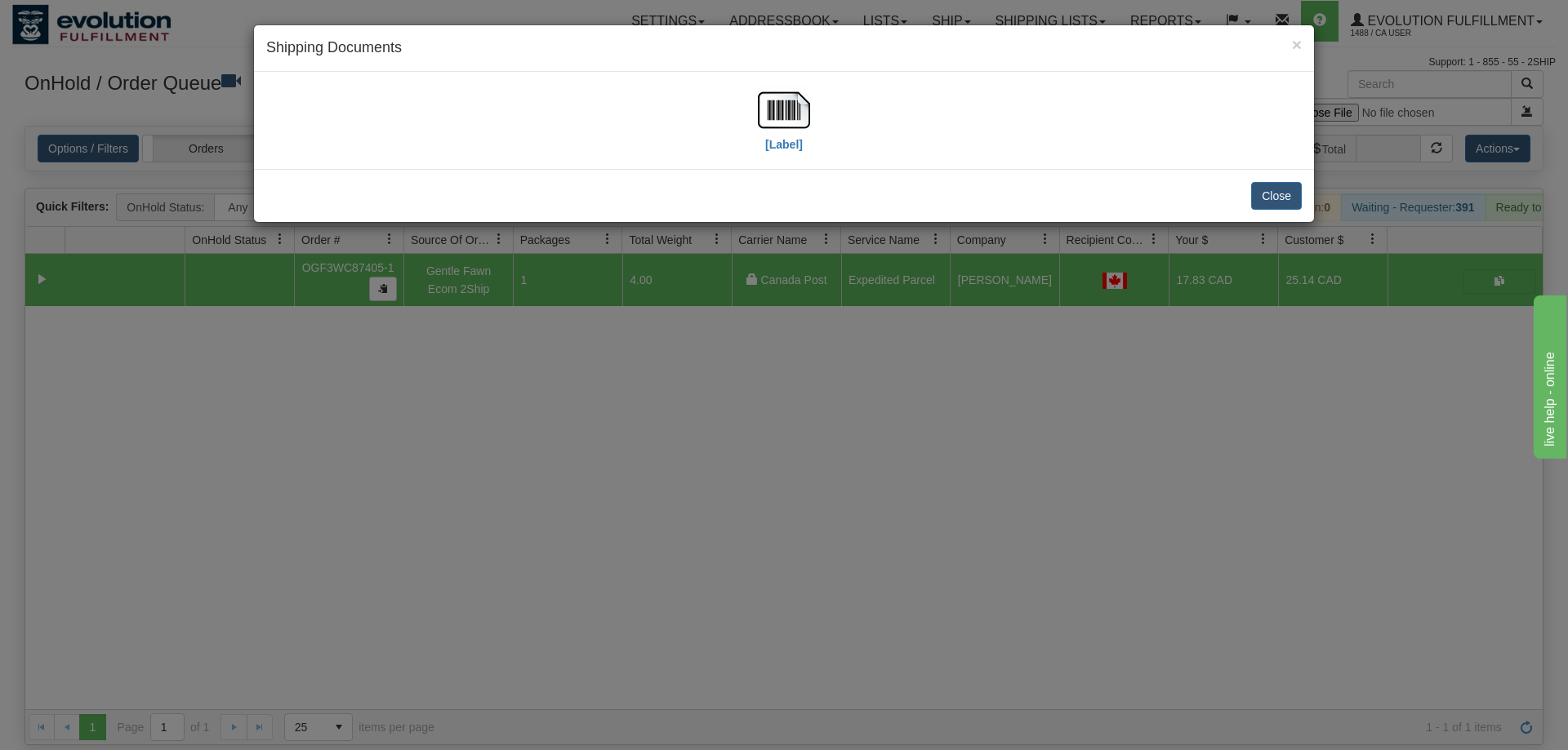
click at [745, 107] on div "[Label]" at bounding box center [784, 120] width 1036 height 73
drag, startPoint x: 783, startPoint y: 122, endPoint x: 767, endPoint y: 117, distance: 16.8
click at [780, 118] on img at bounding box center [783, 110] width 52 height 52
drag, startPoint x: 924, startPoint y: 410, endPoint x: 537, endPoint y: 162, distance: 459.6
click at [924, 404] on div "× Shipping Documents [Label] Close" at bounding box center [784, 375] width 1568 height 750
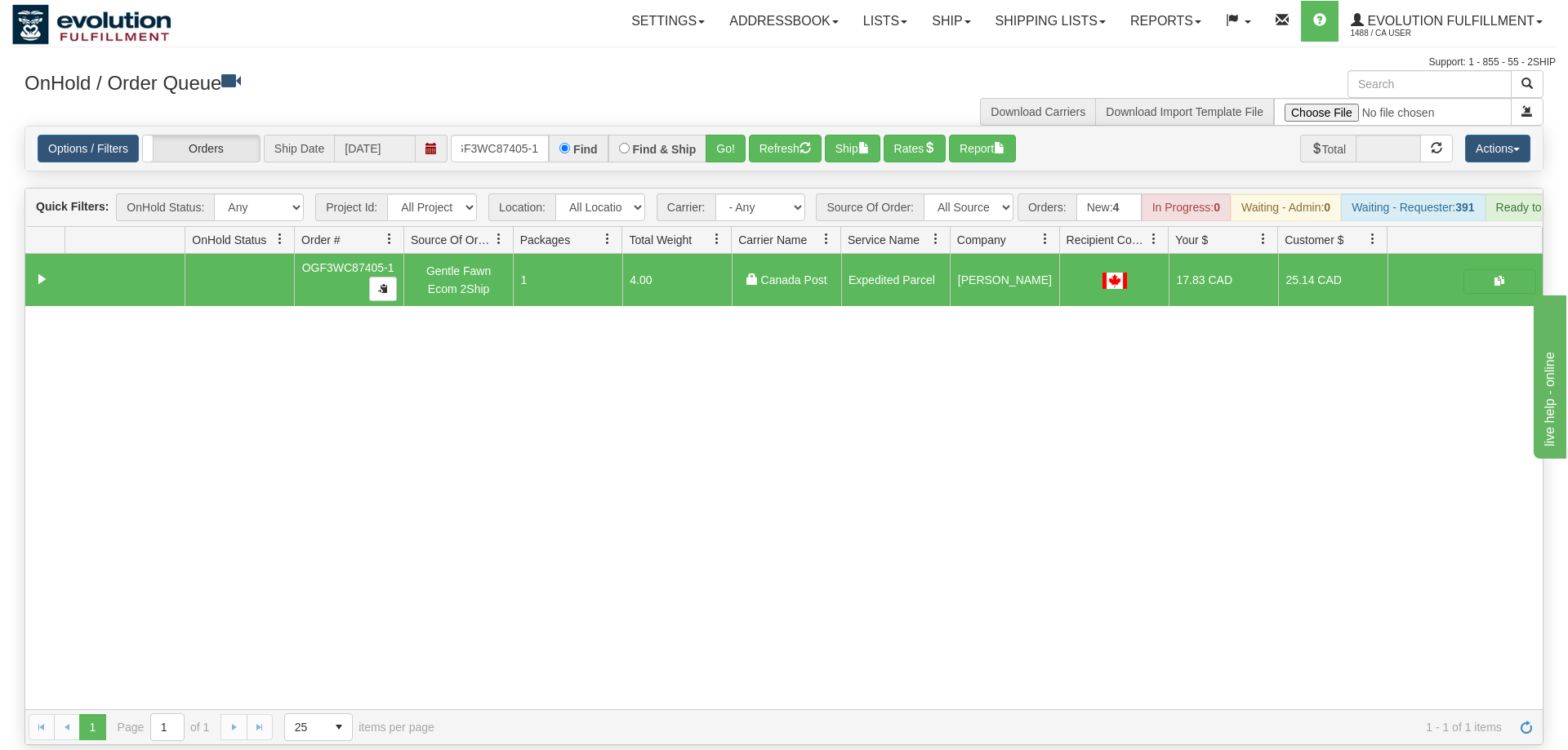
click at [516, 144] on div "Options / Filters Group Shipments Orders Ship Date [DATE] OGF3WC87405-1 Find Fi…" at bounding box center [784, 149] width 1518 height 44
click at [532, 135] on input "OGF3WC87405-1" at bounding box center [499, 149] width 98 height 28
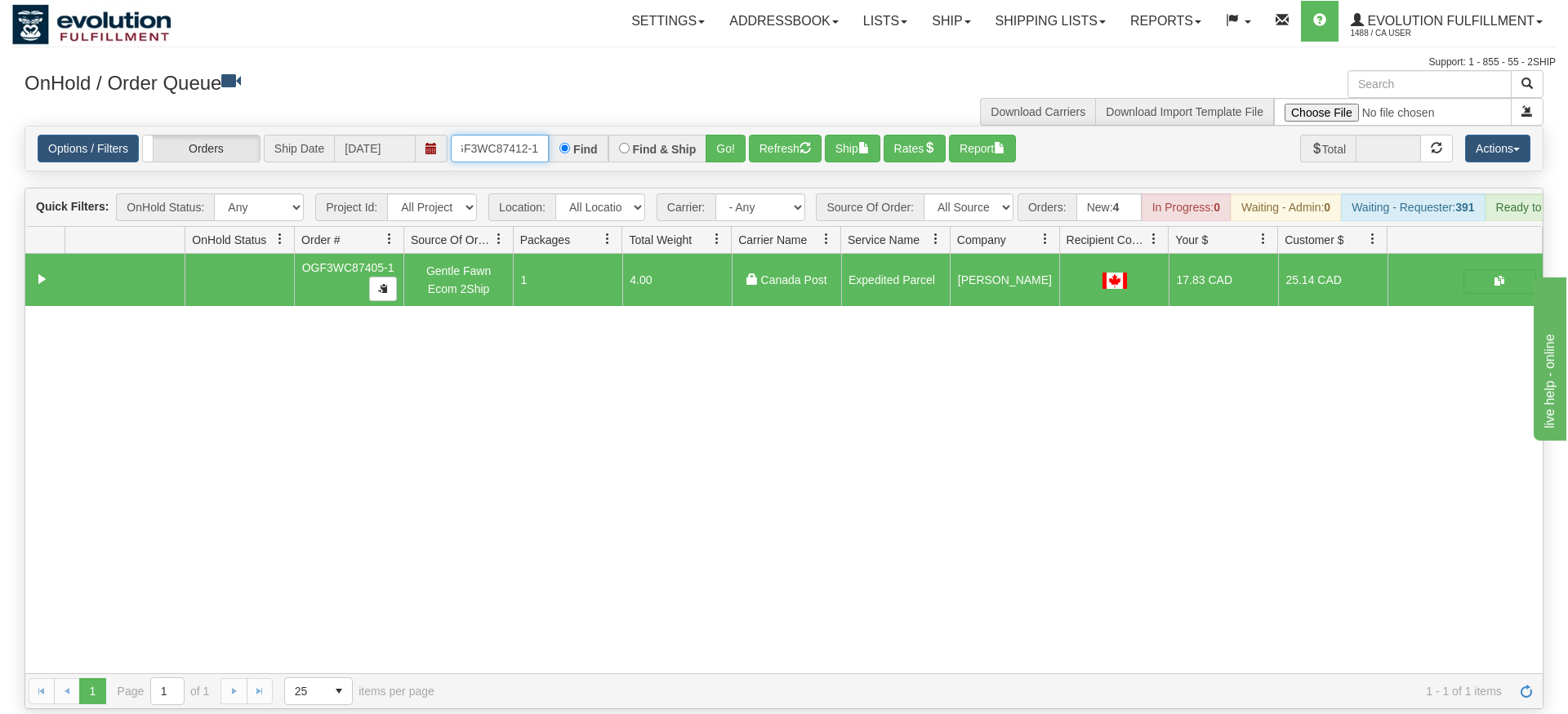
type input "OGF3WC87412-1"
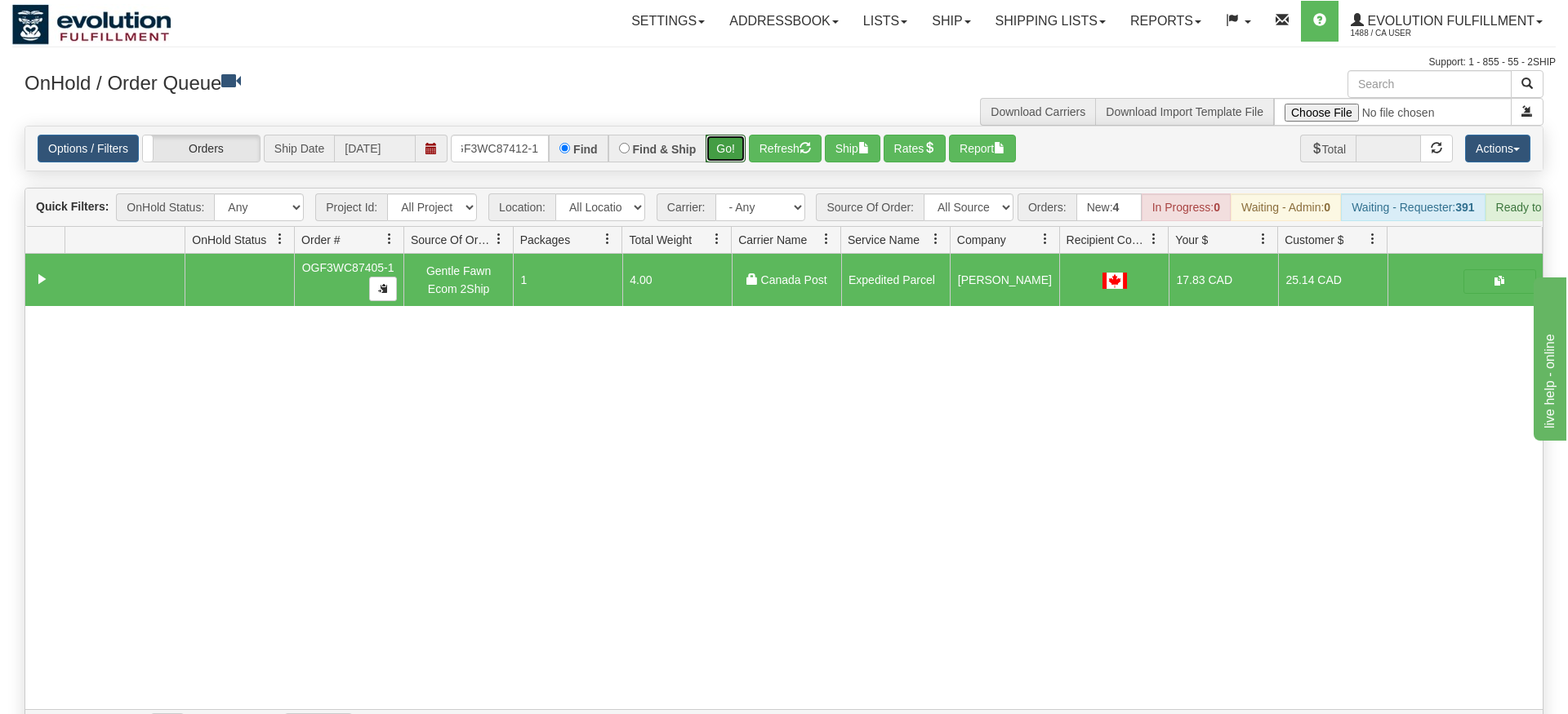
click at [734, 155] on div "Is equal to Is not equal to Contains Does not contains CAD USD EUR ZAR [PERSON_…" at bounding box center [783, 435] width 1543 height 619
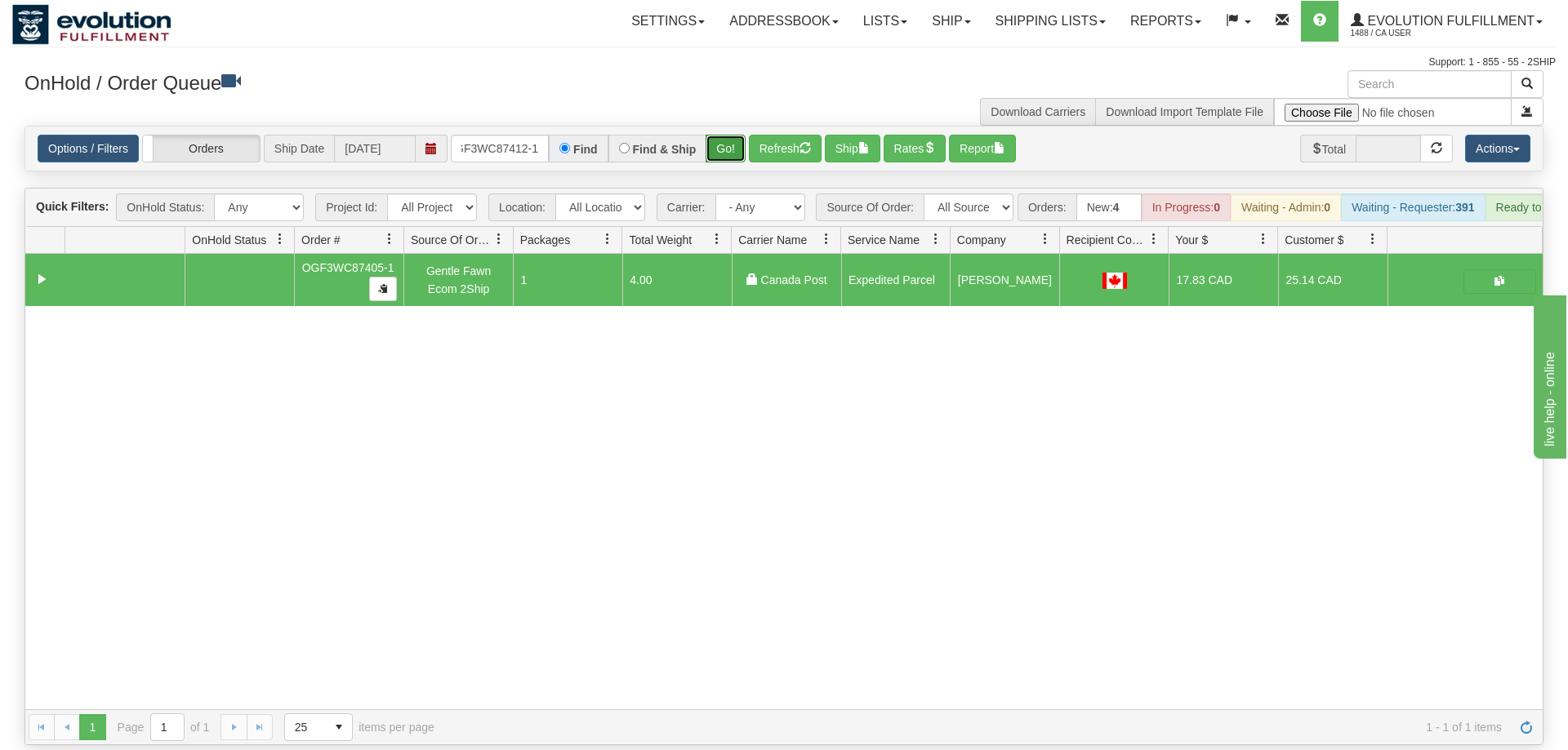
click at [735, 135] on button "Go!" at bounding box center [726, 149] width 40 height 28
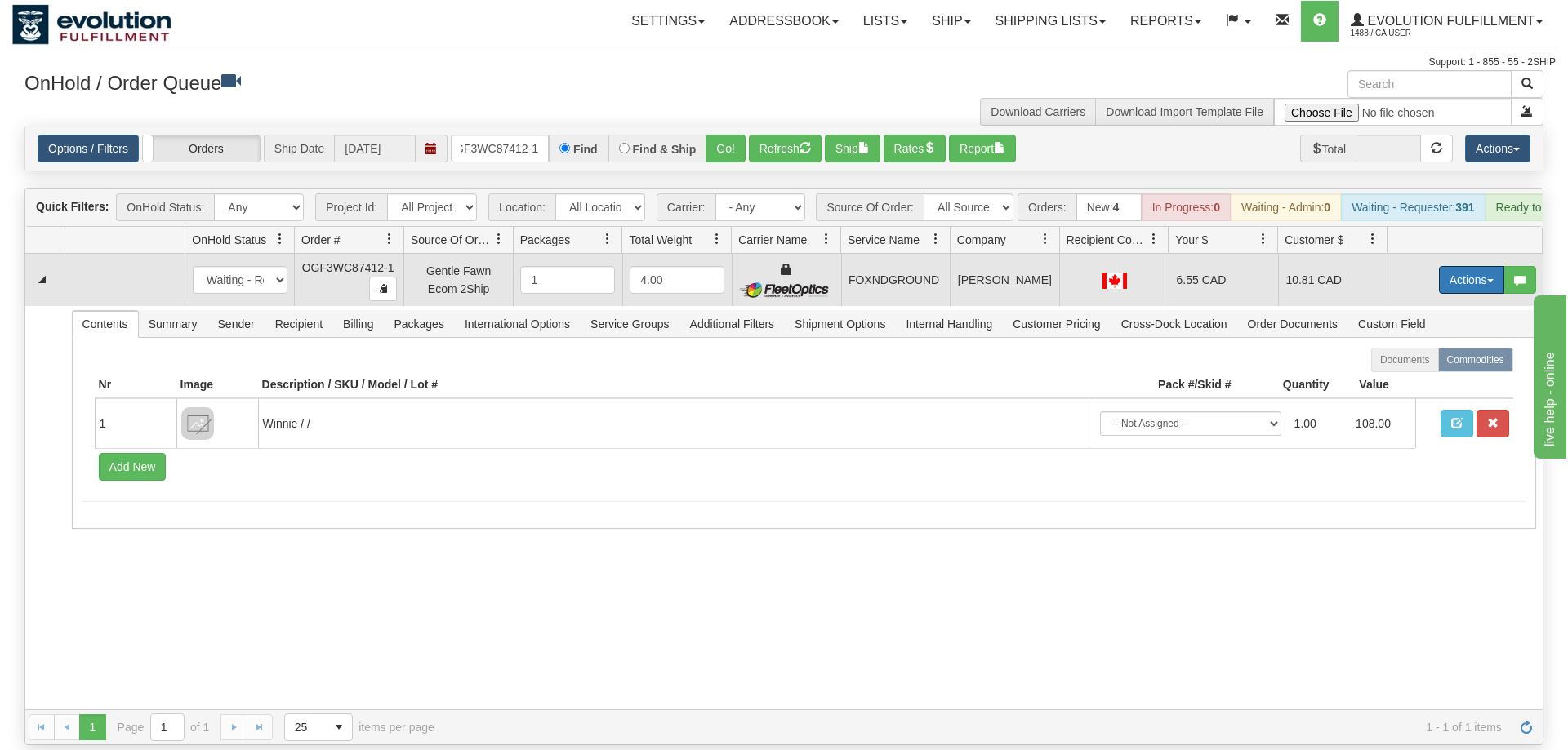
drag, startPoint x: 1473, startPoint y: 251, endPoint x: 1423, endPoint y: 313, distance: 79.6
click at [1473, 266] on button "Actions" at bounding box center [1471, 280] width 65 height 28
click at [1406, 368] on span "Ship" at bounding box center [1406, 375] width 34 height 13
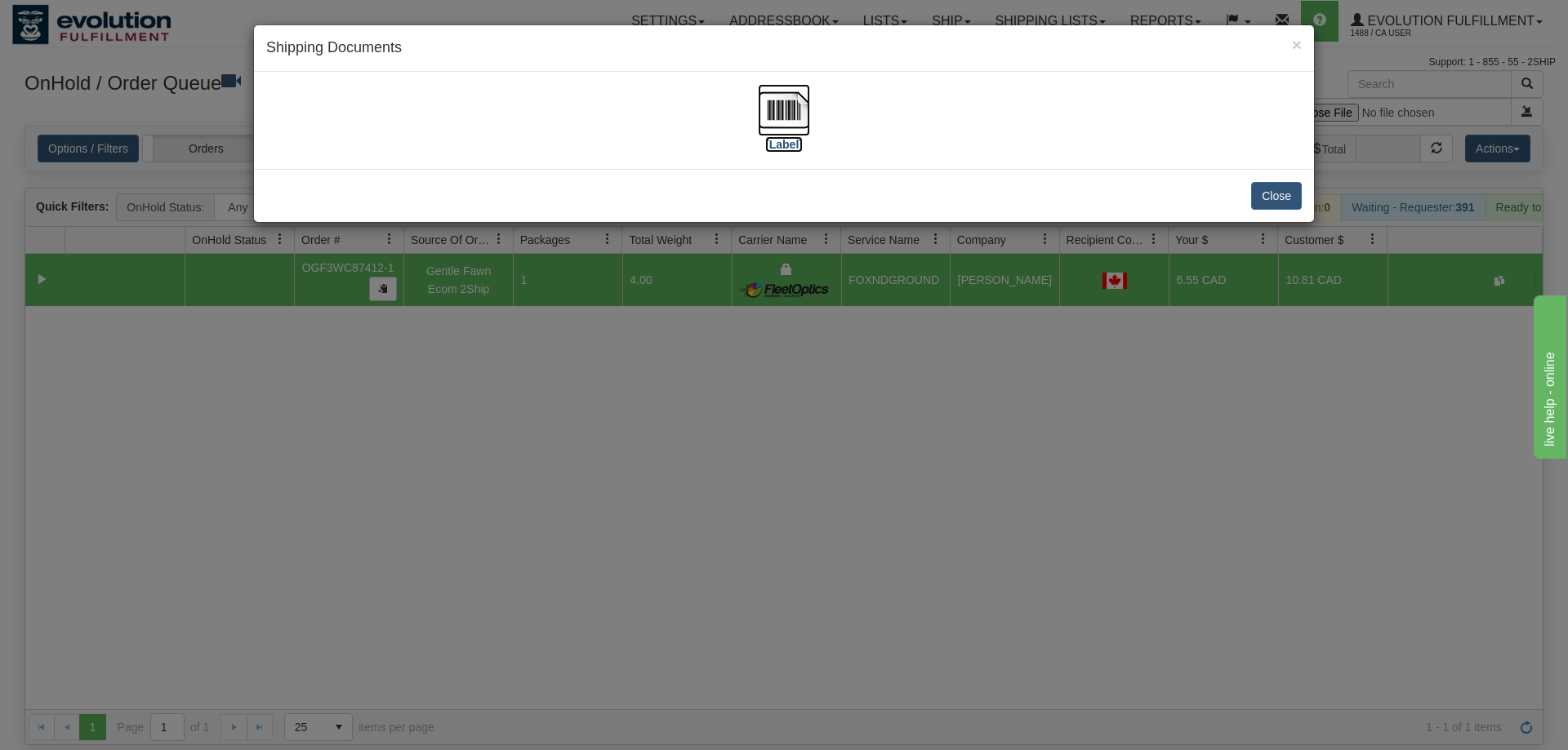
click at [795, 126] on img at bounding box center [783, 110] width 52 height 52
drag, startPoint x: 982, startPoint y: 364, endPoint x: 890, endPoint y: 265, distance: 135.1
click at [980, 358] on div "× Shipping Documents [Label] Close" at bounding box center [784, 375] width 1568 height 750
